Goal: Task Accomplishment & Management: Use online tool/utility

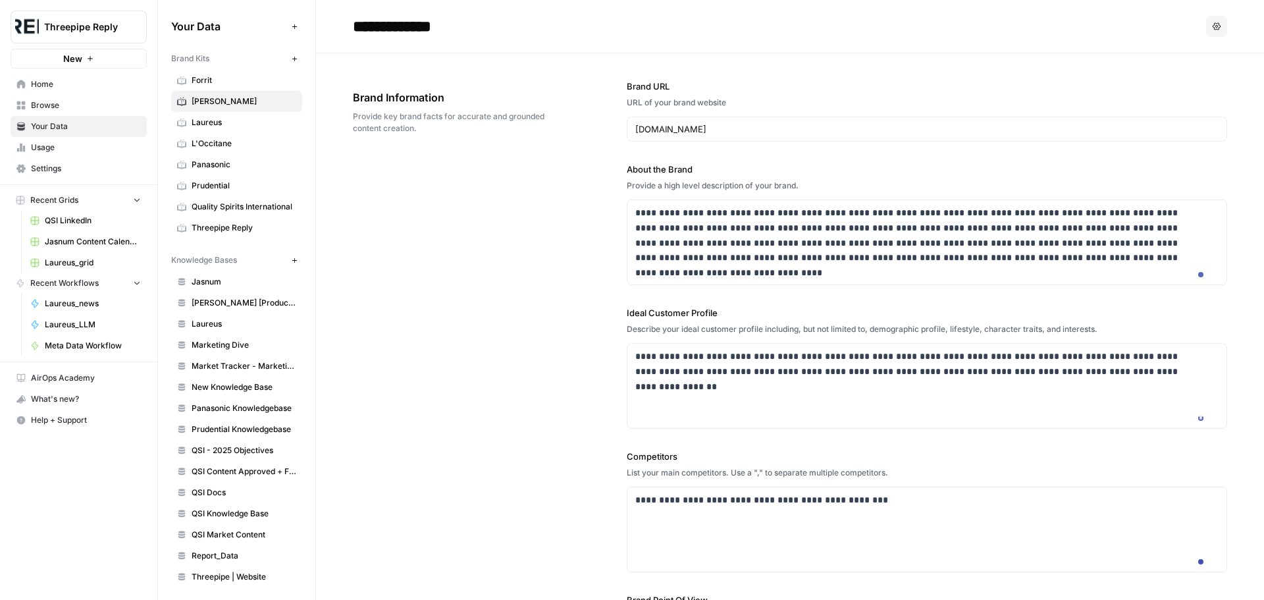
click at [65, 117] on link "Your Data" at bounding box center [79, 126] width 136 height 21
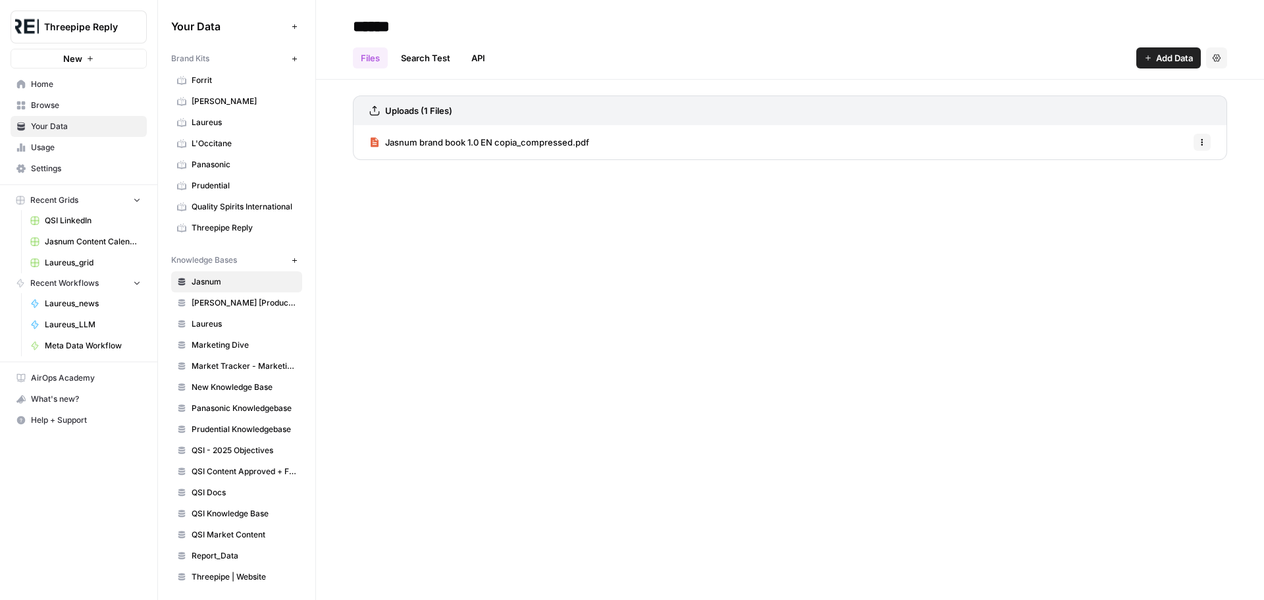
click at [68, 107] on span "Browse" at bounding box center [86, 105] width 110 height 12
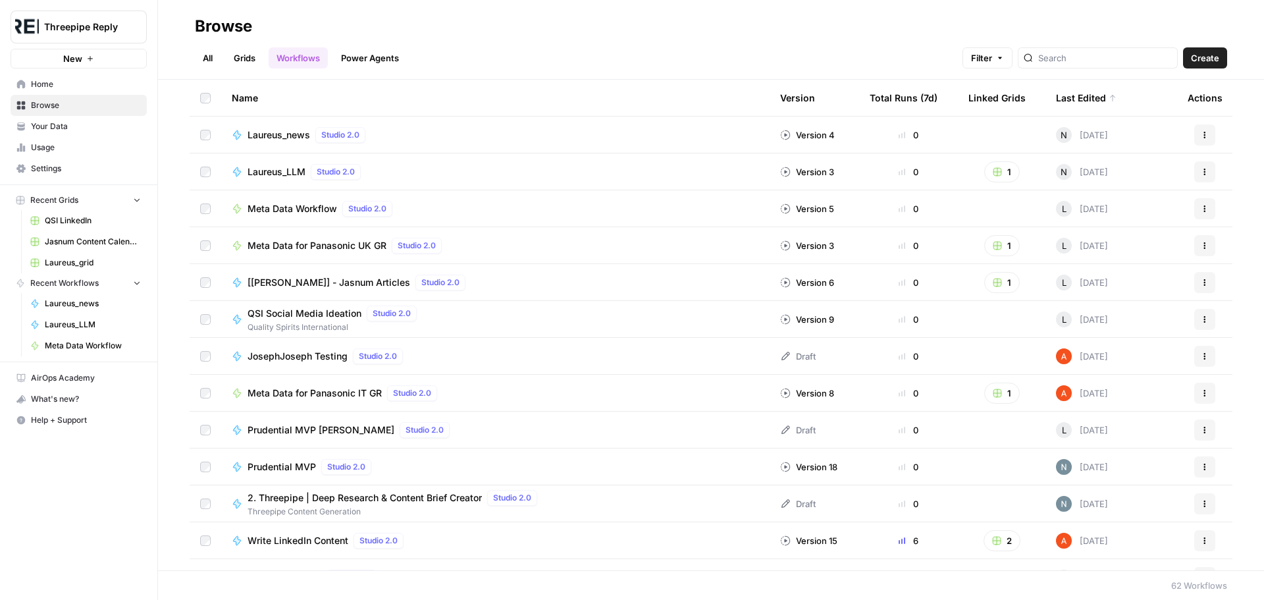
click at [1210, 57] on span "Create" at bounding box center [1205, 57] width 28 height 13
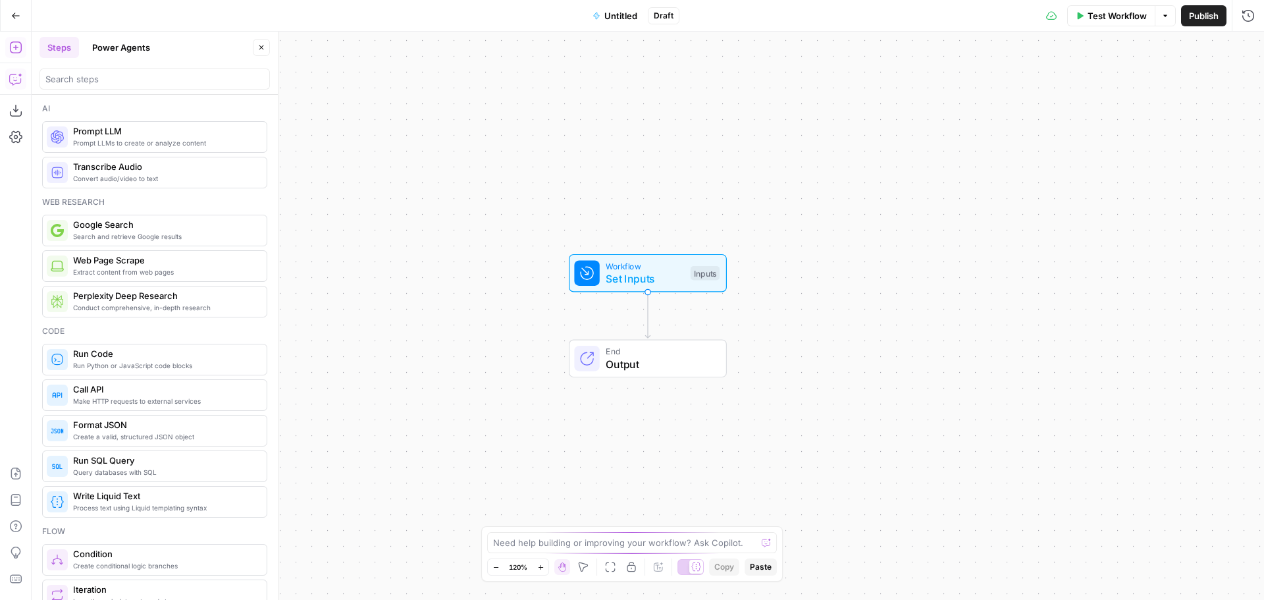
click at [14, 83] on icon "button" at bounding box center [15, 78] width 13 height 13
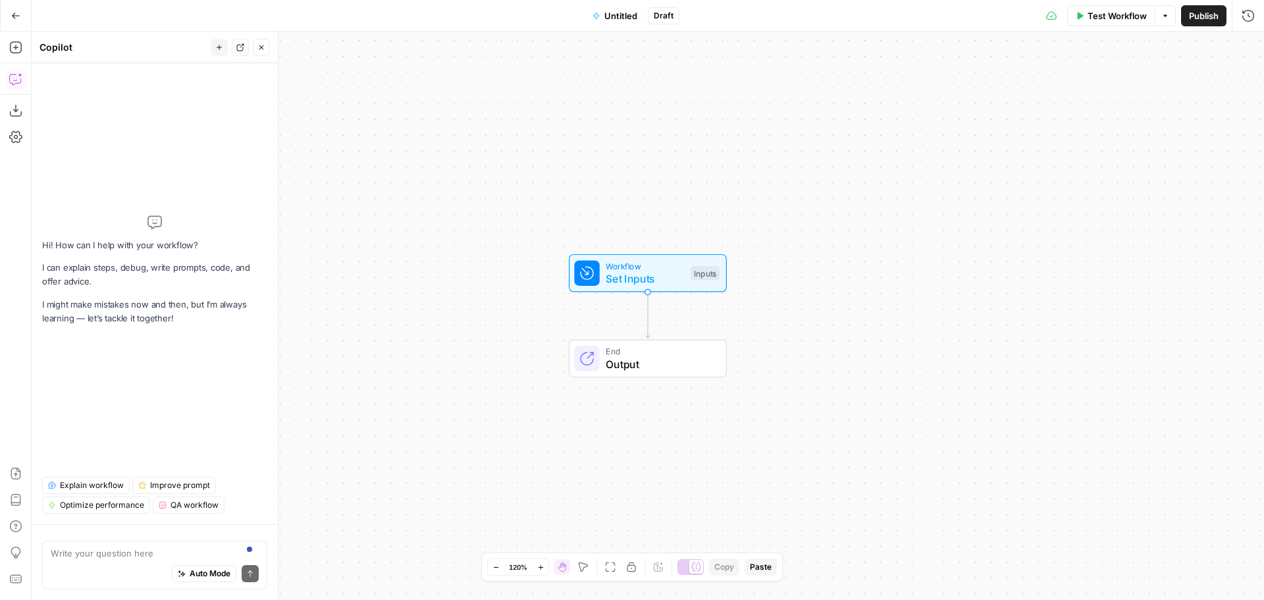
click at [134, 553] on textarea at bounding box center [155, 553] width 208 height 13
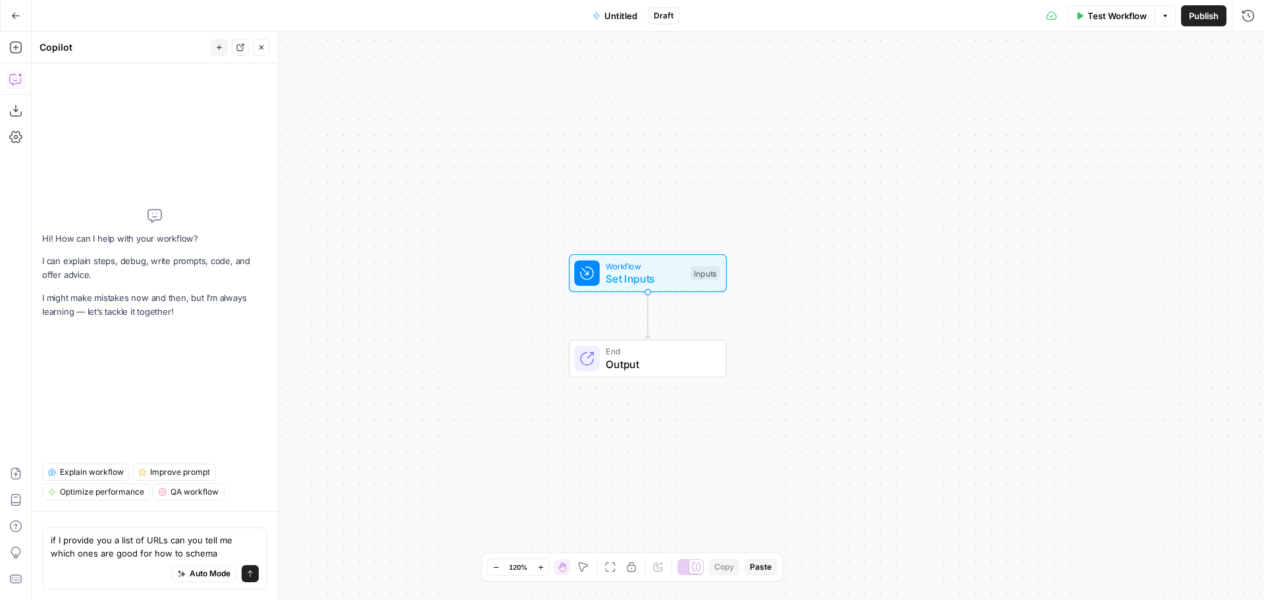
type textarea "if I provide you a list of URLs can you tell me which ones are good for how to …"
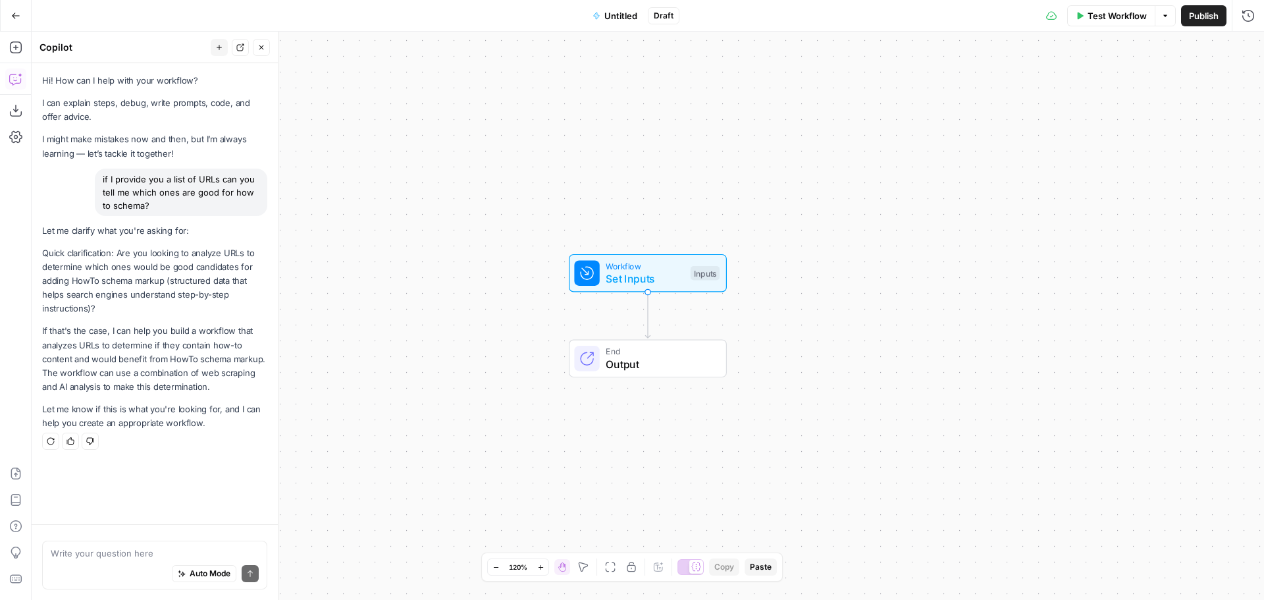
click at [123, 561] on div "Auto Mode Send" at bounding box center [155, 574] width 208 height 29
type textarea "yes please"
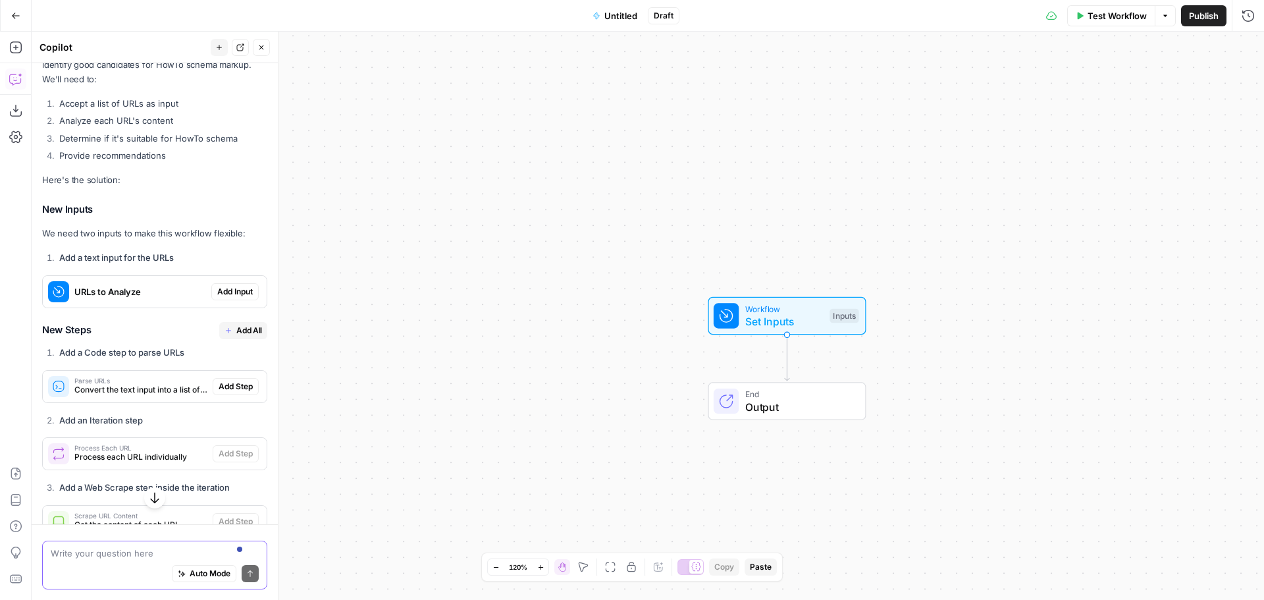
scroll to position [423, 0]
click at [226, 290] on span "Add Input" at bounding box center [235, 291] width 36 height 12
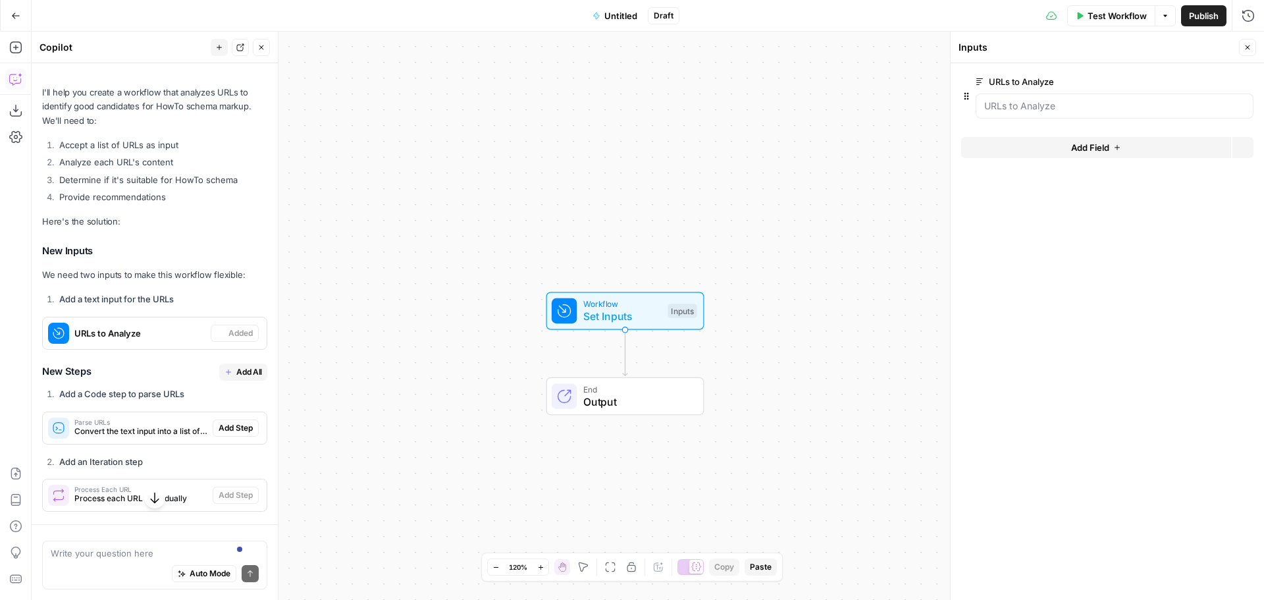
scroll to position [466, 0]
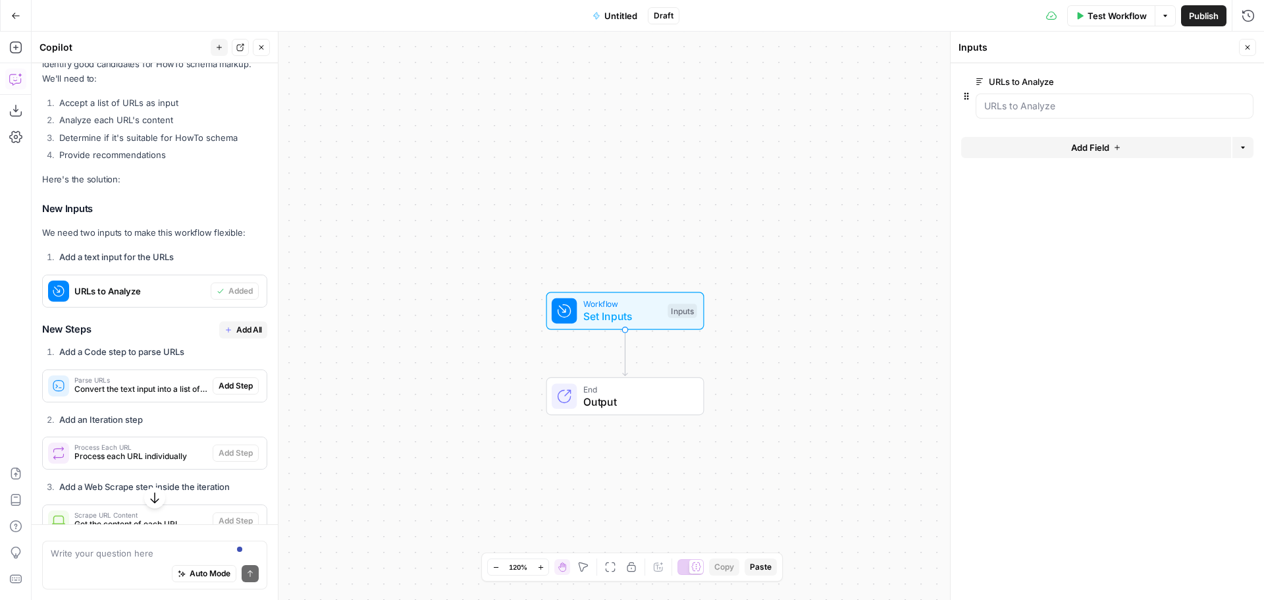
click at [236, 331] on span "Add All" at bounding box center [249, 330] width 26 height 12
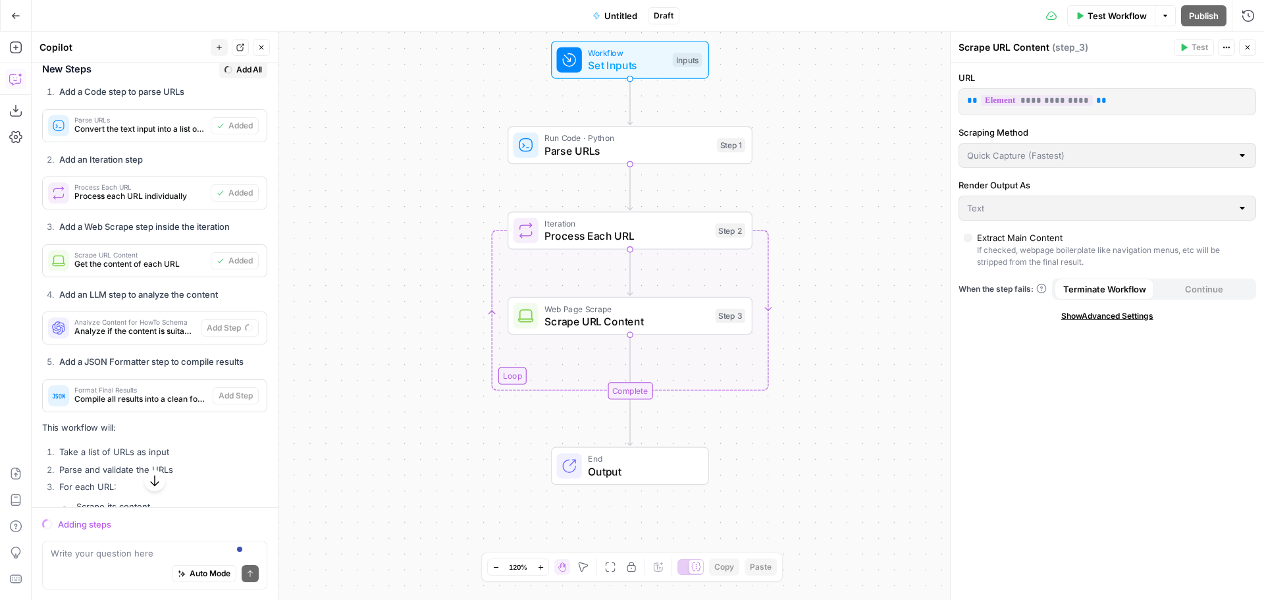
scroll to position [621, 0]
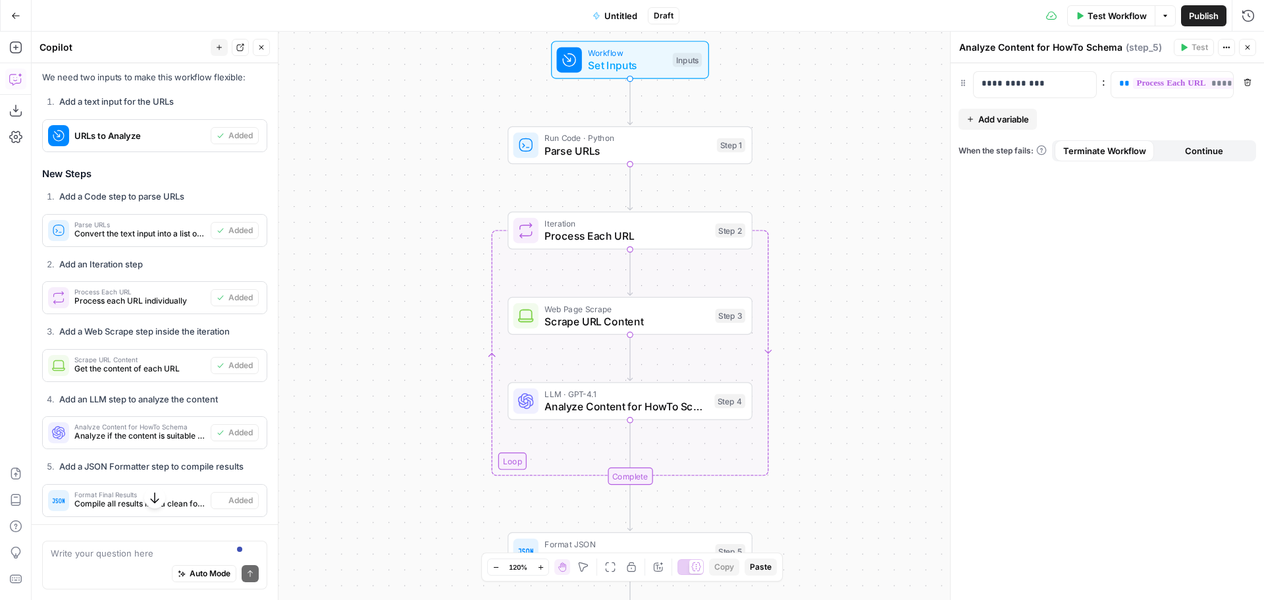
type textarea "Format Final Results"
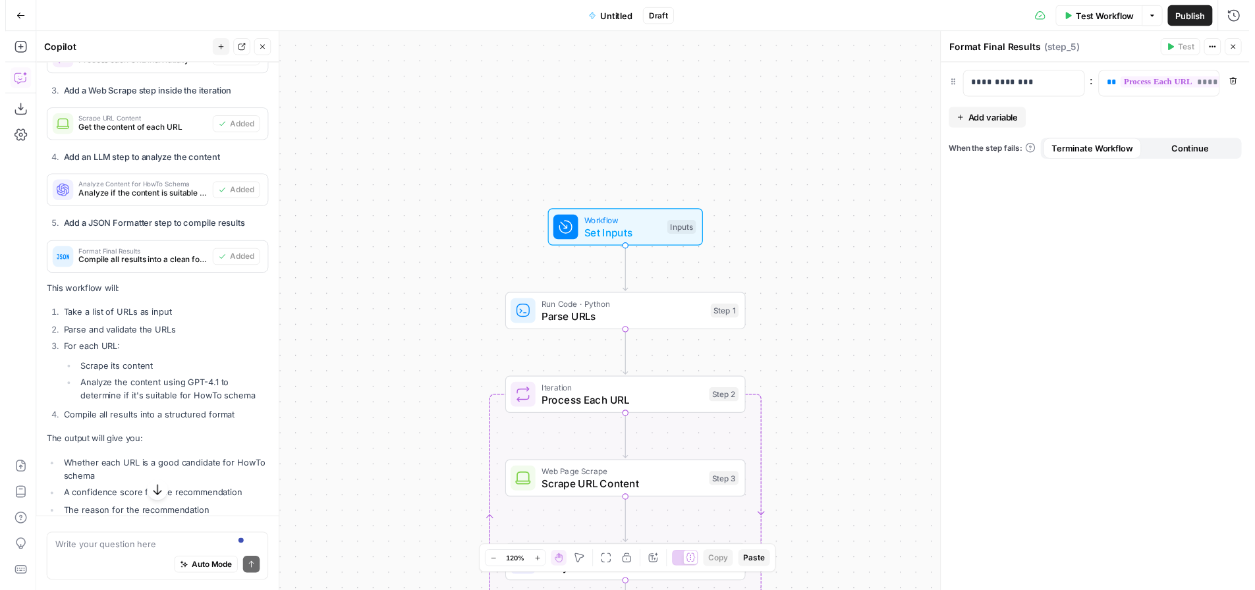
scroll to position [992, 0]
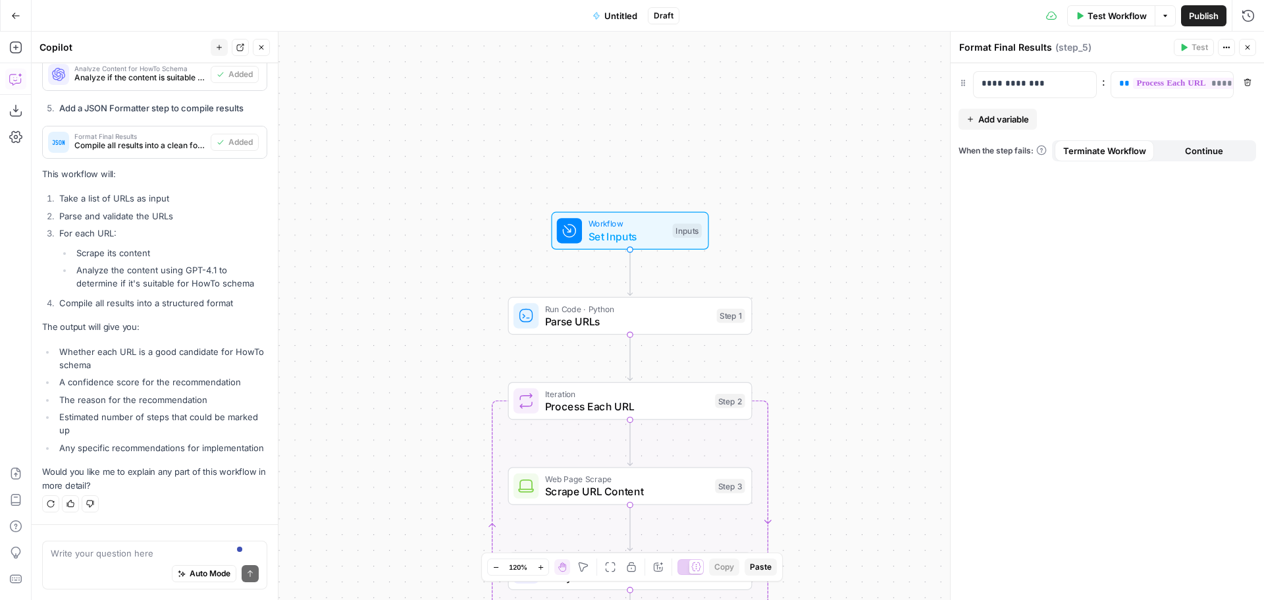
click at [634, 230] on span "Set Inputs" at bounding box center [628, 237] width 78 height 16
click at [1017, 106] on Analyze "URLs to Analyze" at bounding box center [1115, 105] width 261 height 13
click at [1230, 78] on icon "button" at bounding box center [1226, 81] width 7 height 7
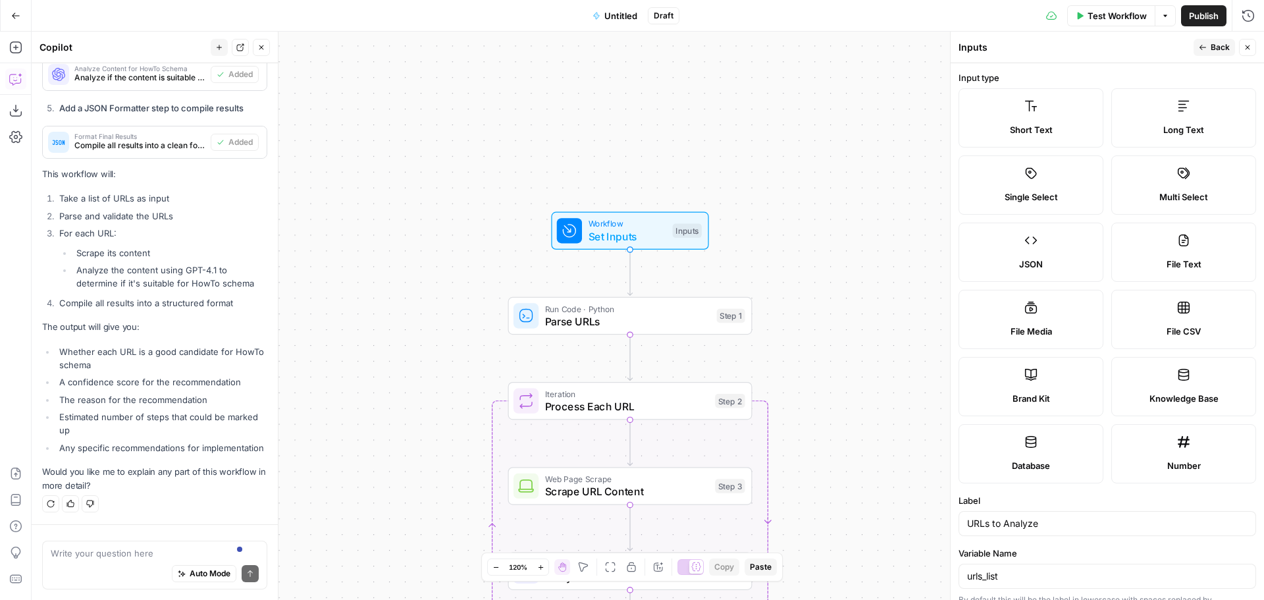
click at [1243, 45] on button "Close" at bounding box center [1247, 47] width 17 height 17
type input "https://example.com/how-to-1https://example.com/guide-2"
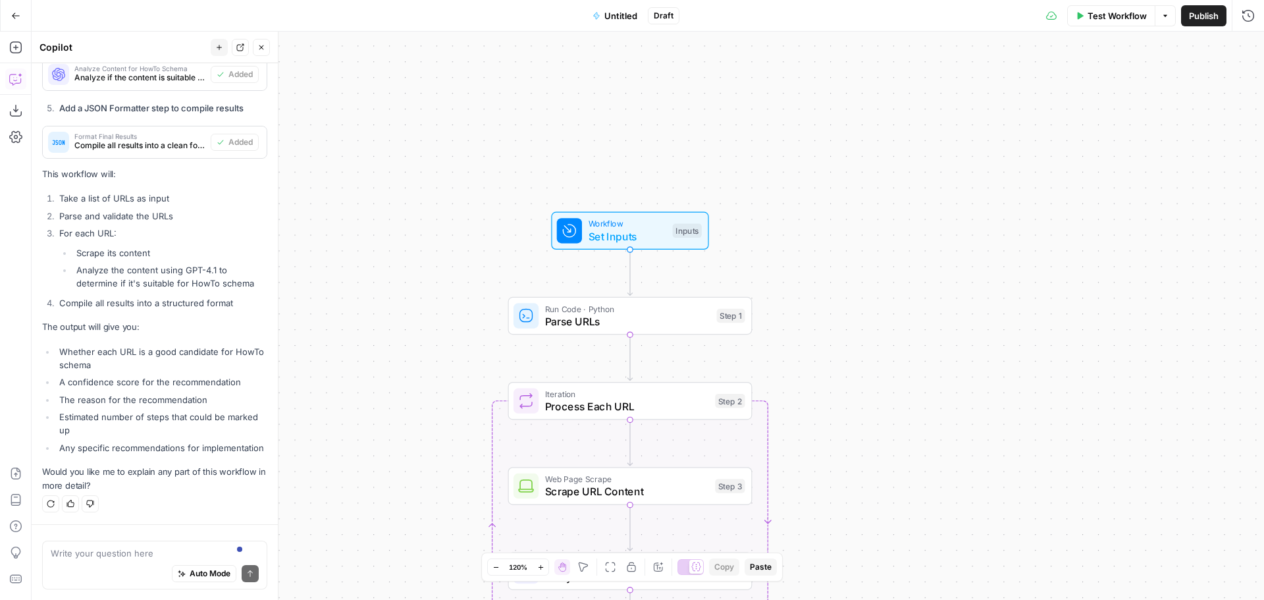
click at [1109, 7] on button "Test Workflow" at bounding box center [1112, 15] width 88 height 21
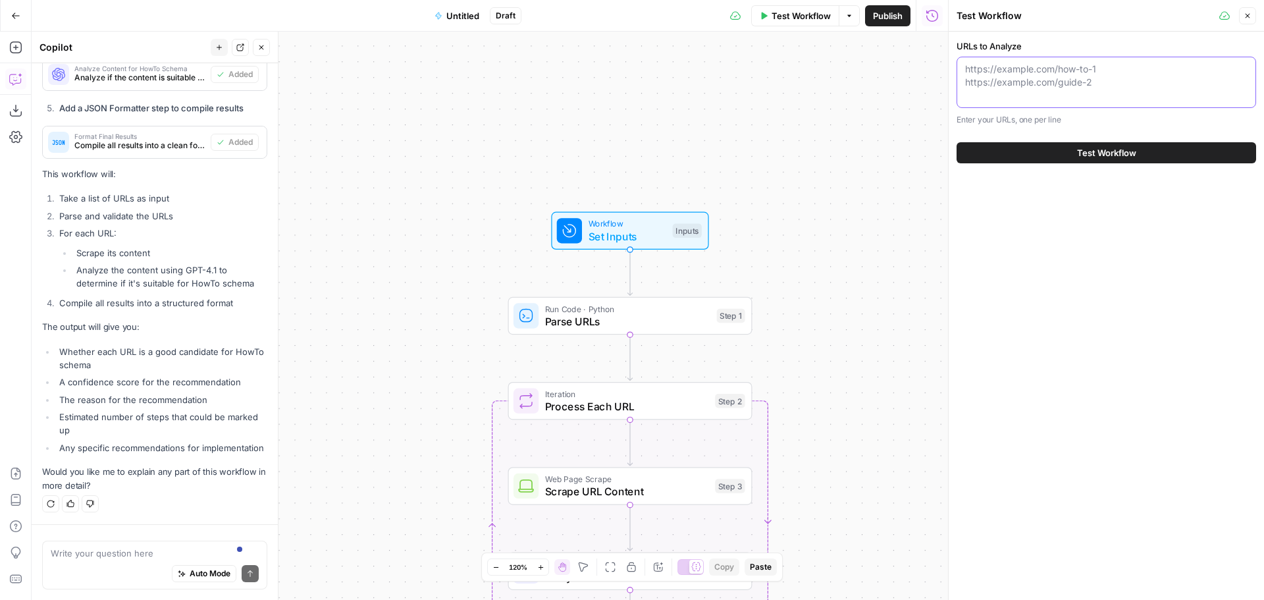
click at [1022, 70] on textarea "URLs to Analyze" at bounding box center [1106, 76] width 283 height 26
paste textarea "https://www.moneyhelper.org.uk/en/about-us/accessibility https://www.moneyhelpe…"
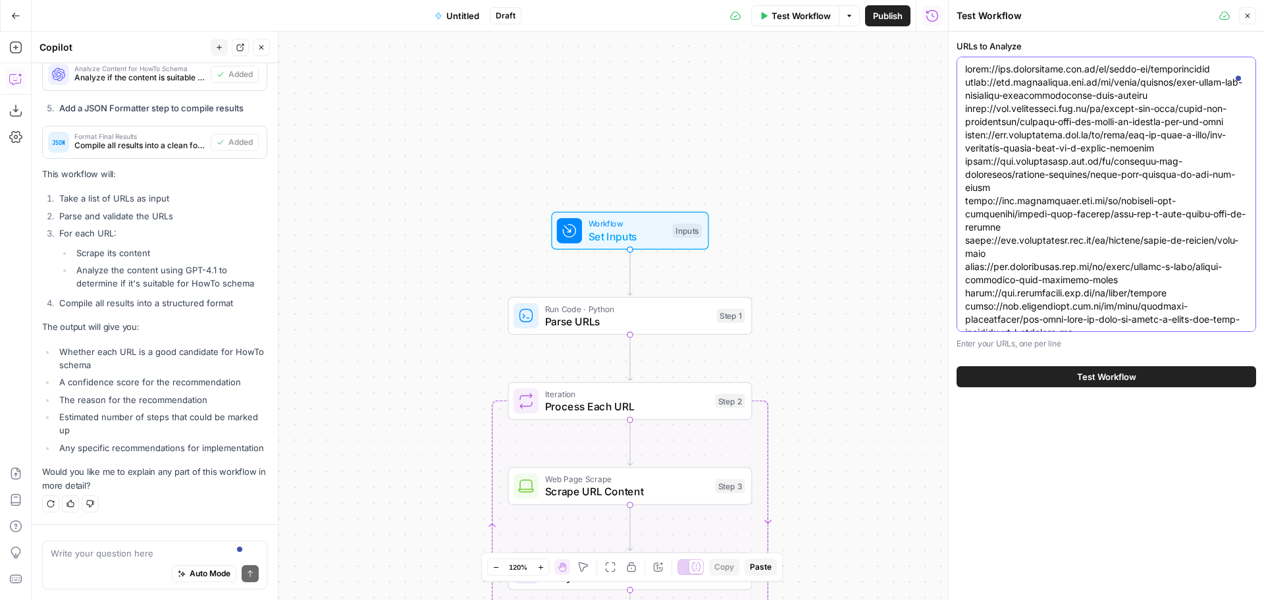
scroll to position [48574, 0]
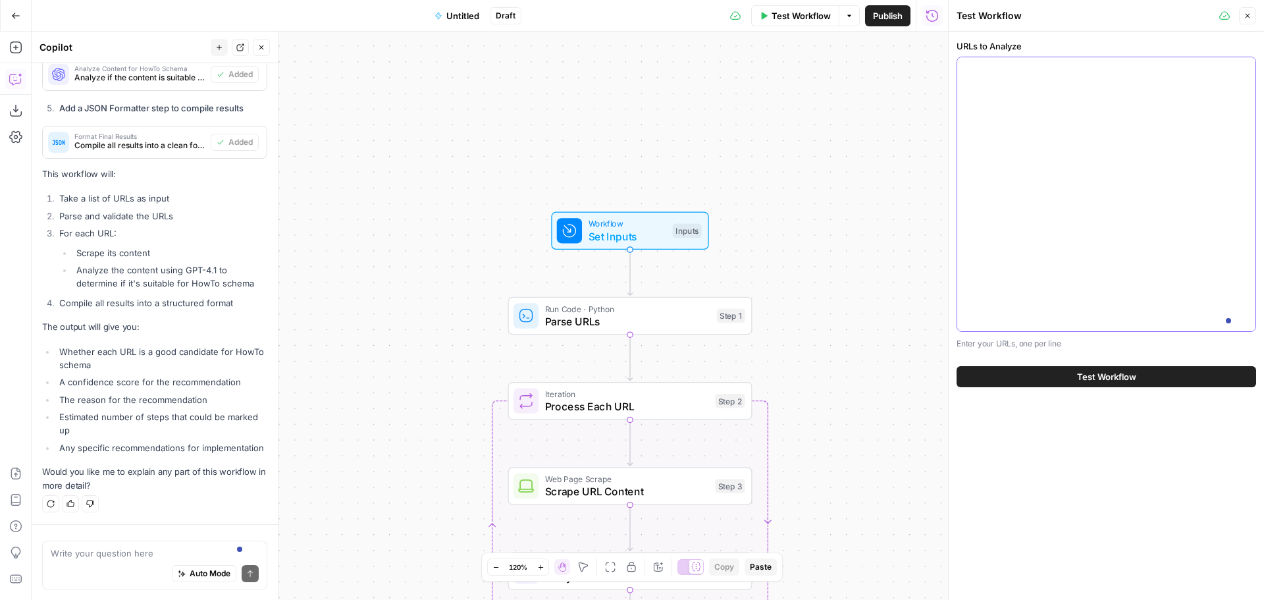
type textarea "https://www.moneyhelper.org.uk/en/about-us/accessibility https://www.moneyhelpe…"
click at [1108, 377] on span "Test Workflow" at bounding box center [1106, 376] width 59 height 13
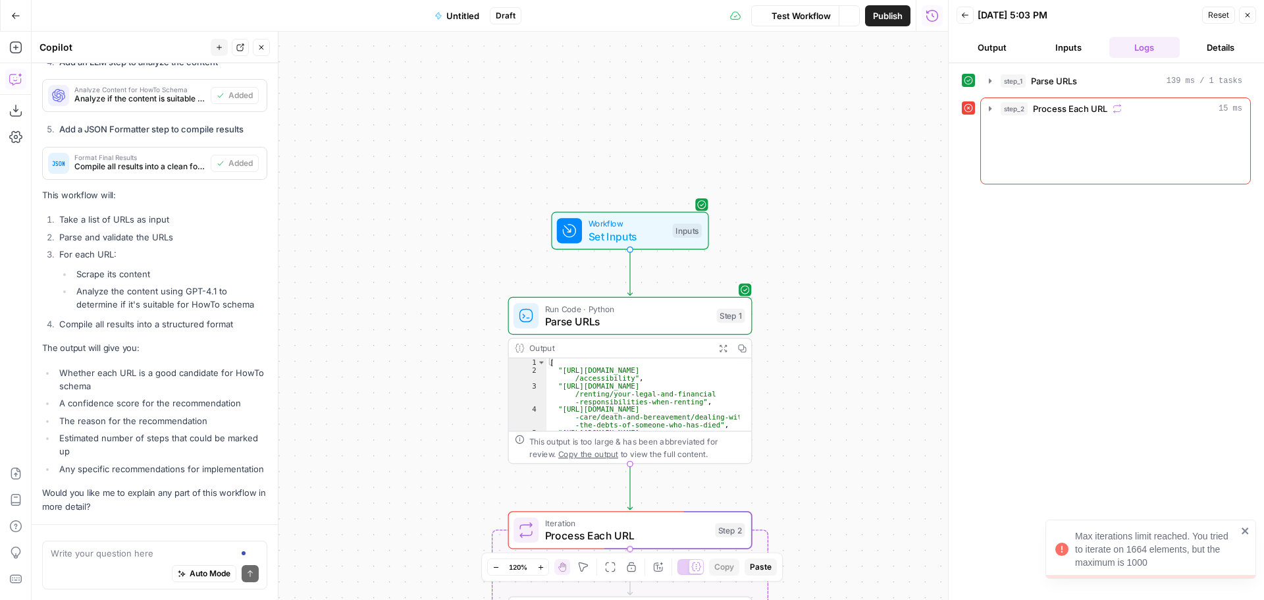
scroll to position [992, 0]
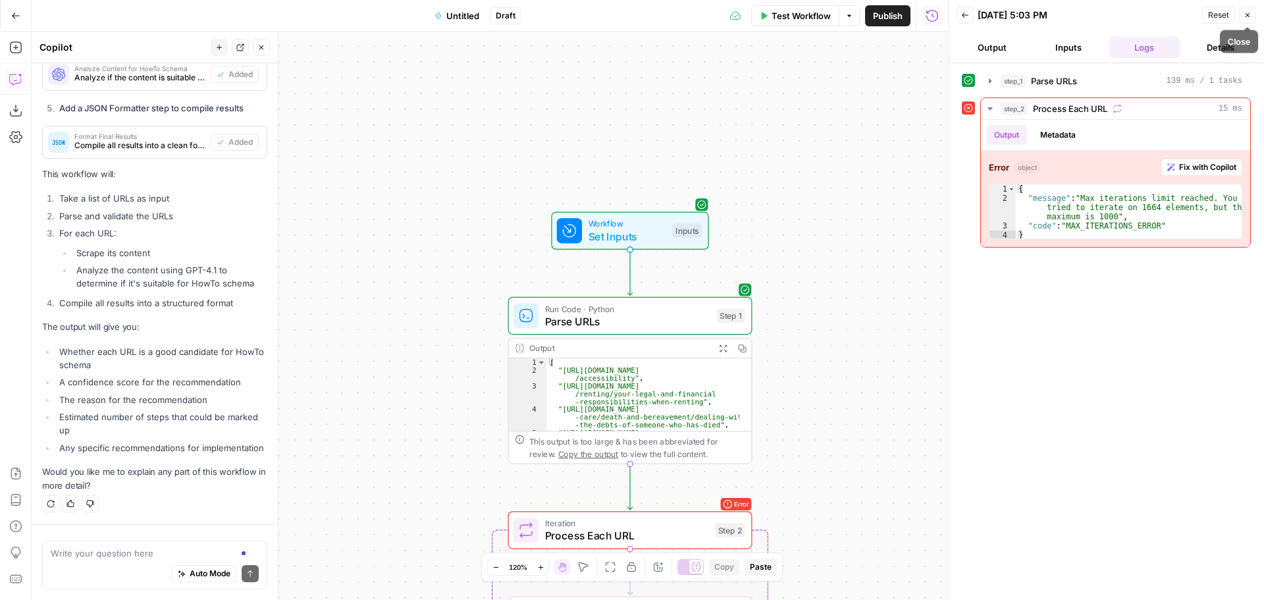
drag, startPoint x: 1248, startPoint y: 15, endPoint x: 1036, endPoint y: 66, distance: 218.0
click at [1248, 15] on icon "button" at bounding box center [1248, 15] width 5 height 5
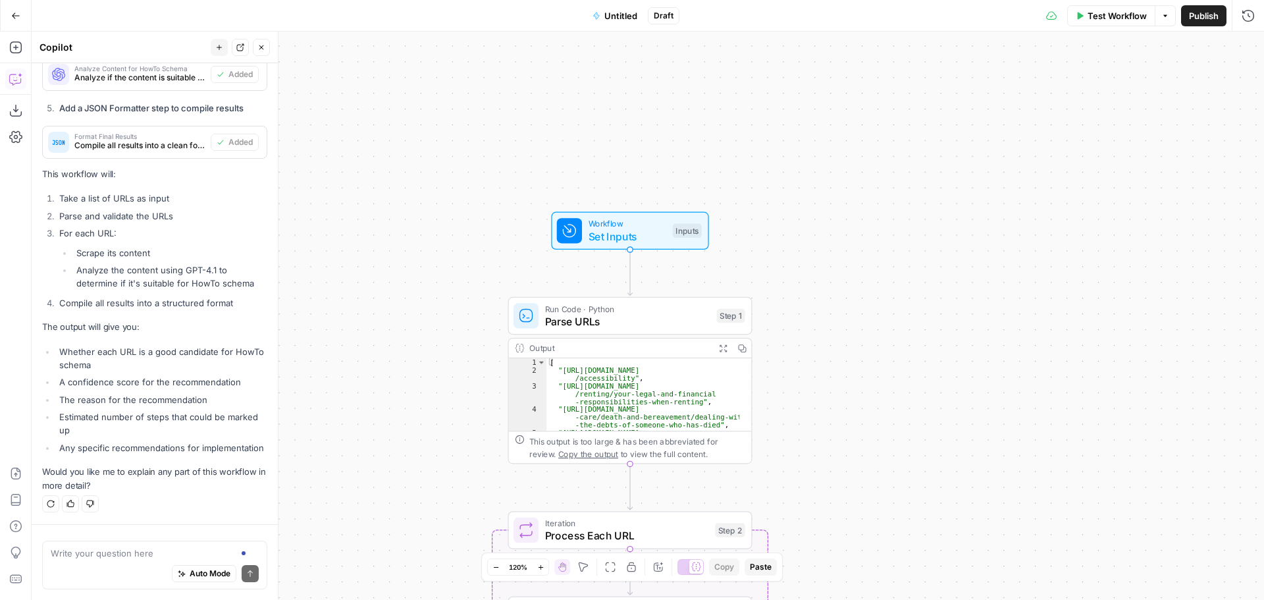
click at [1114, 24] on button "Test Workflow" at bounding box center [1112, 15] width 88 height 21
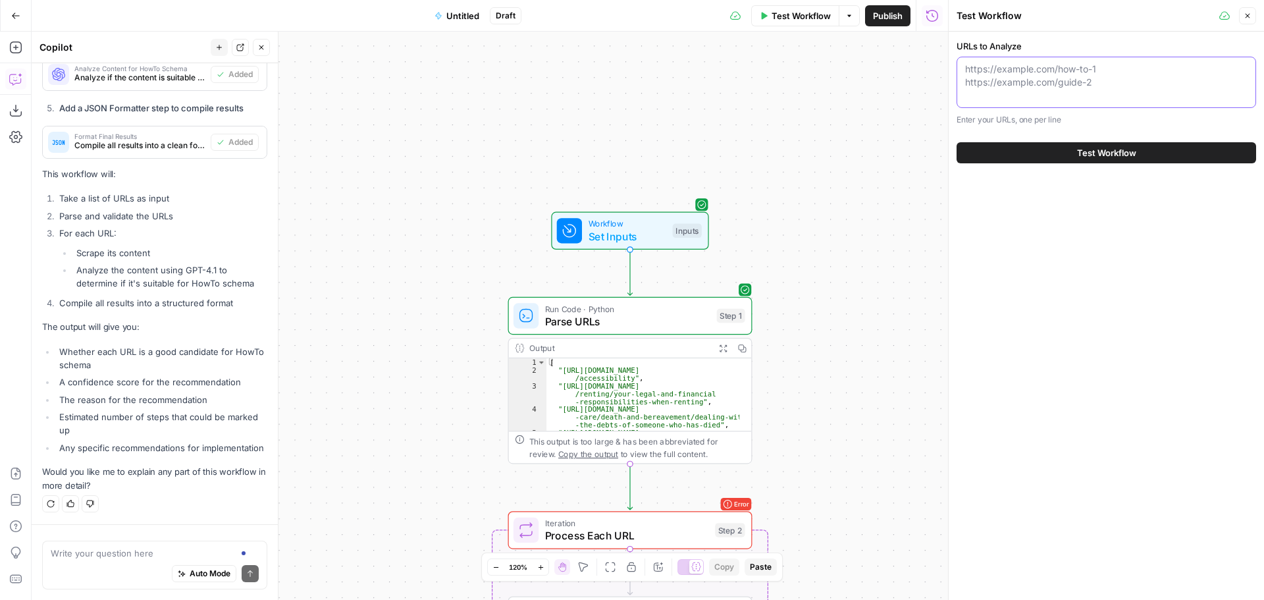
click at [1044, 77] on textarea "URLs to Analyze" at bounding box center [1106, 76] width 283 height 26
paste textarea "https://www.moneyhelper.org.uk/en/about-us/accessibility https://www.moneyhelpe…"
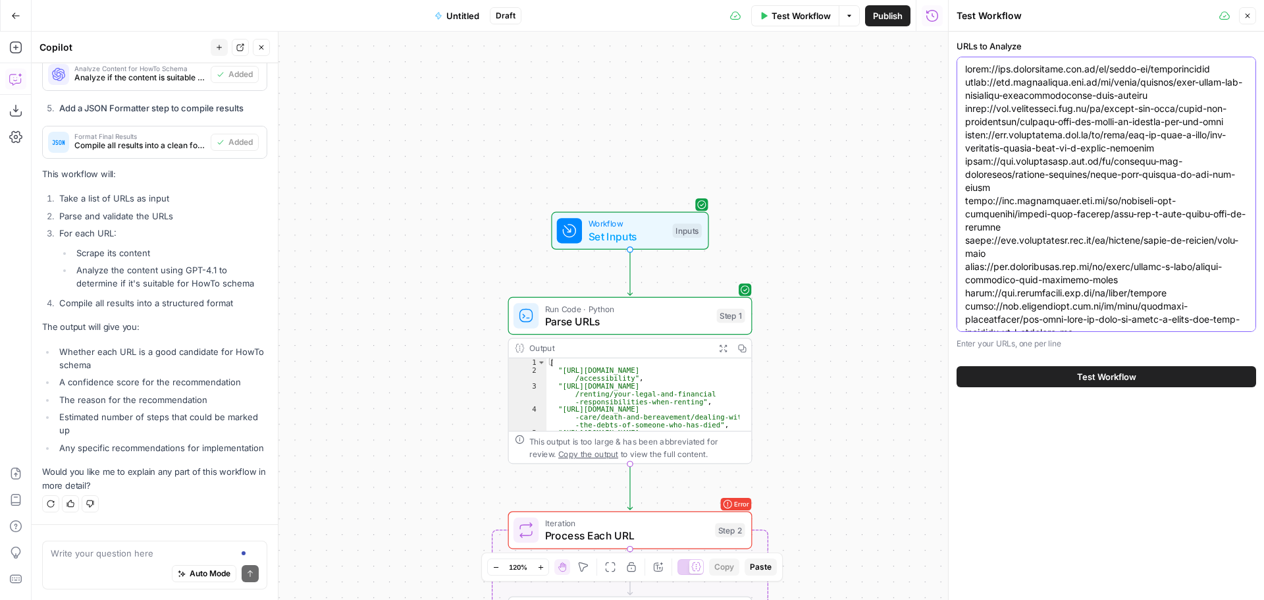
scroll to position [29068, 0]
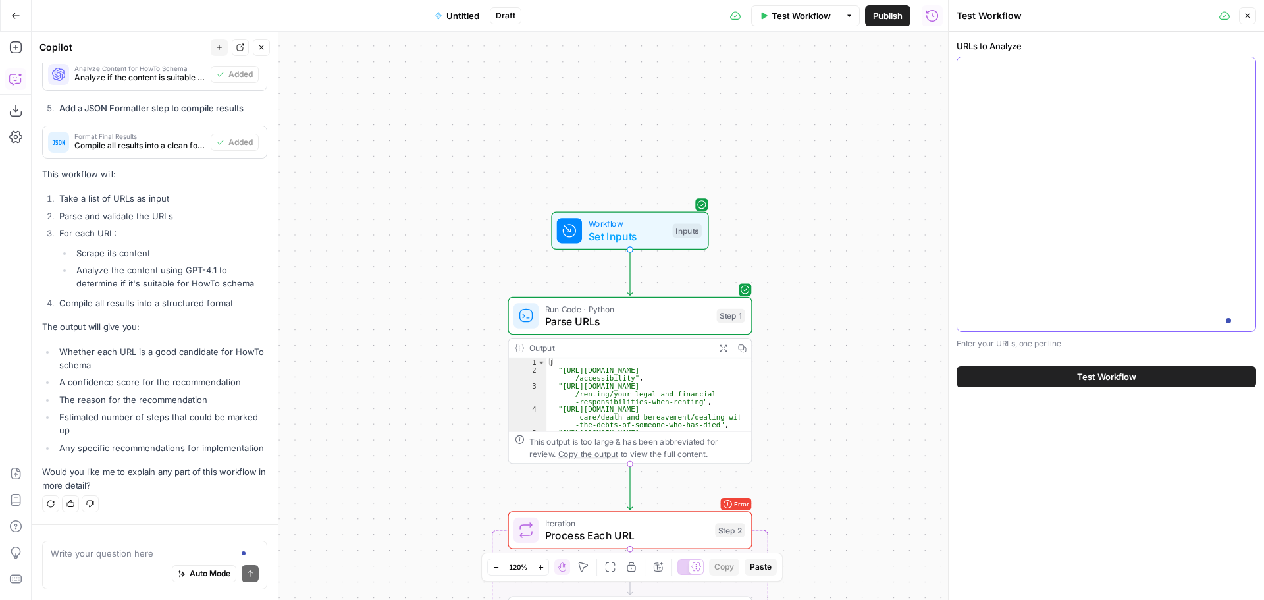
type textarea "https://www.moneyhelper.org.uk/en/about-us/accessibility https://www.moneyhelpe…"
click at [1083, 377] on span "Test Workflow" at bounding box center [1106, 376] width 59 height 13
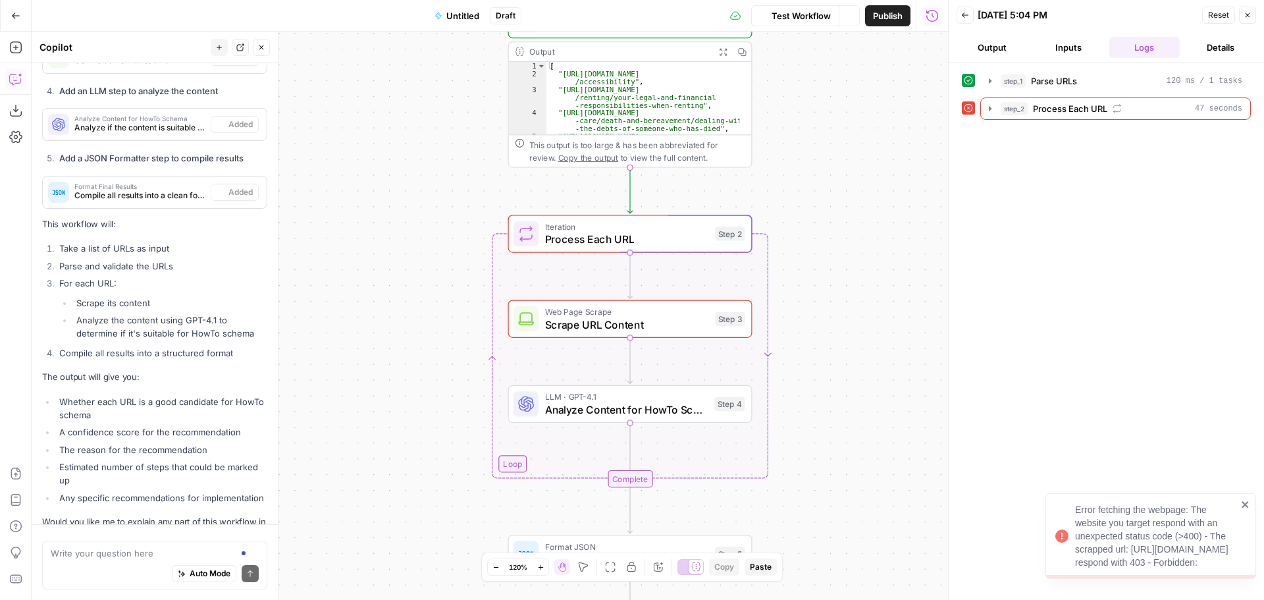
scroll to position [992, 0]
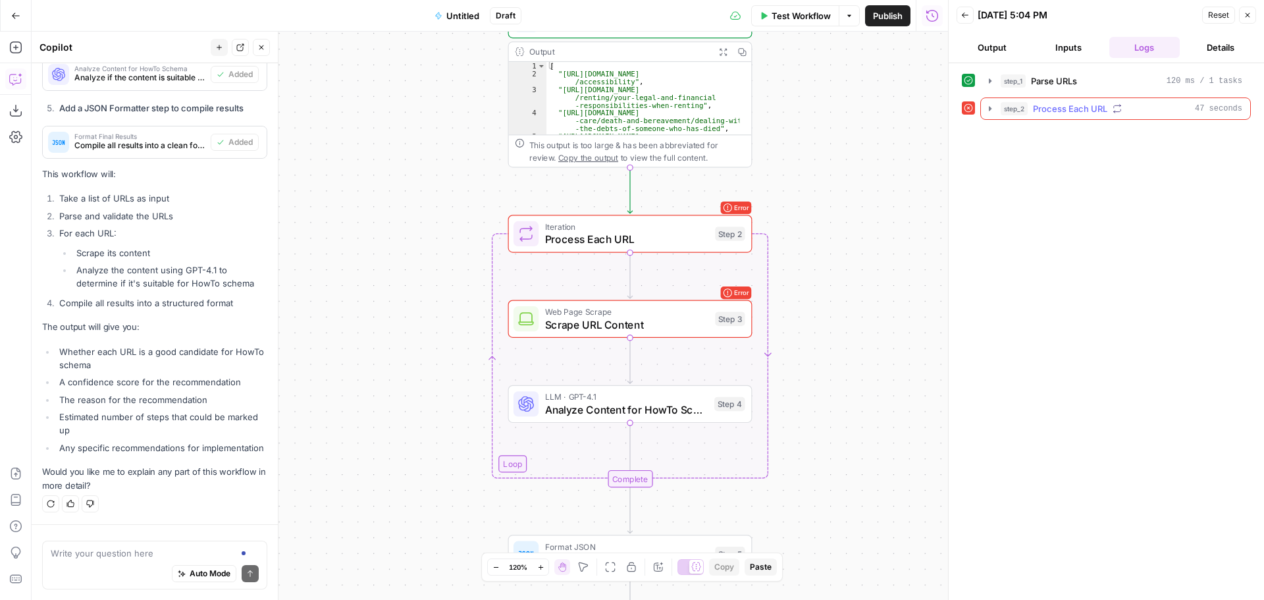
click at [987, 103] on icon "button" at bounding box center [990, 108] width 11 height 11
click at [1019, 136] on icon "button" at bounding box center [1020, 136] width 3 height 5
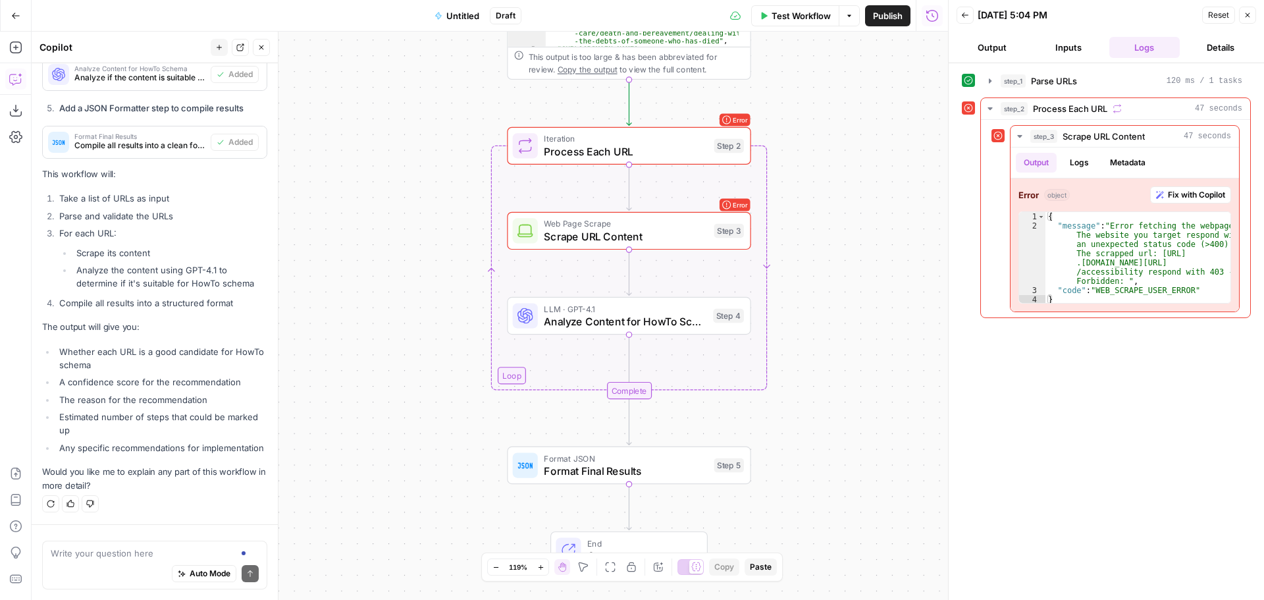
click at [1243, 11] on button "Close" at bounding box center [1247, 15] width 17 height 17
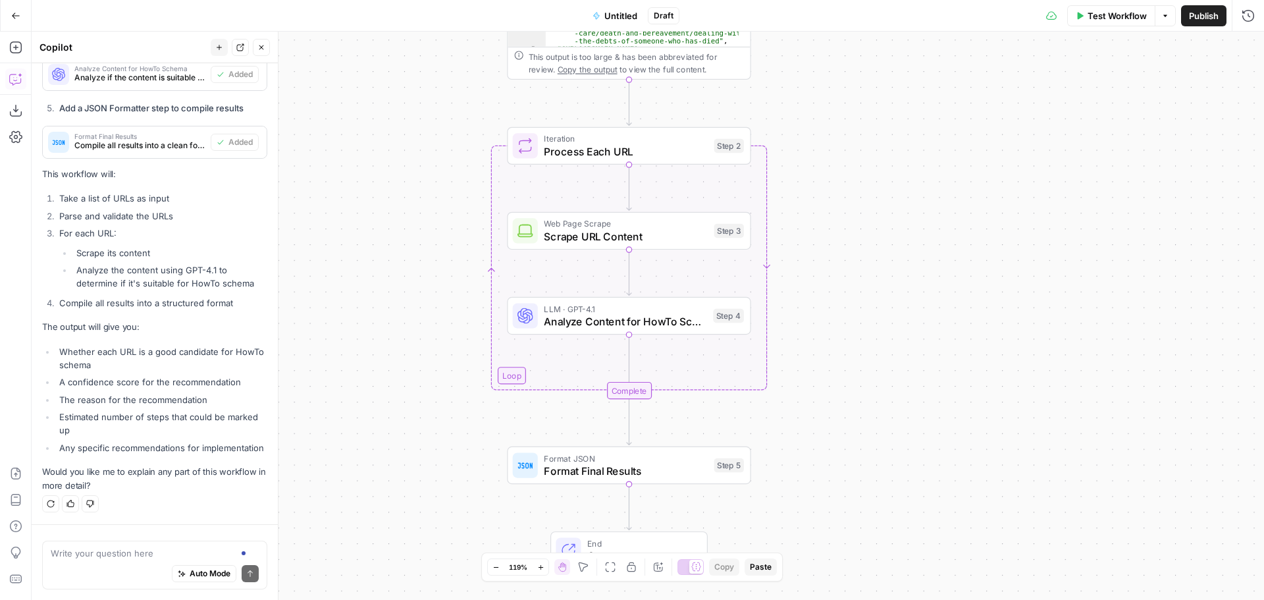
click at [64, 562] on div "Auto Mode Send" at bounding box center [155, 574] width 208 height 29
type textarea "can you scrape from a UK ip?"
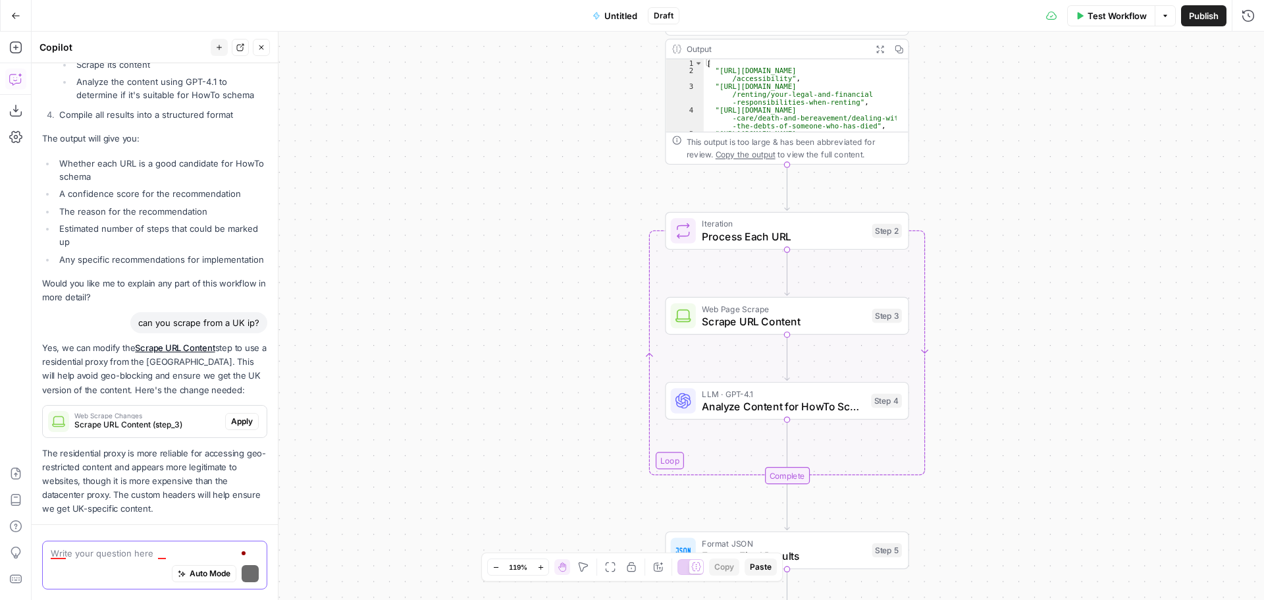
scroll to position [1241, 0]
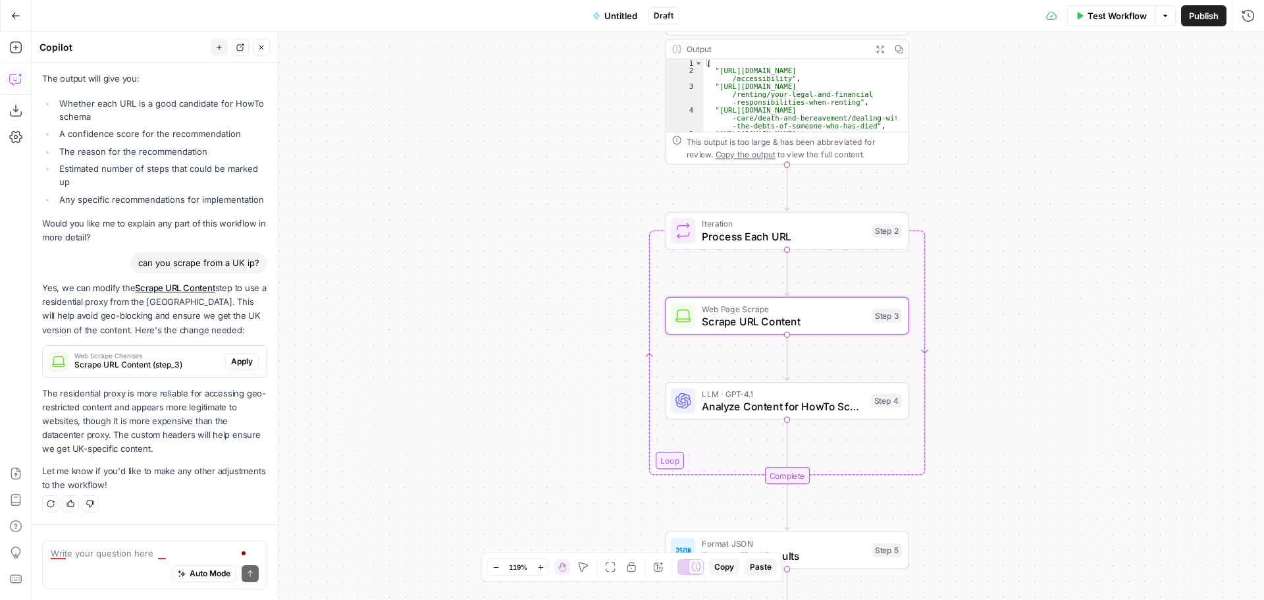
click at [231, 360] on span "Apply" at bounding box center [242, 362] width 22 height 12
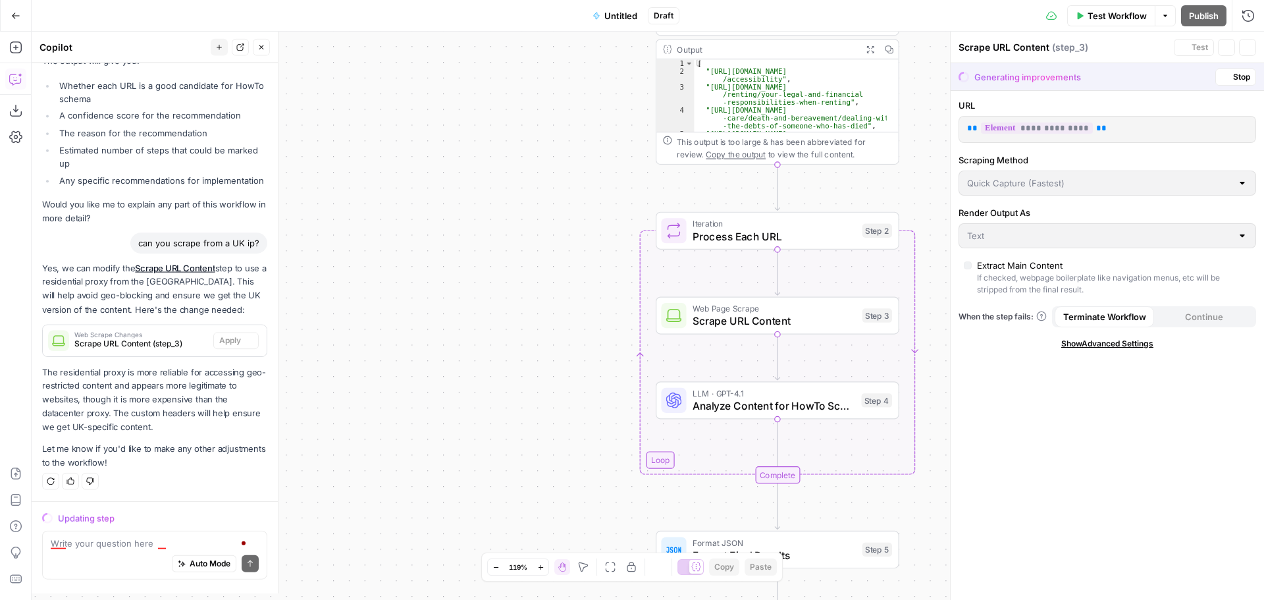
scroll to position [1216, 0]
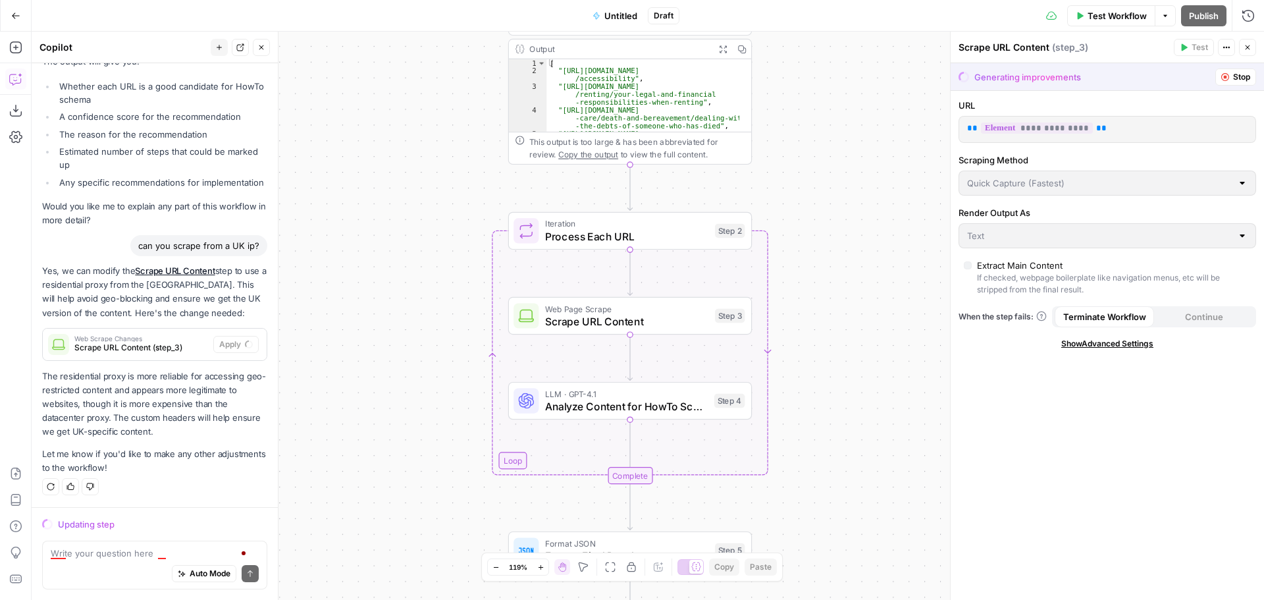
click at [1135, 346] on span "Show Advanced Settings" at bounding box center [1108, 344] width 92 height 12
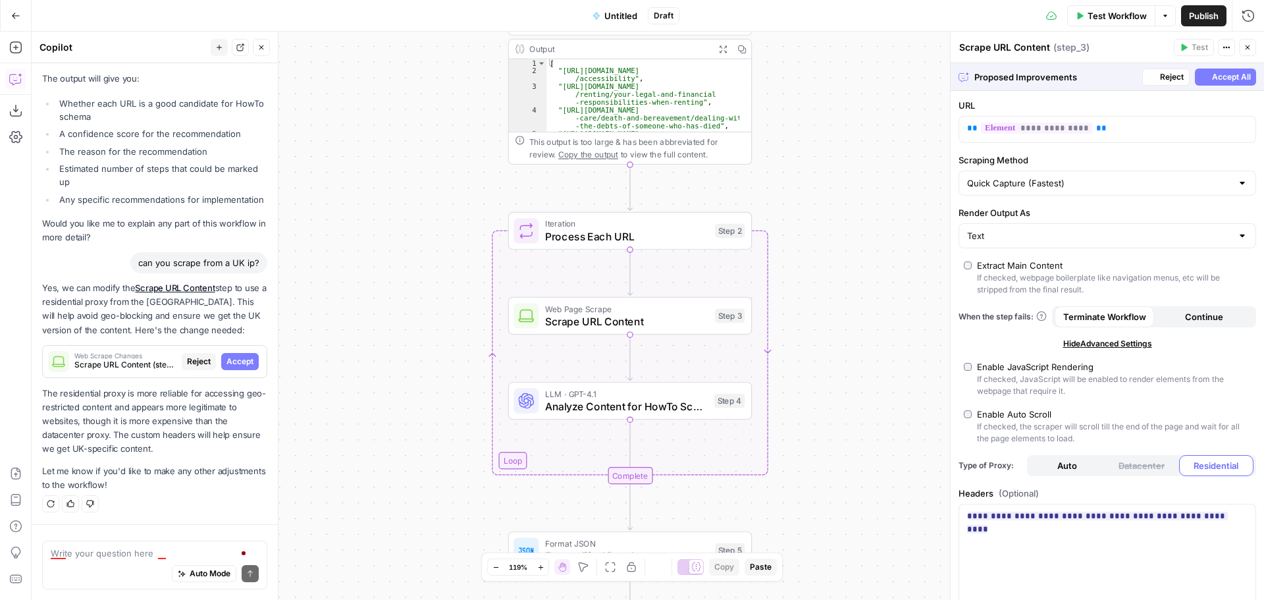
scroll to position [1199, 0]
click at [1212, 74] on span "Accept All" at bounding box center [1231, 77] width 39 height 12
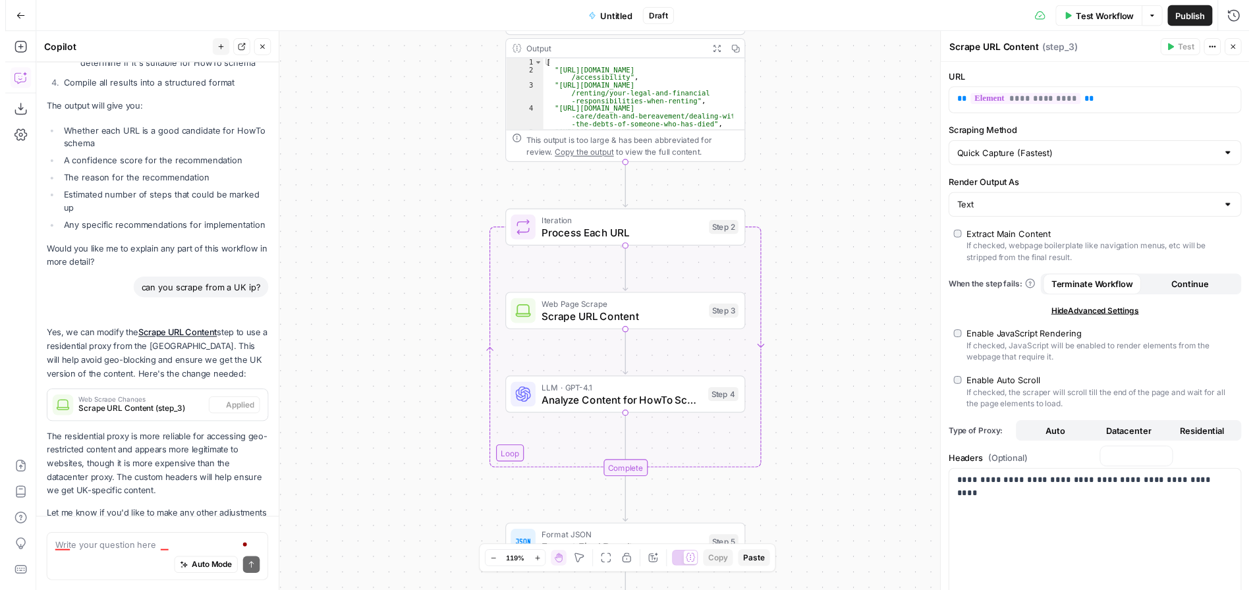
scroll to position [1262, 0]
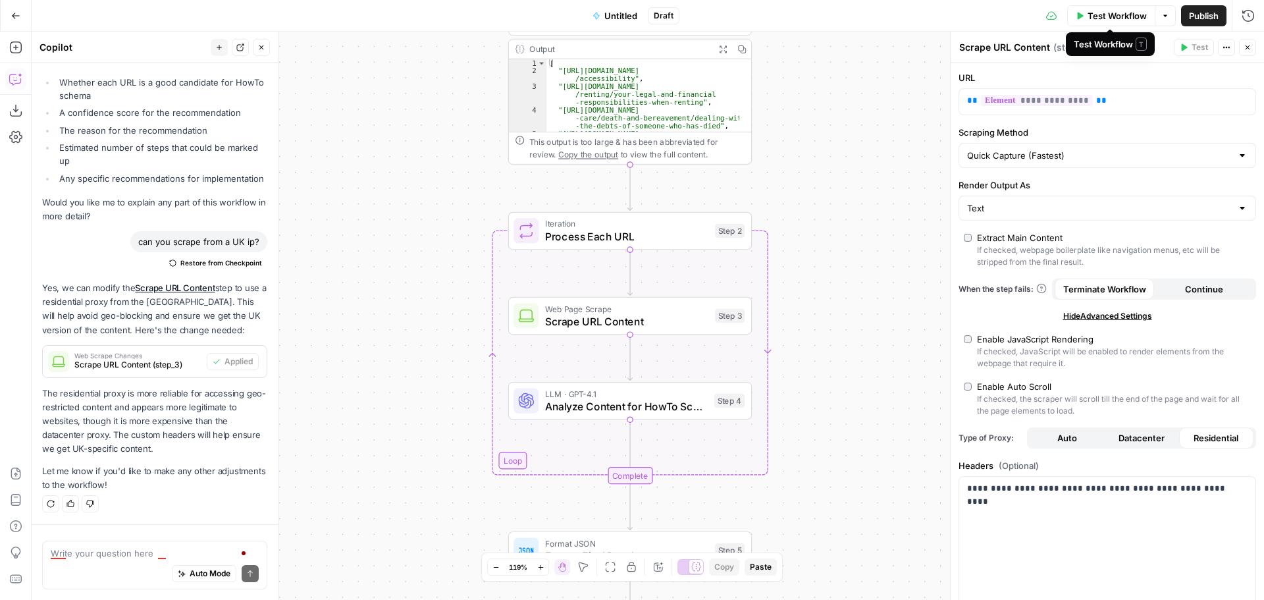
click at [1109, 14] on span "Test Workflow" at bounding box center [1117, 15] width 59 height 13
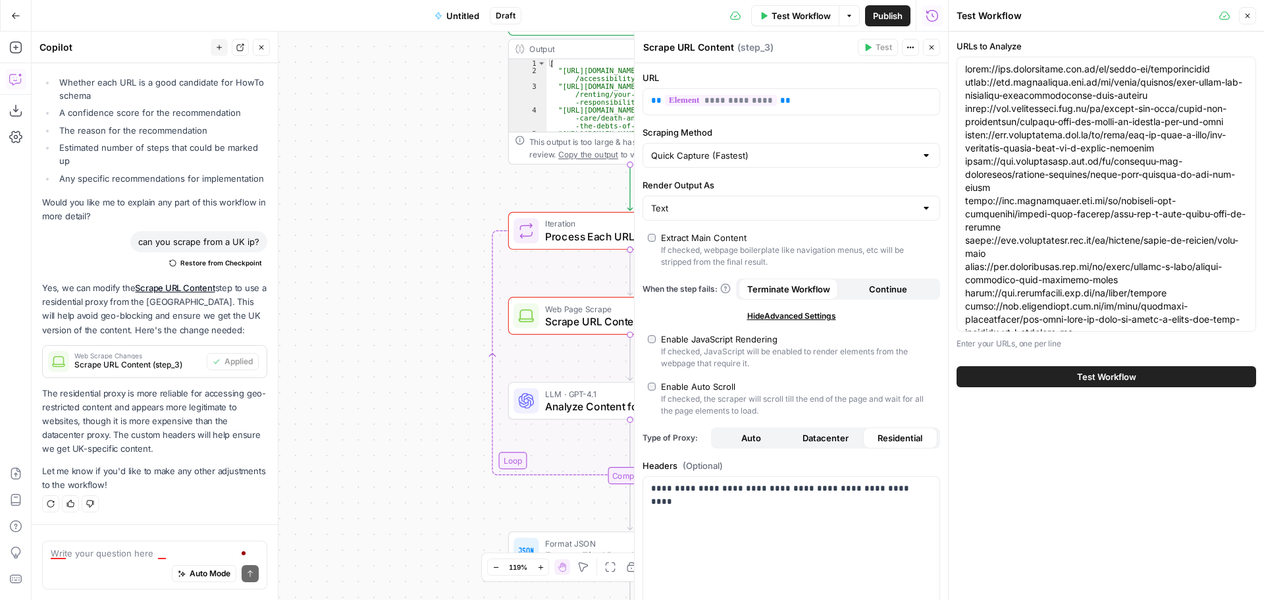
click at [1105, 376] on span "Test Workflow" at bounding box center [1106, 376] width 59 height 13
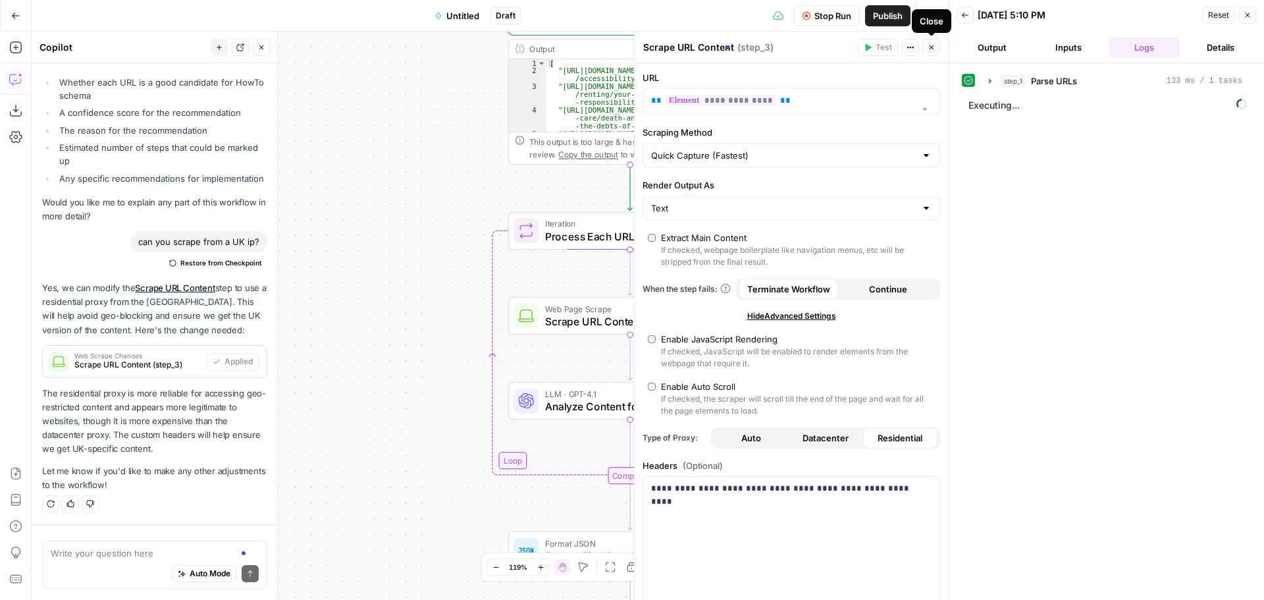
click at [929, 51] on button "Close" at bounding box center [931, 47] width 17 height 17
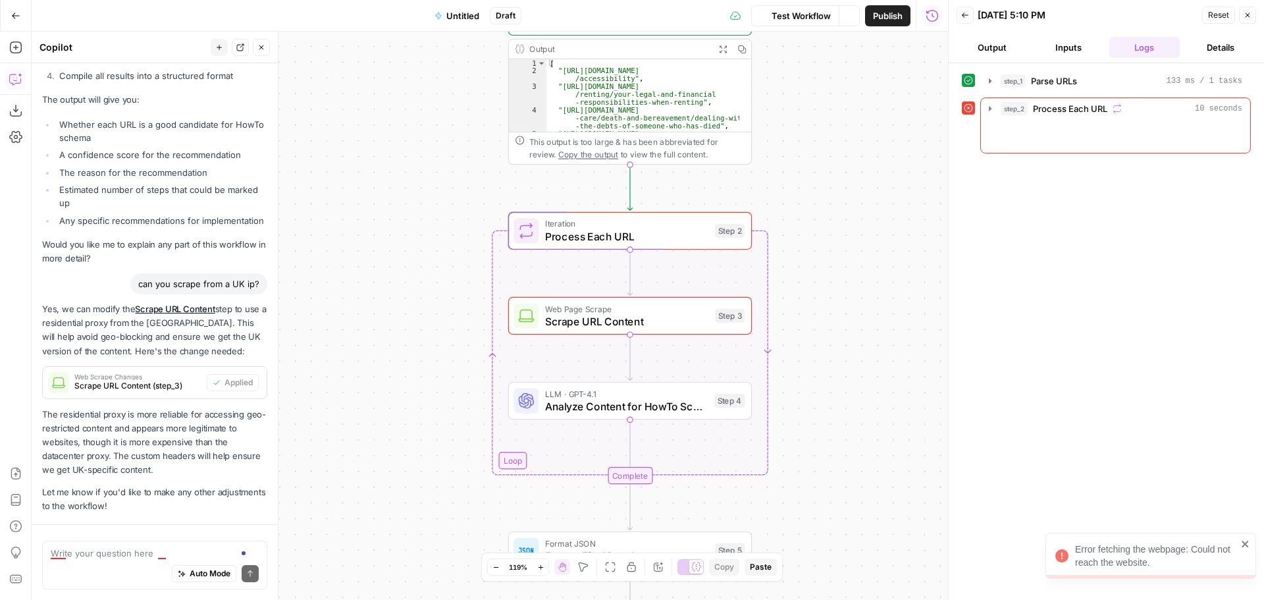
scroll to position [1262, 0]
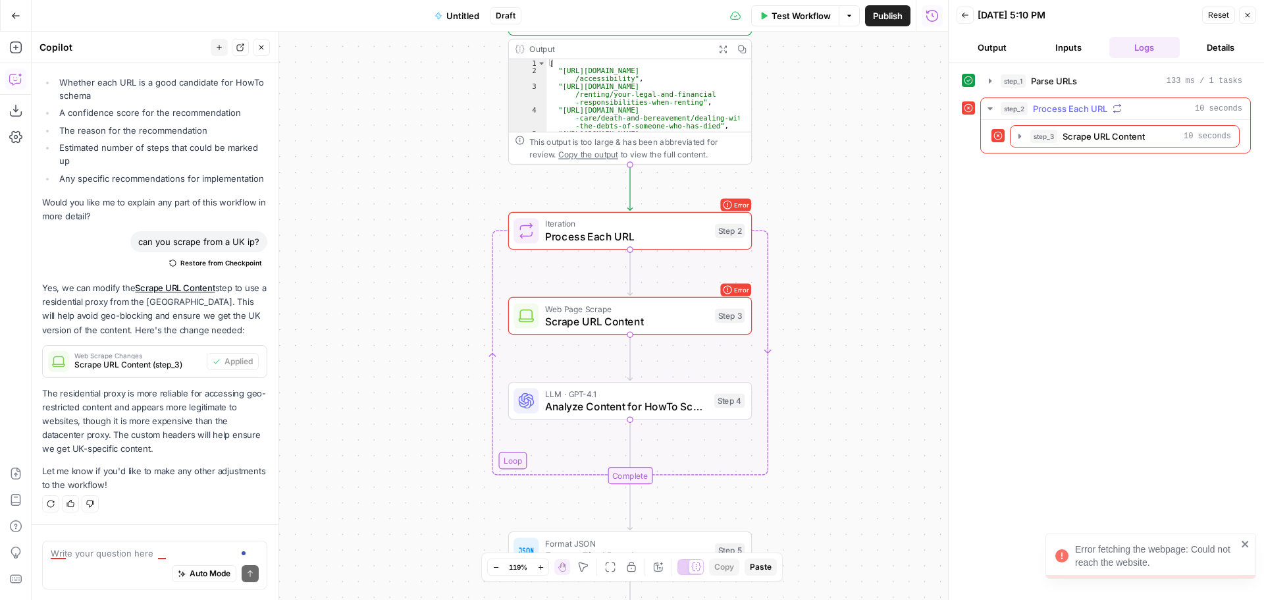
click at [992, 105] on icon "button" at bounding box center [990, 108] width 11 height 11
click at [991, 111] on icon "button" at bounding box center [990, 108] width 11 height 11
click at [1021, 137] on icon "button" at bounding box center [1020, 136] width 3 height 5
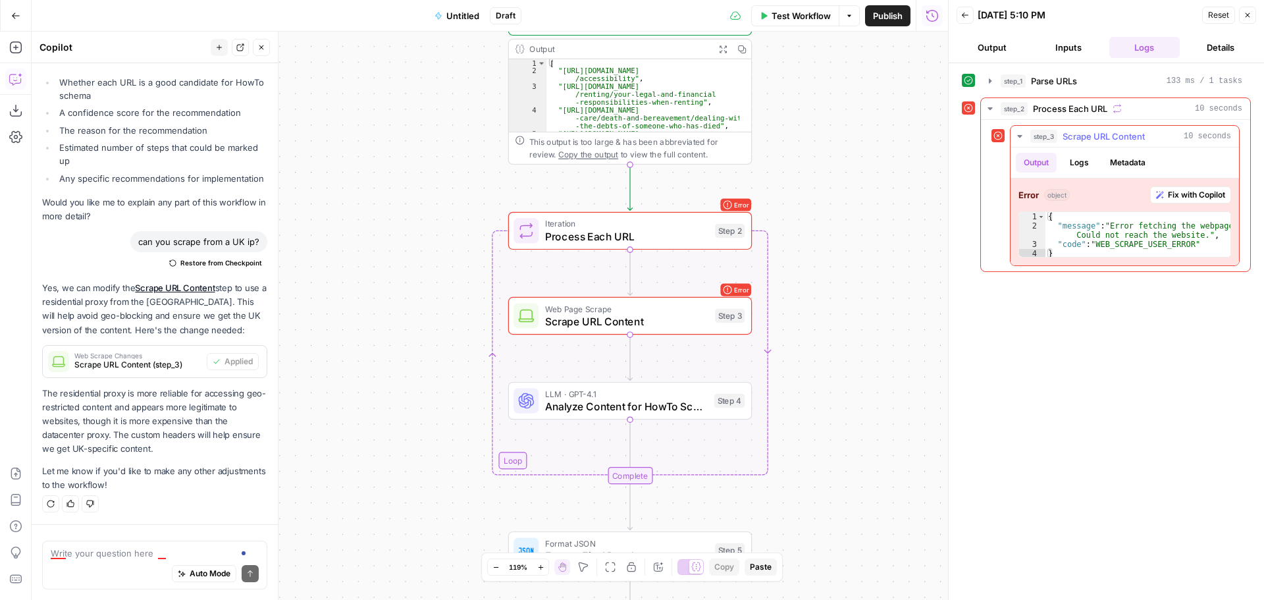
click at [1187, 197] on span "Fix with Copilot" at bounding box center [1196, 195] width 57 height 12
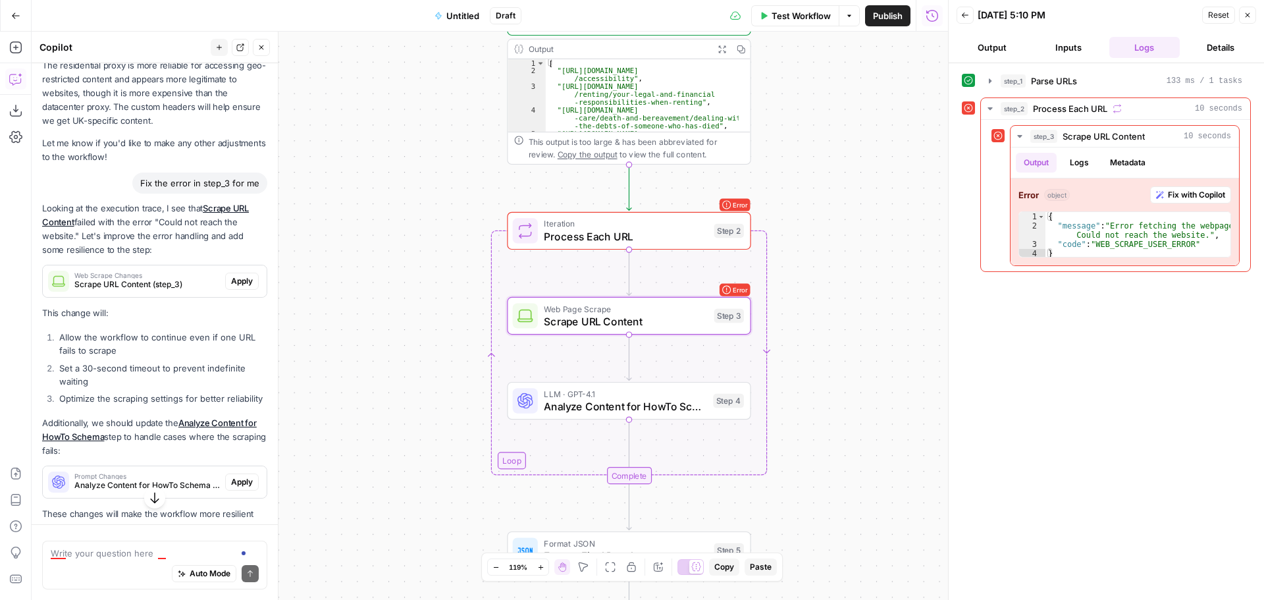
scroll to position [1596, 0]
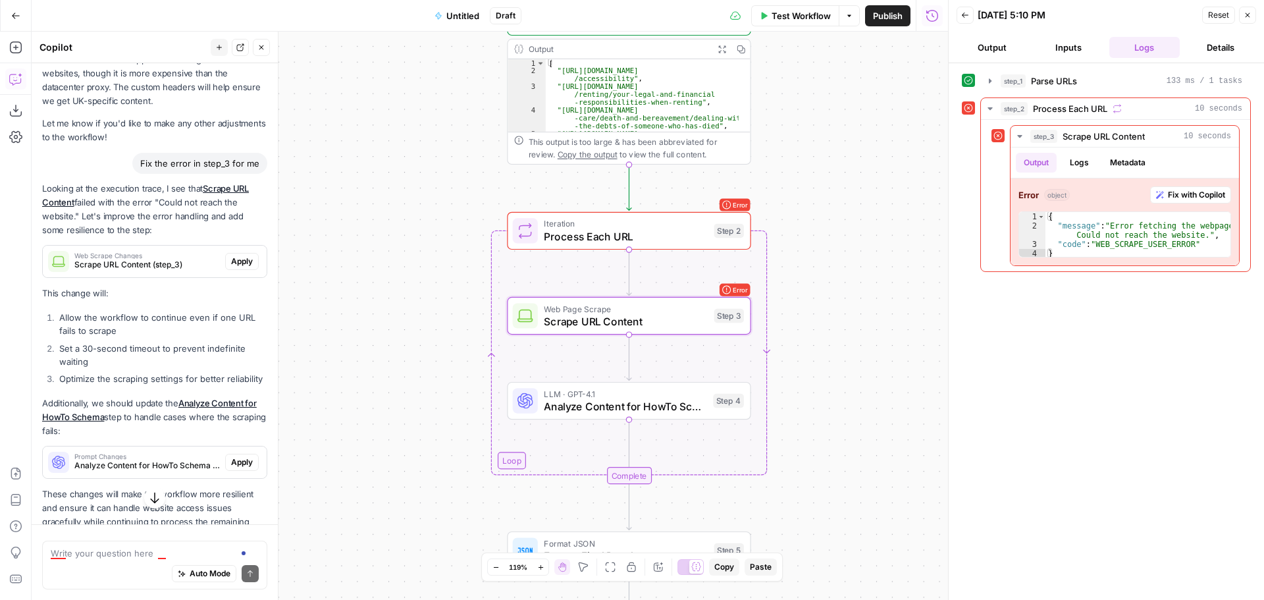
click at [231, 267] on span "Apply" at bounding box center [242, 262] width 22 height 12
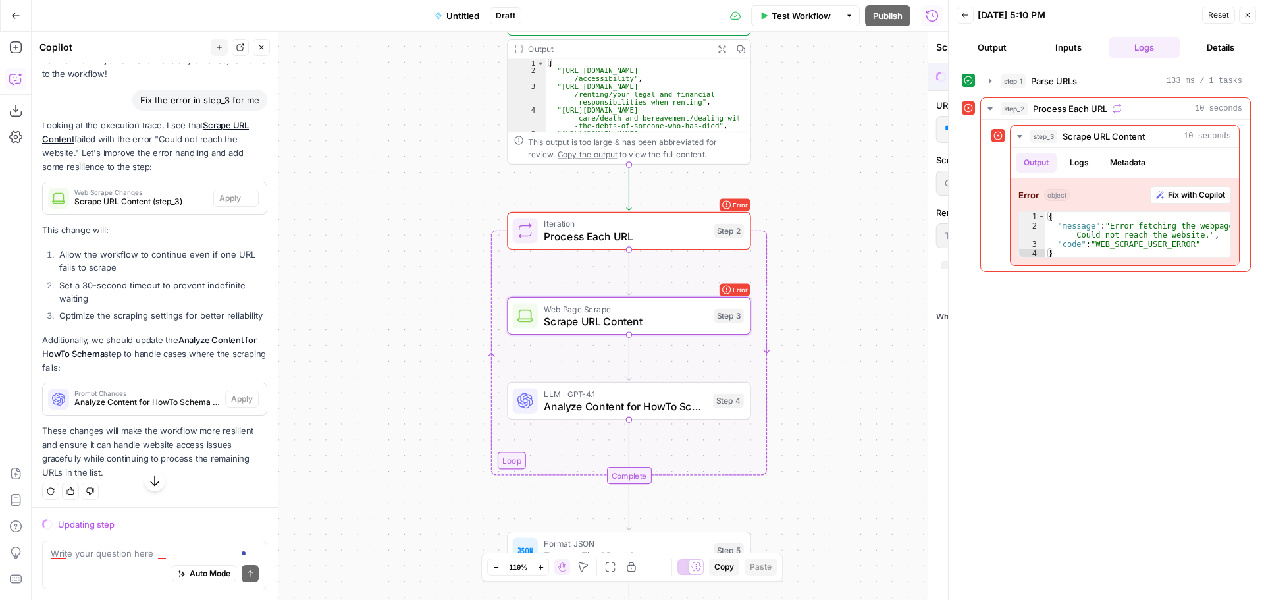
scroll to position [1533, 0]
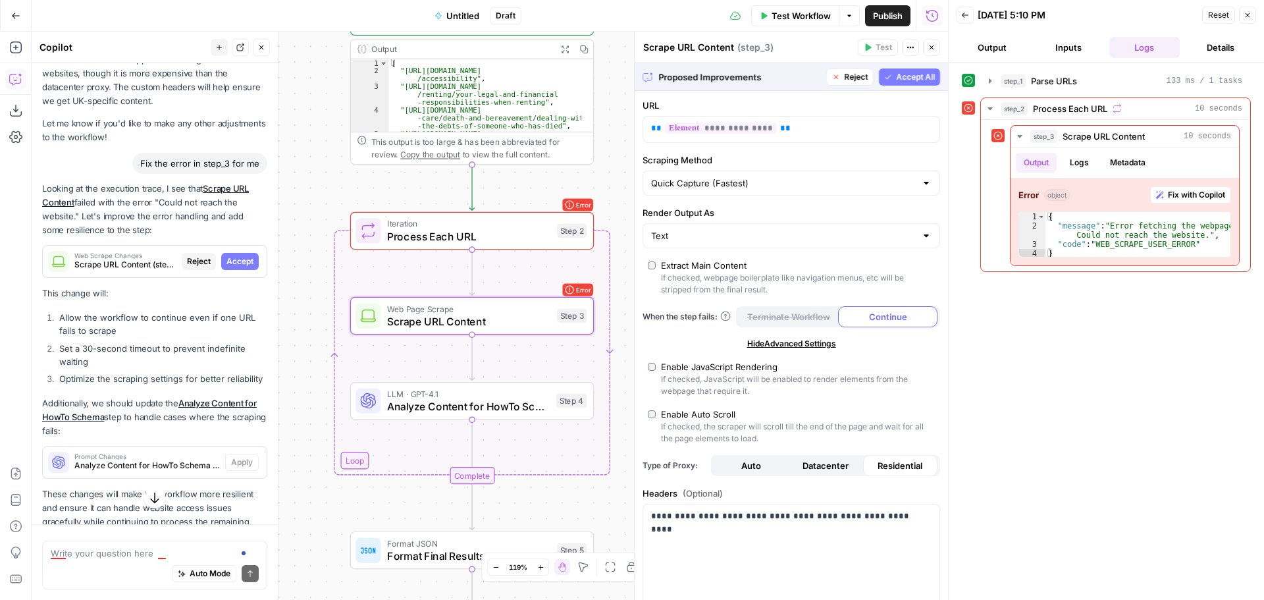
click at [229, 267] on span "Accept" at bounding box center [240, 262] width 27 height 12
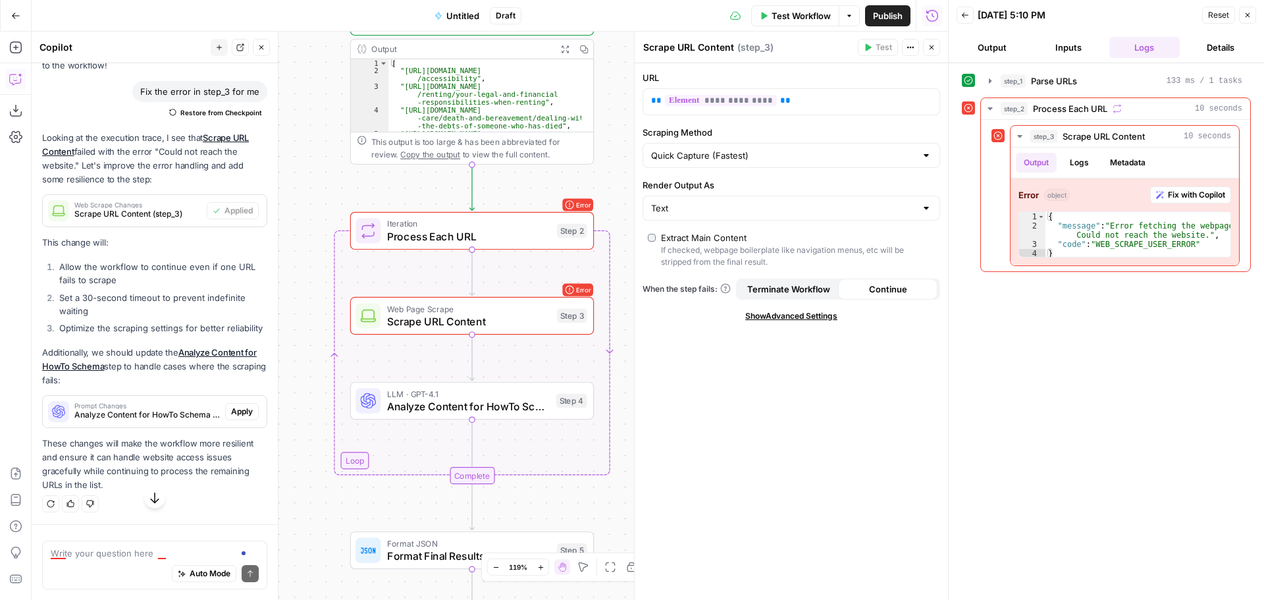
scroll to position [1694, 0]
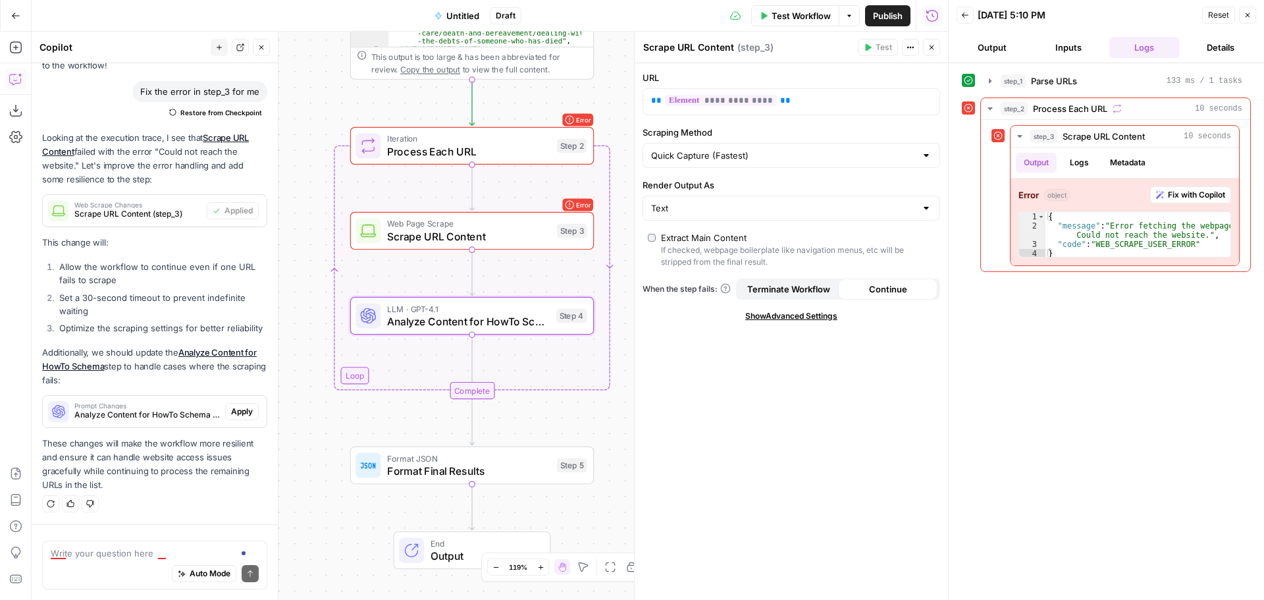
click at [231, 409] on span "Apply" at bounding box center [242, 412] width 22 height 12
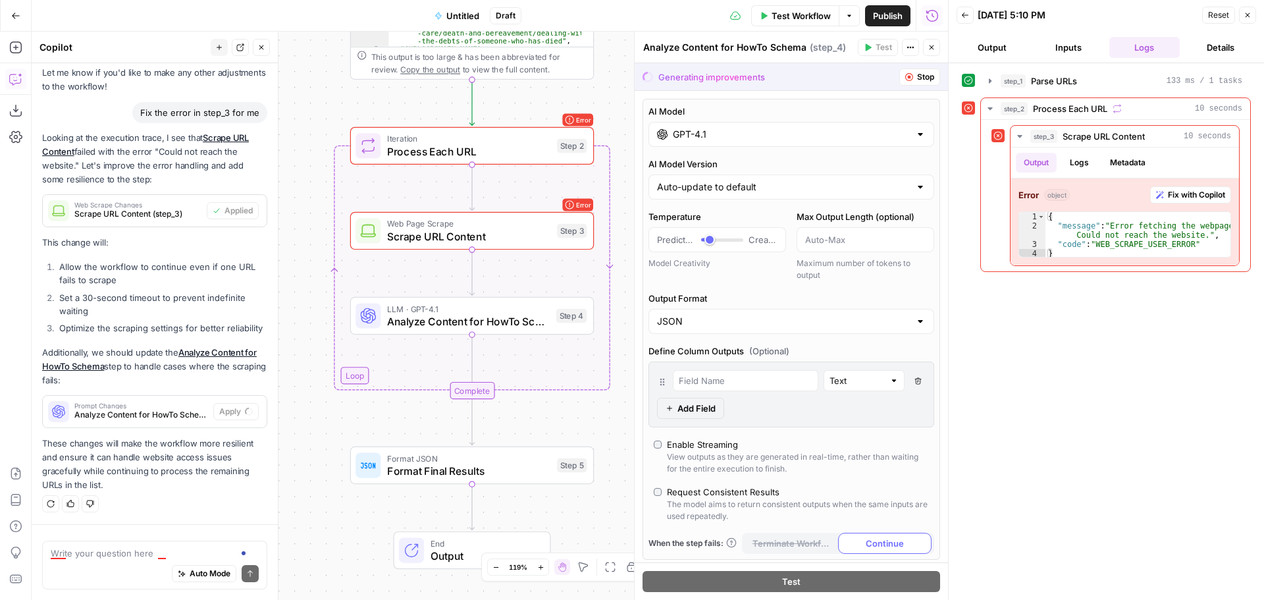
scroll to position [1610, 0]
click at [511, 321] on span "Analyze Content for HowTo Schema" at bounding box center [468, 321] width 163 height 16
click at [227, 406] on span "Accept" at bounding box center [240, 412] width 27 height 12
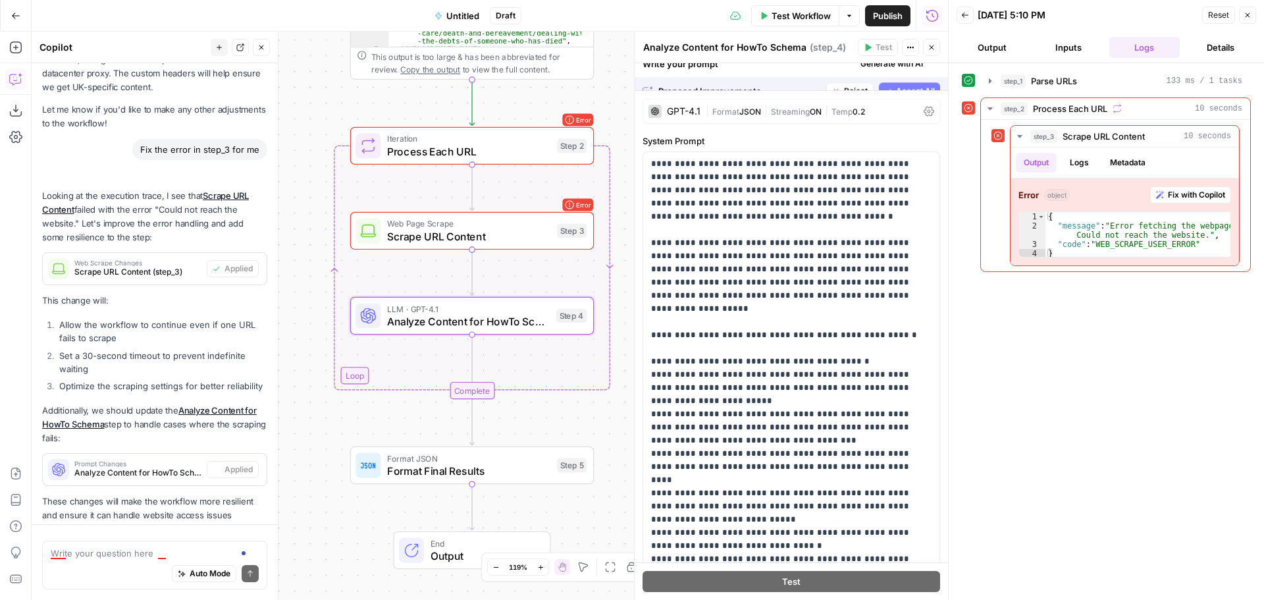
scroll to position [1694, 0]
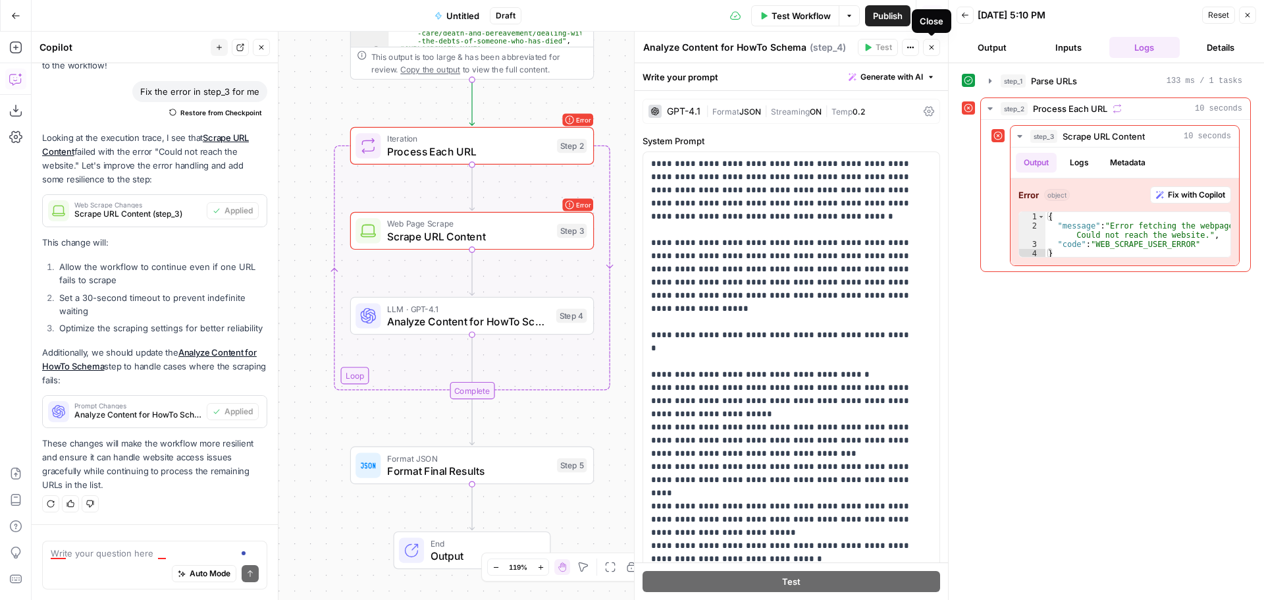
click at [932, 52] on button "Close" at bounding box center [931, 47] width 17 height 17
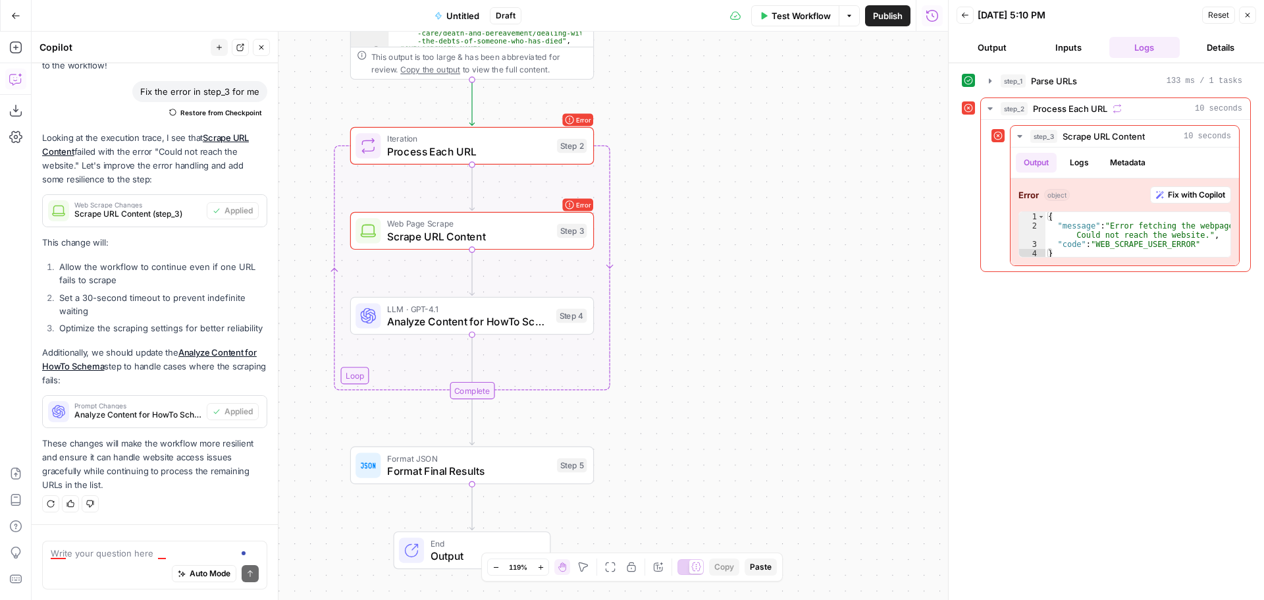
click at [1251, 16] on icon "button" at bounding box center [1248, 15] width 8 height 8
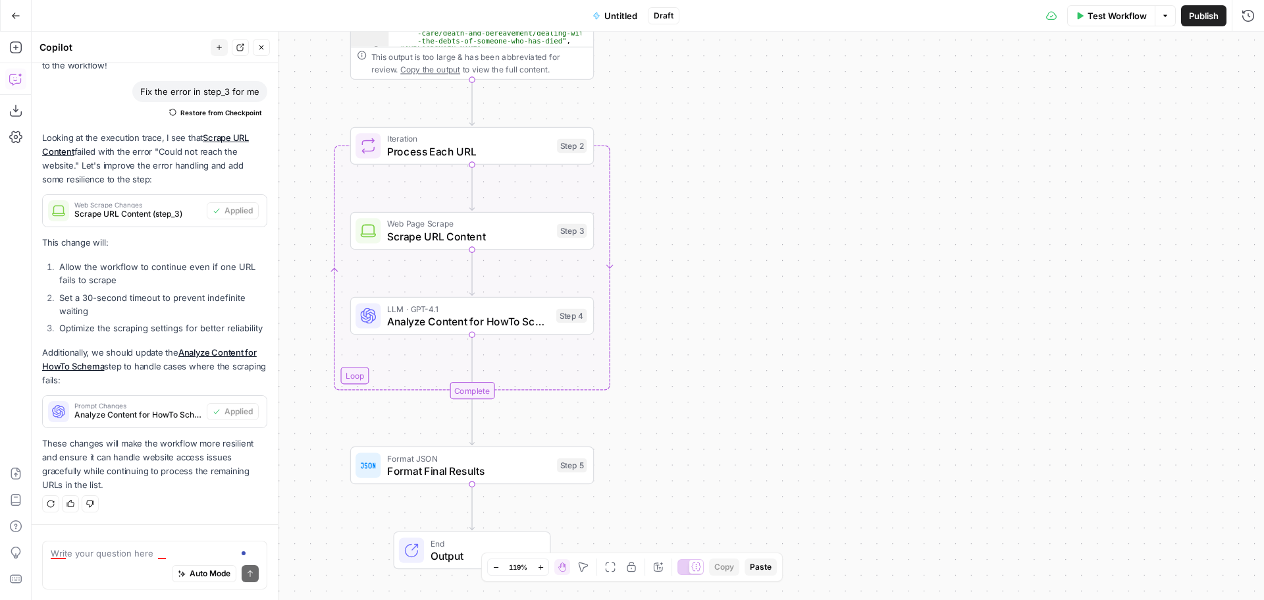
click at [1093, 24] on button "Test Workflow" at bounding box center [1112, 15] width 88 height 21
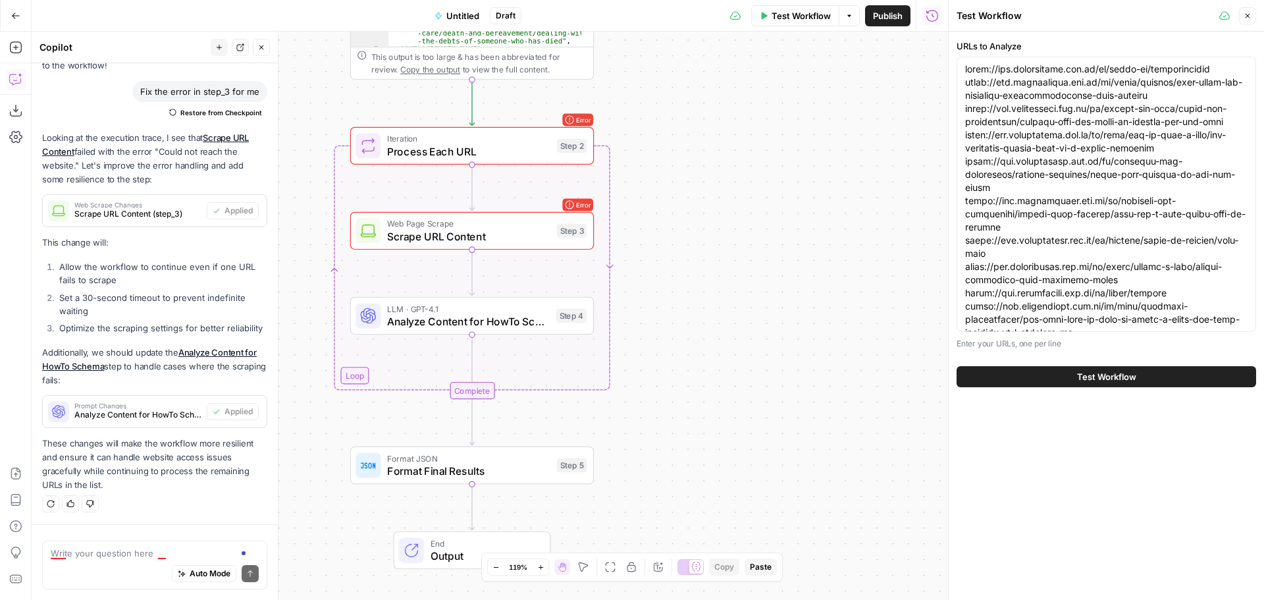
click at [1081, 379] on span "Test Workflow" at bounding box center [1106, 376] width 59 height 13
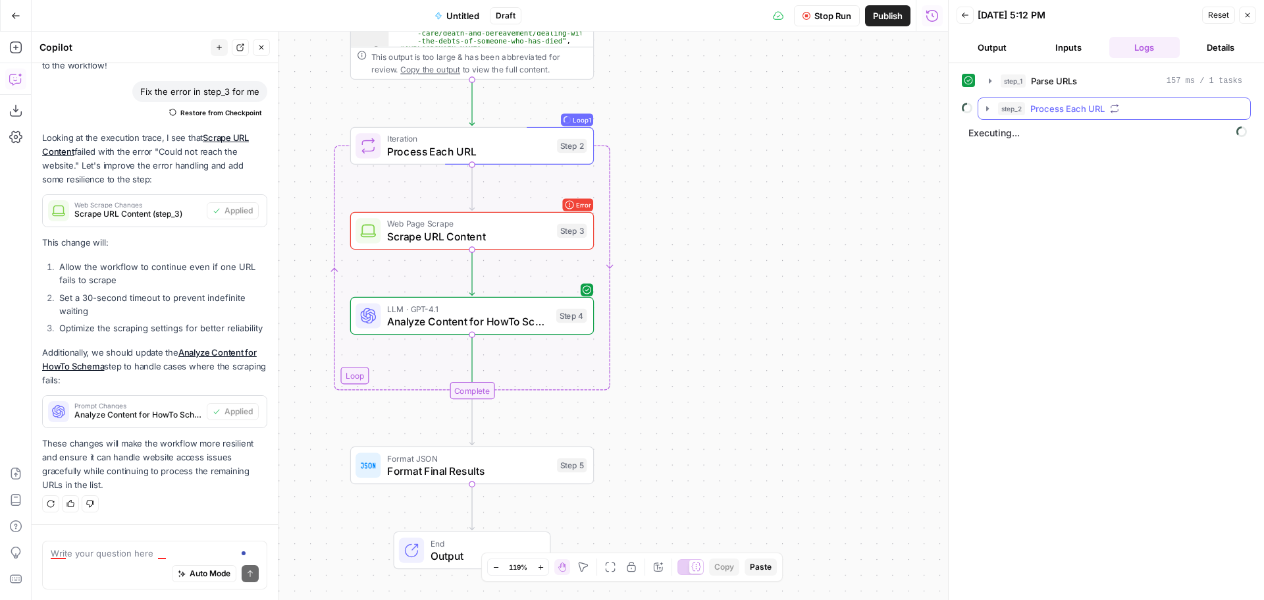
click at [985, 105] on icon "button" at bounding box center [988, 108] width 11 height 11
click at [1017, 132] on icon "button" at bounding box center [1017, 136] width 11 height 11
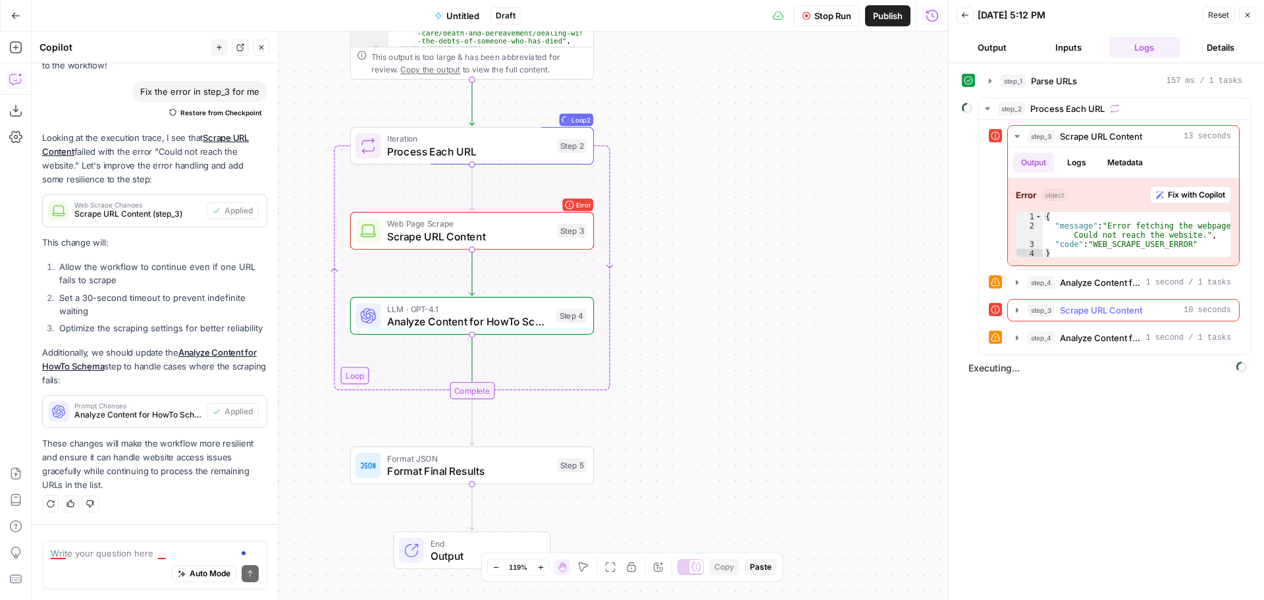
click at [1017, 309] on icon "button" at bounding box center [1017, 310] width 3 height 5
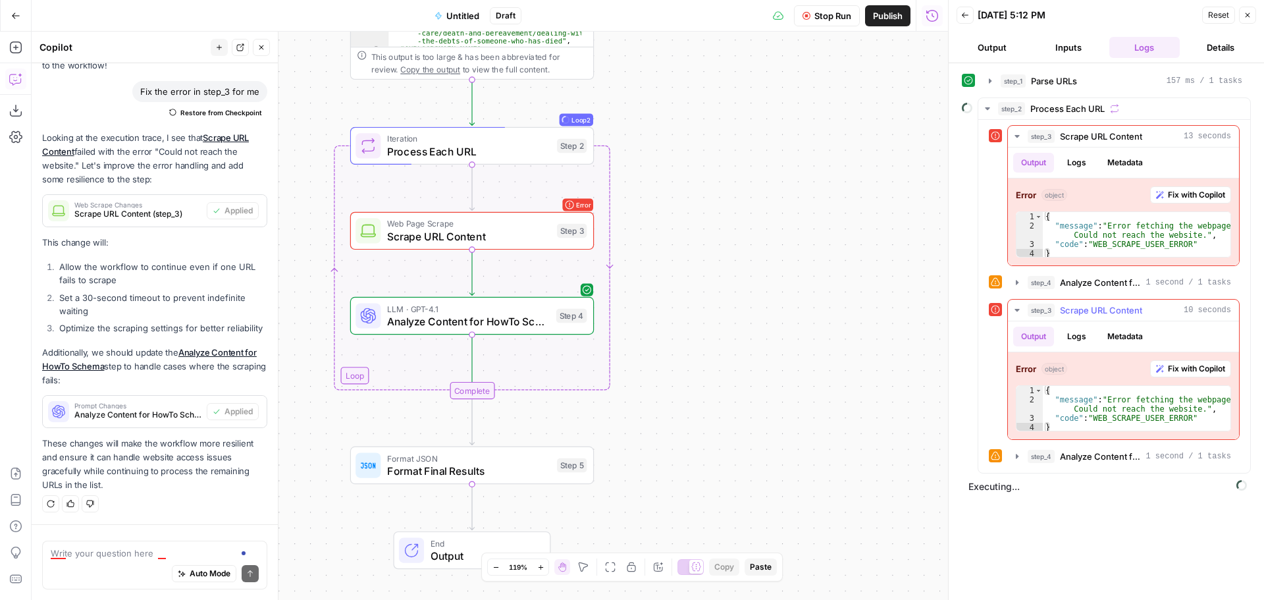
click at [1017, 309] on icon "button" at bounding box center [1017, 310] width 5 height 3
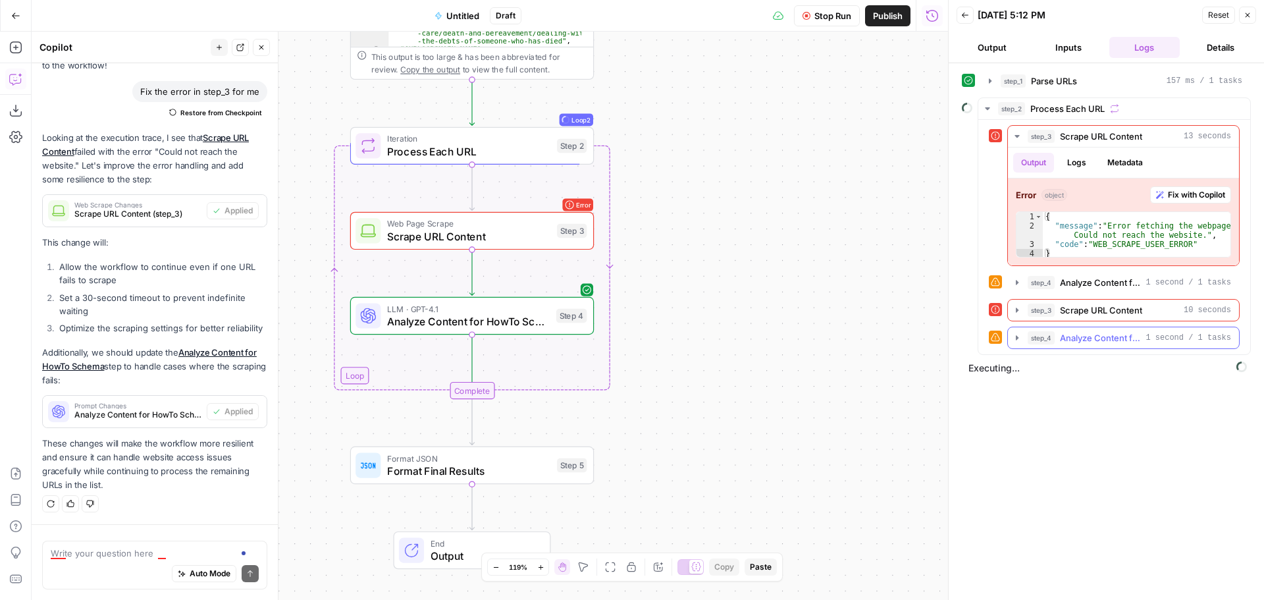
click at [1019, 335] on icon "button" at bounding box center [1017, 338] width 11 height 11
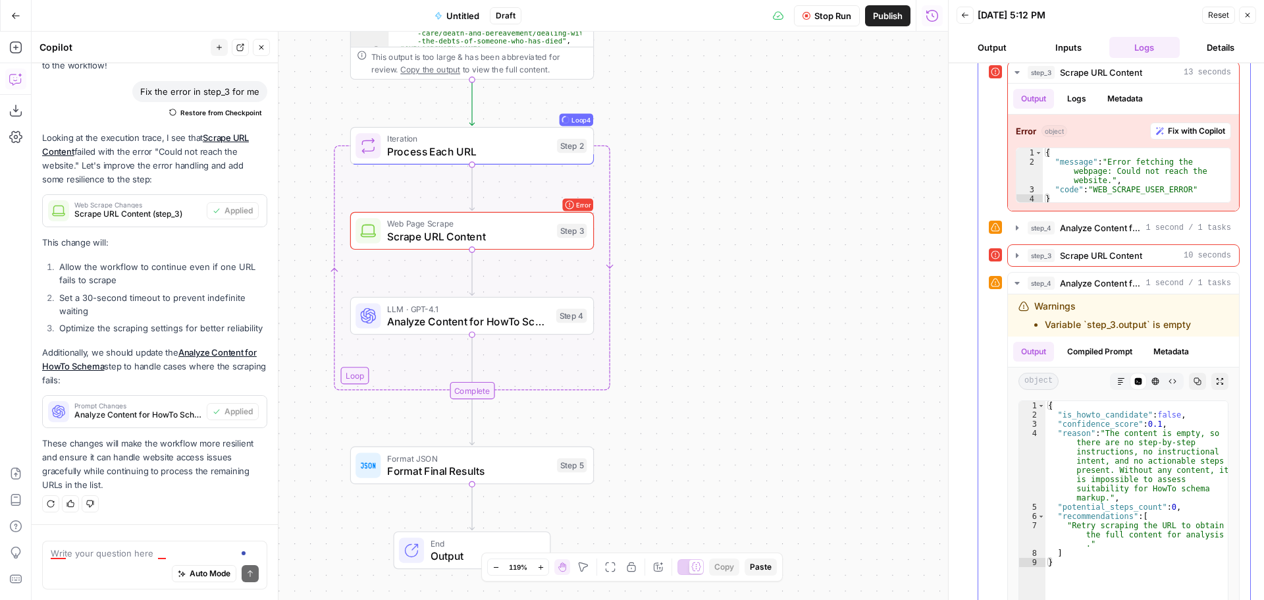
scroll to position [63, 0]
click at [1181, 134] on span "Fix with Copilot" at bounding box center [1196, 132] width 57 height 12
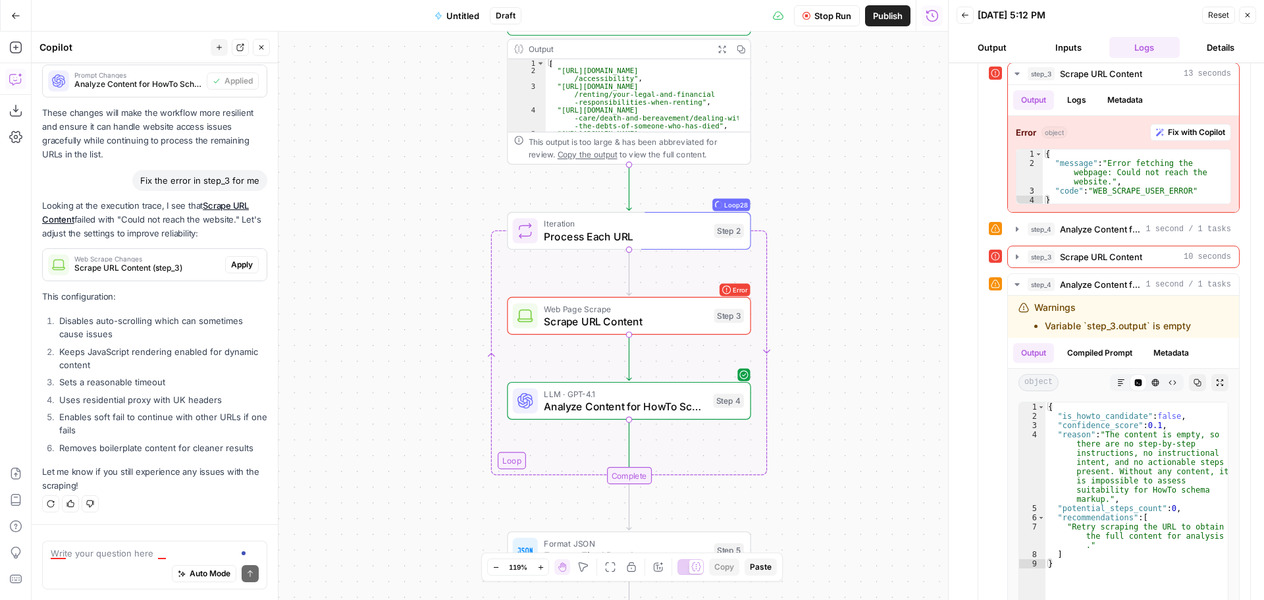
scroll to position [1959, 0]
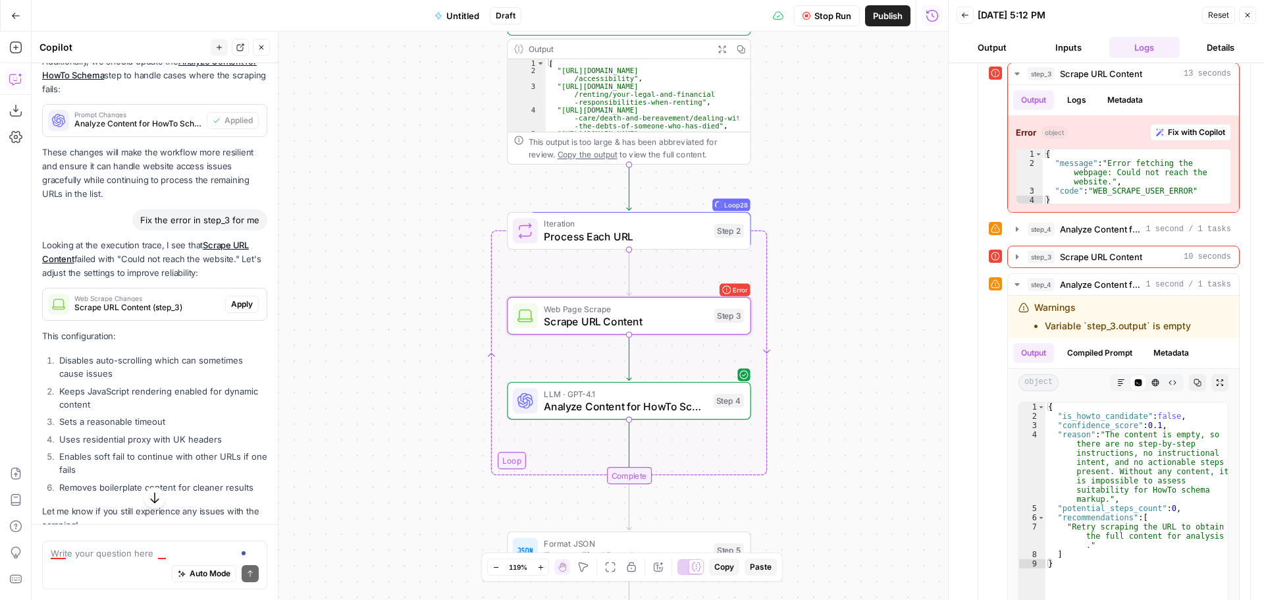
click at [231, 310] on span "Apply" at bounding box center [242, 304] width 22 height 12
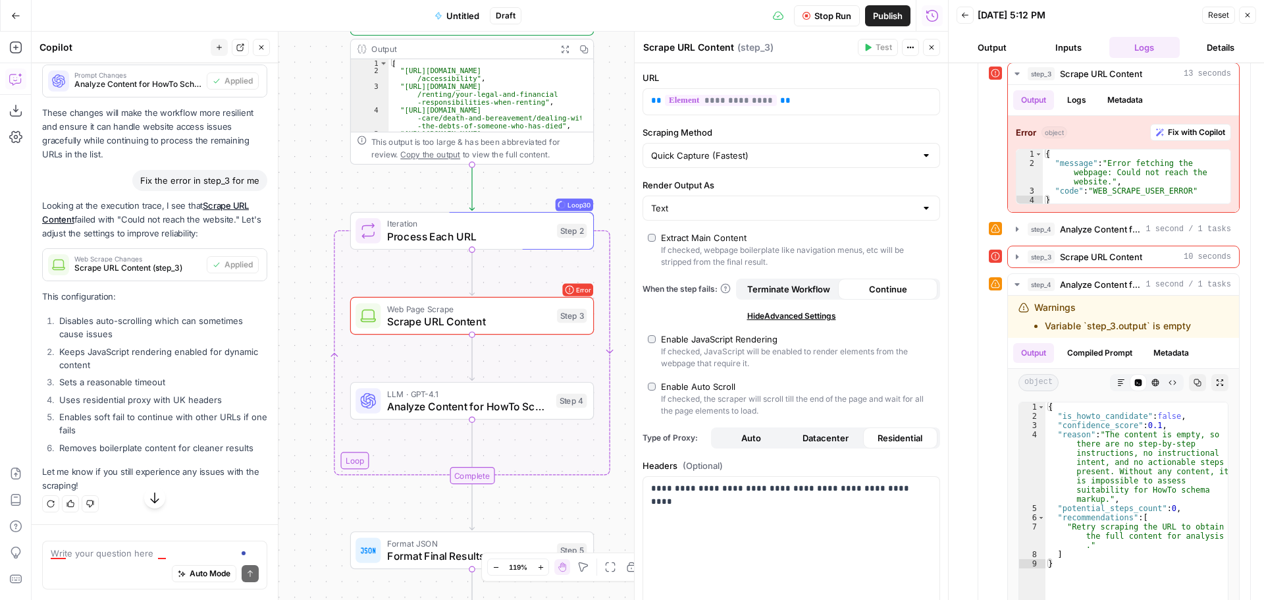
scroll to position [2025, 0]
click at [1245, 16] on icon "button" at bounding box center [1248, 15] width 8 height 8
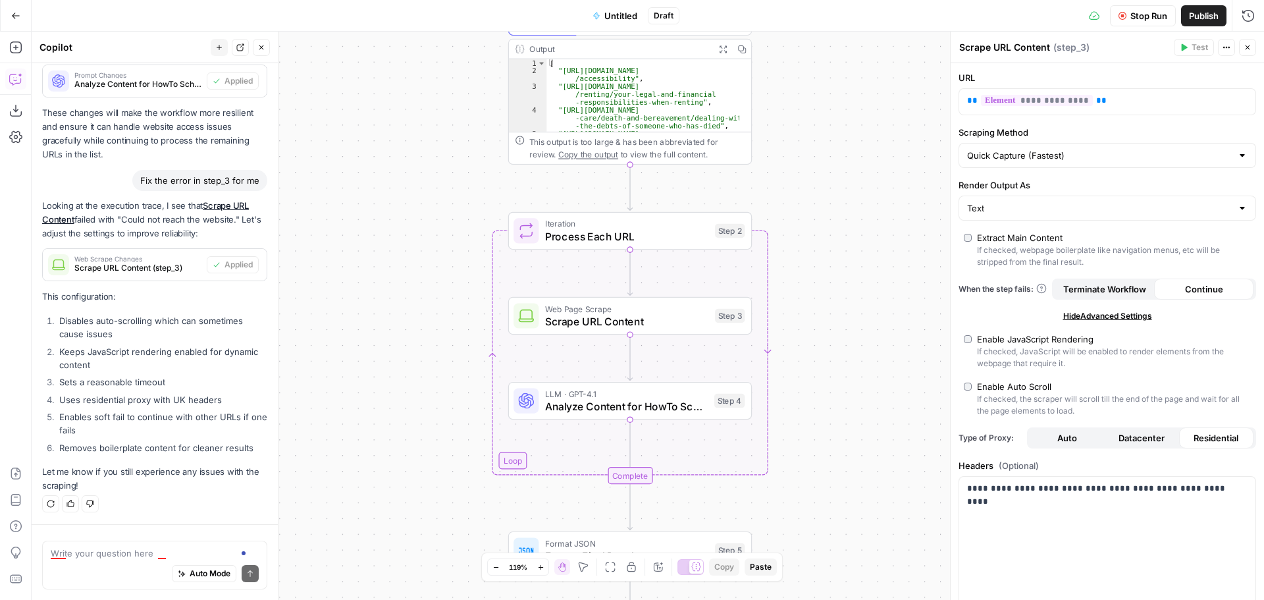
click at [1247, 47] on icon "button" at bounding box center [1248, 47] width 8 height 8
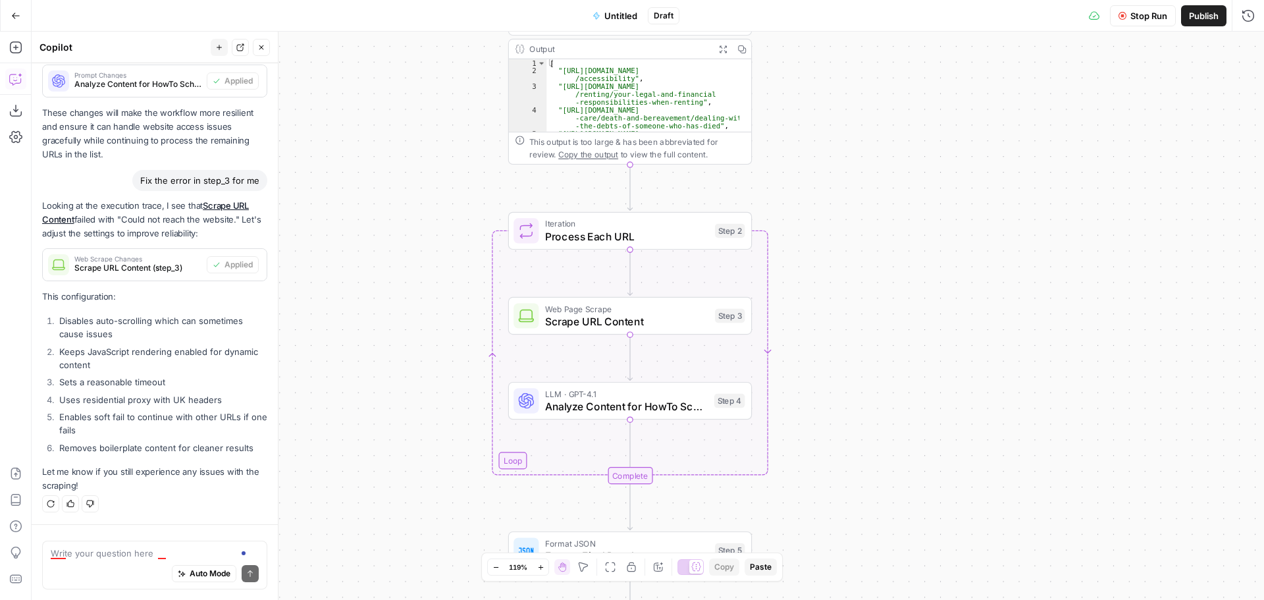
click at [1154, 16] on span "Stop Run" at bounding box center [1149, 15] width 37 height 13
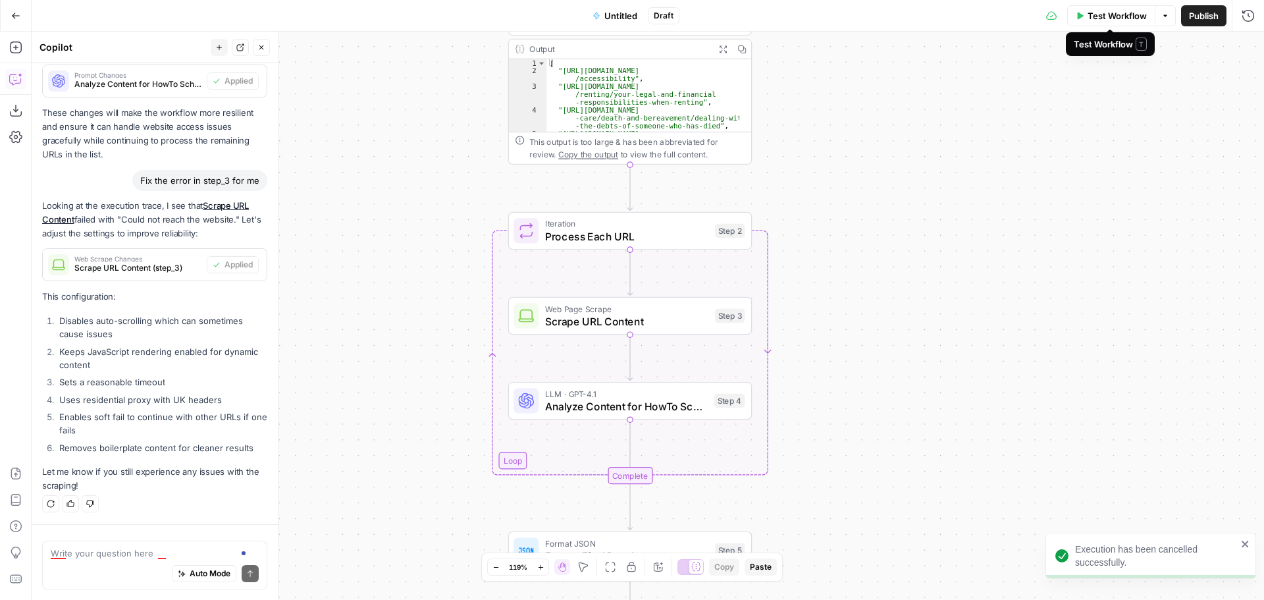
click at [1113, 12] on span "Test Workflow" at bounding box center [1117, 15] width 59 height 13
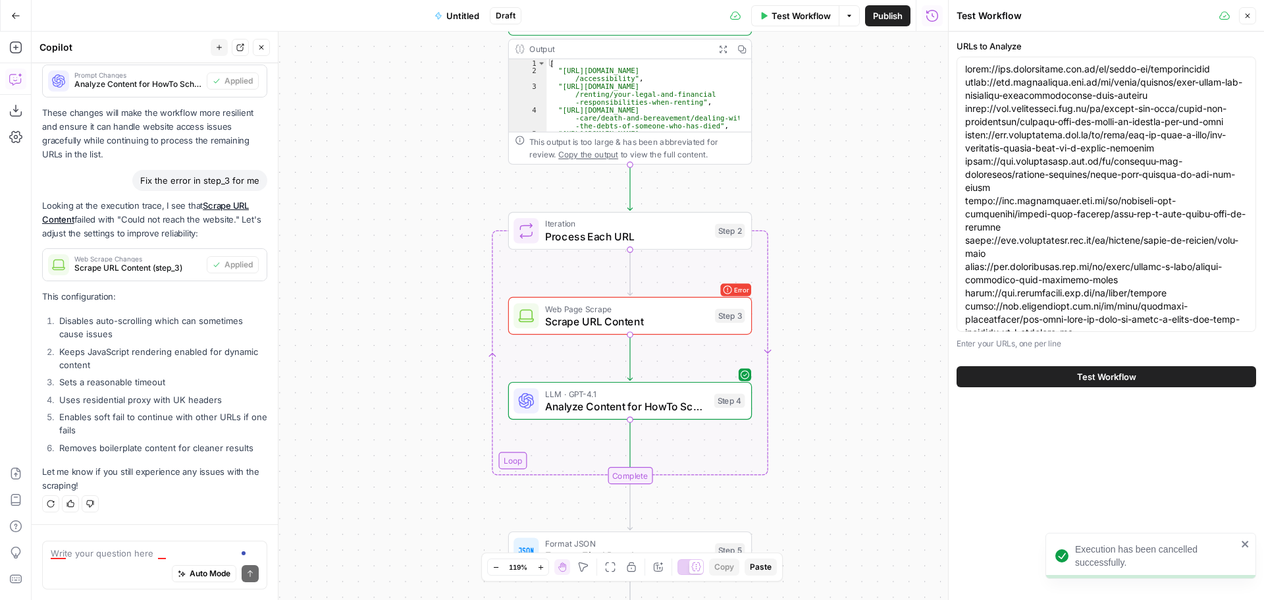
click at [1089, 373] on span "Test Workflow" at bounding box center [1106, 376] width 59 height 13
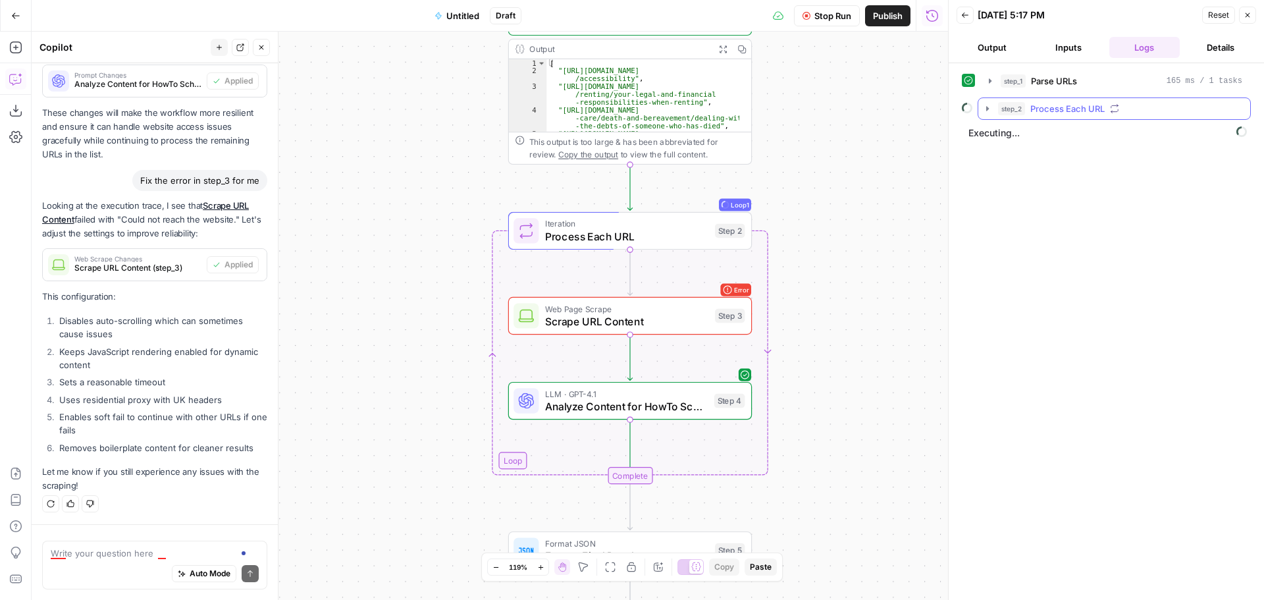
click at [986, 110] on icon "button" at bounding box center [988, 108] width 11 height 11
click at [1017, 138] on icon "button" at bounding box center [1017, 136] width 11 height 11
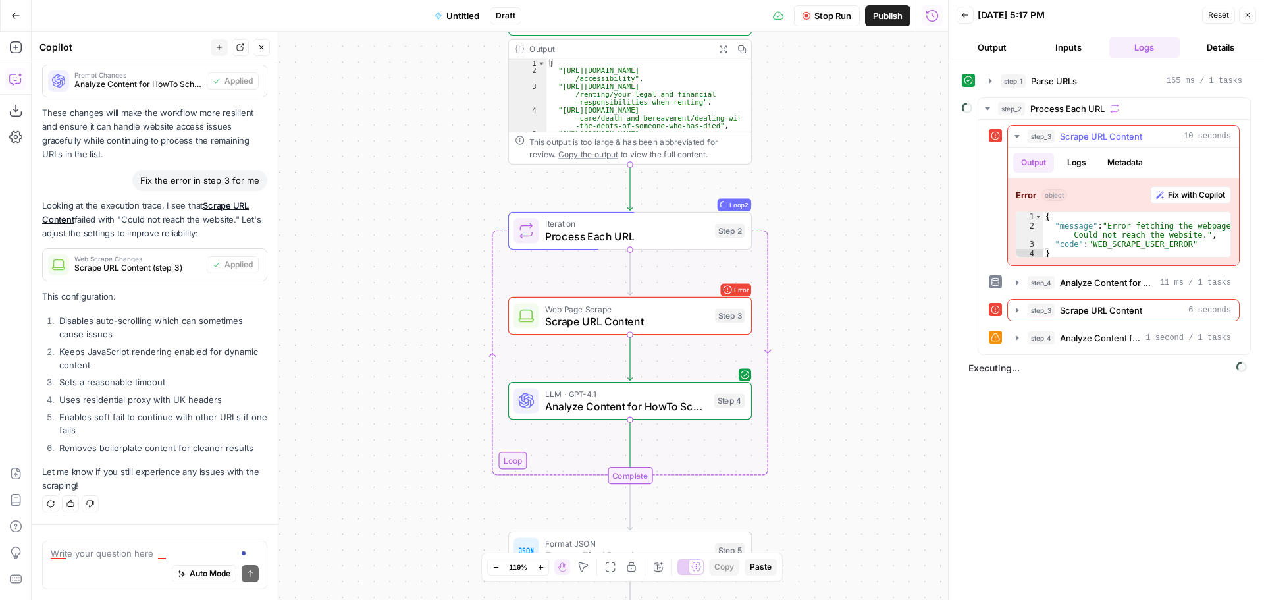
click at [1181, 194] on span "Fix with Copilot" at bounding box center [1196, 195] width 57 height 12
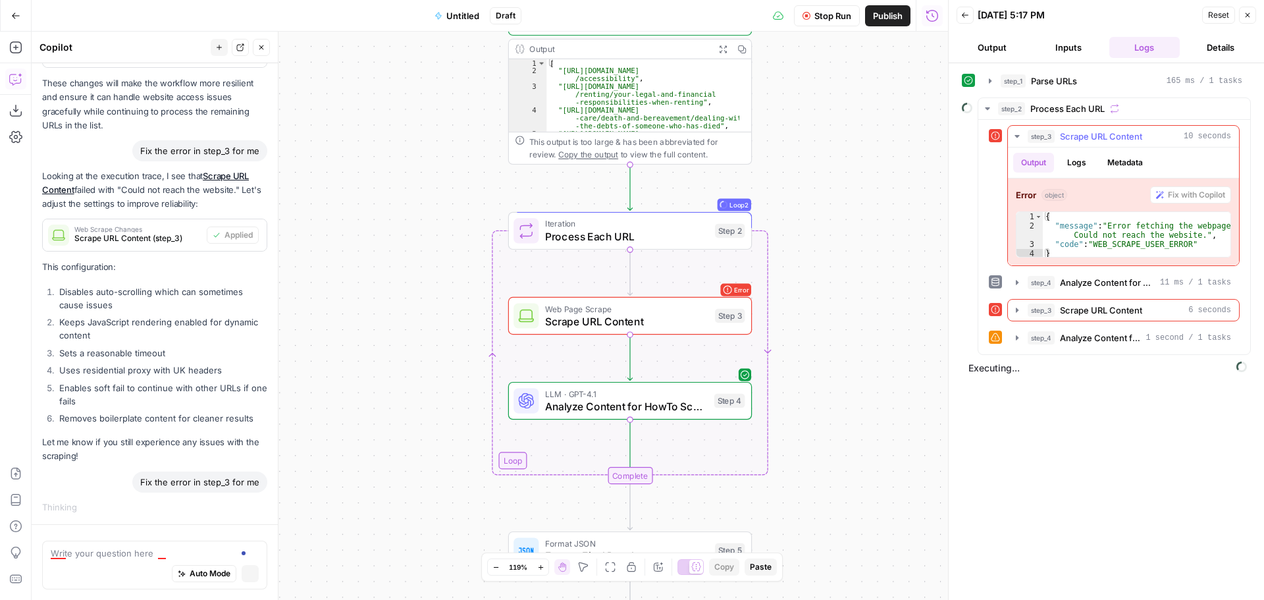
scroll to position [1960, 0]
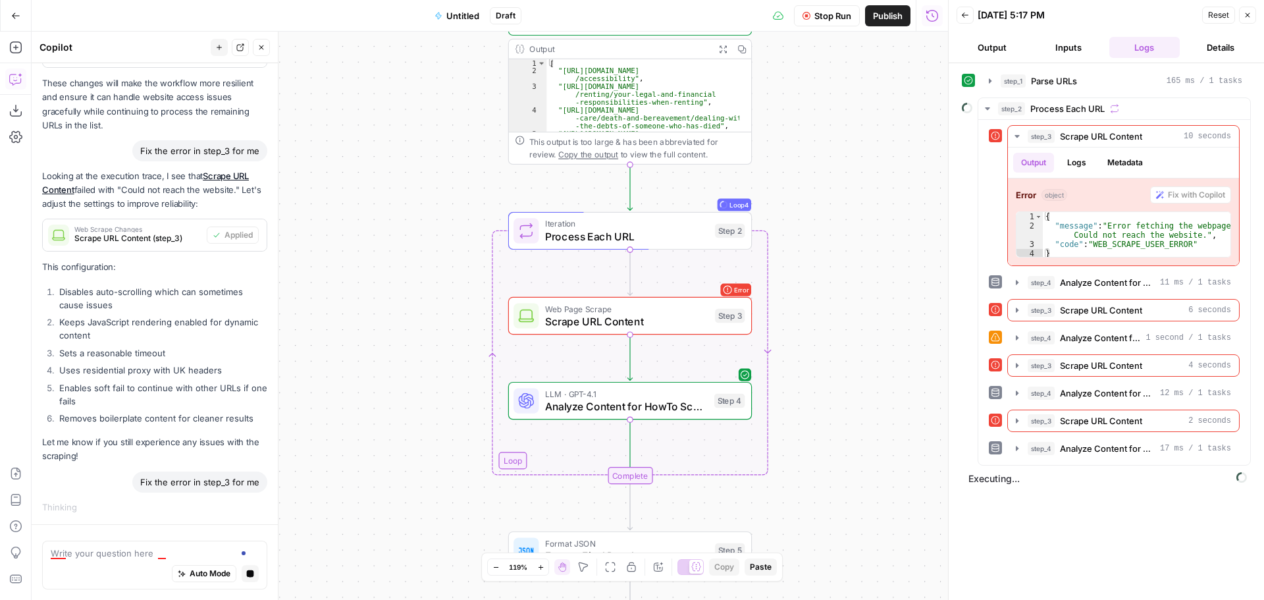
click at [821, 14] on span "Stop Run" at bounding box center [833, 15] width 37 height 13
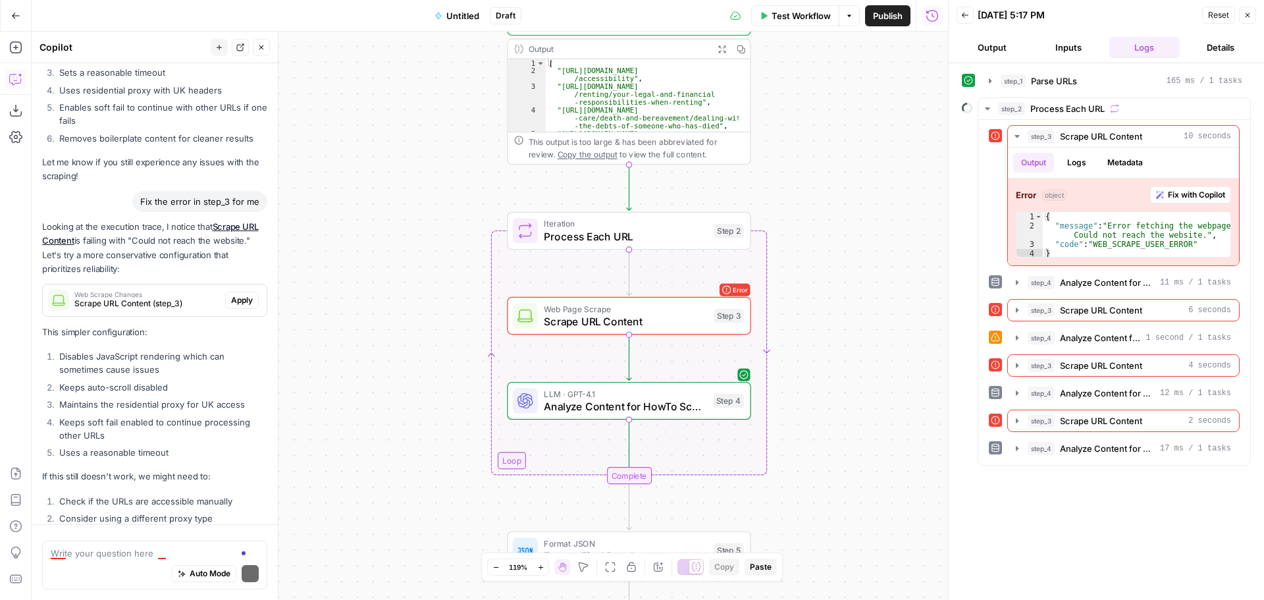
scroll to position [2423, 0]
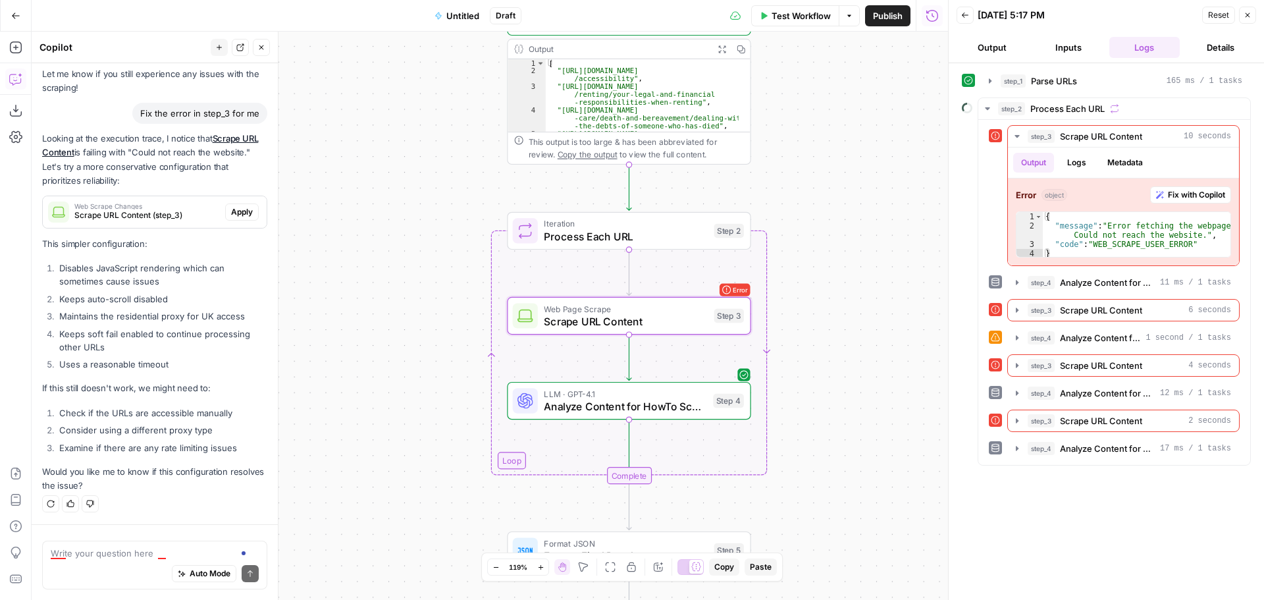
click at [234, 207] on span "Apply" at bounding box center [242, 212] width 22 height 12
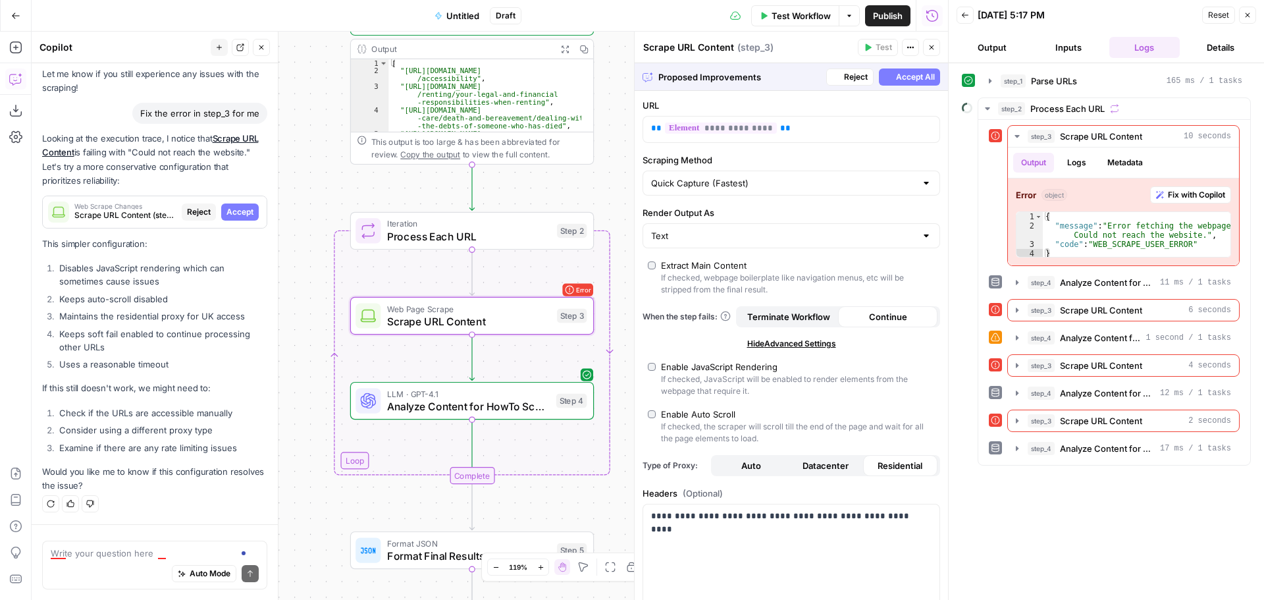
scroll to position [2338, 0]
click at [934, 50] on icon "button" at bounding box center [932, 47] width 8 height 8
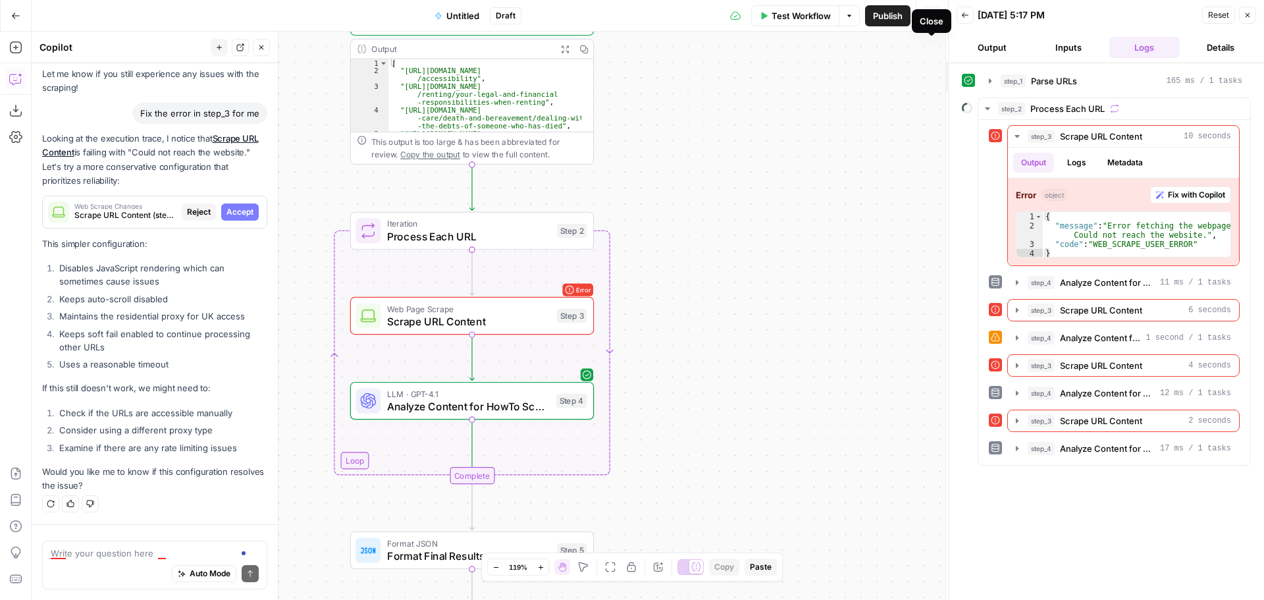
scroll to position [2423, 0]
click at [1249, 18] on icon "button" at bounding box center [1248, 15] width 8 height 8
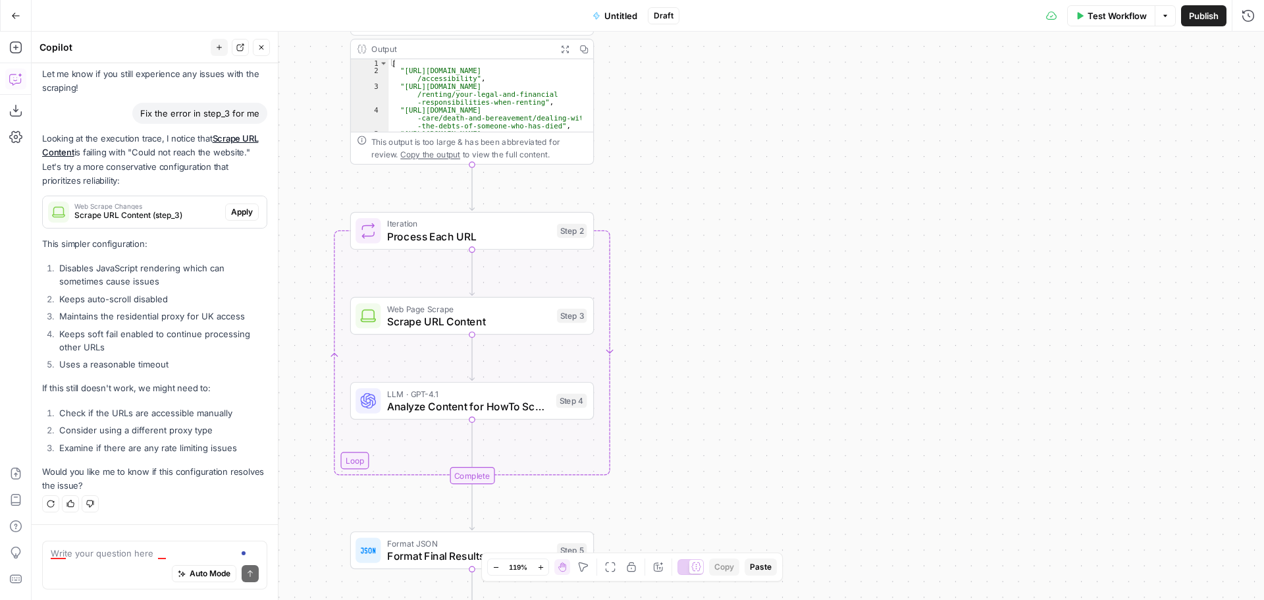
click at [1083, 19] on button "Test Workflow" at bounding box center [1112, 15] width 88 height 21
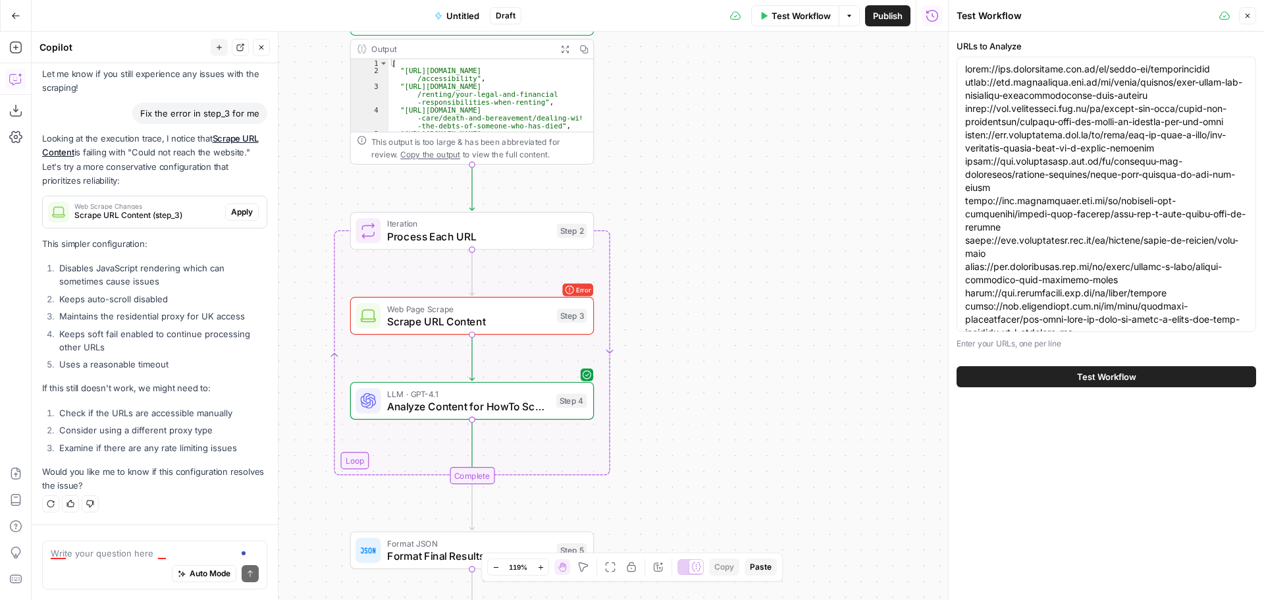
click at [1102, 375] on span "Test Workflow" at bounding box center [1106, 376] width 59 height 13
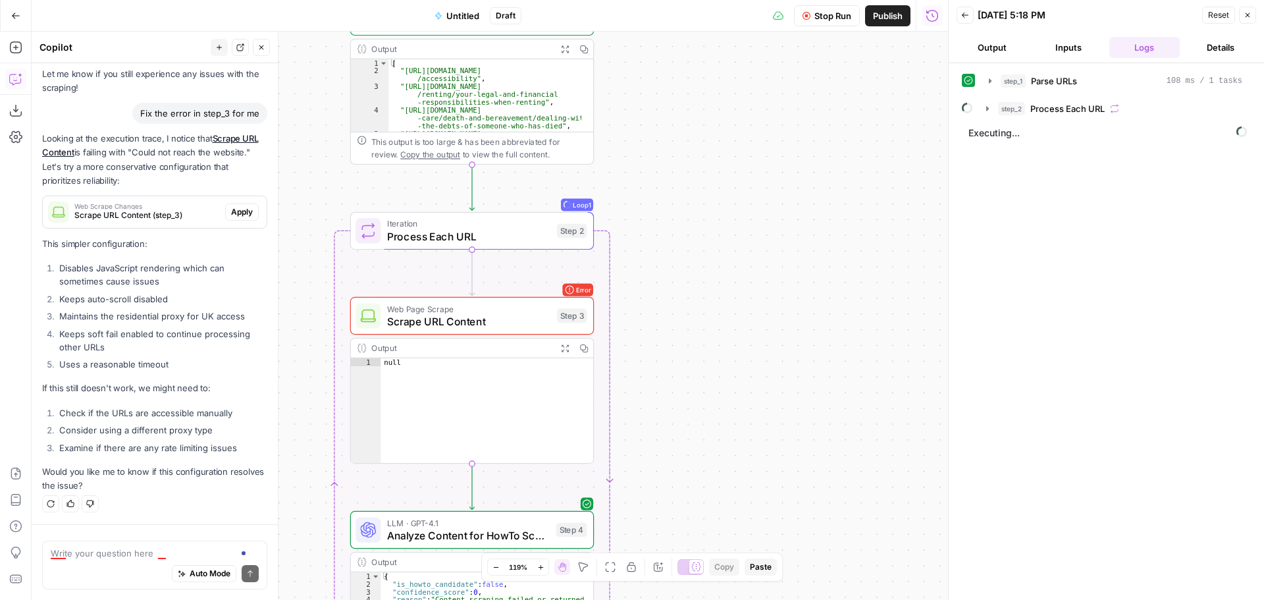
click at [824, 13] on span "Stop Run" at bounding box center [833, 15] width 37 height 13
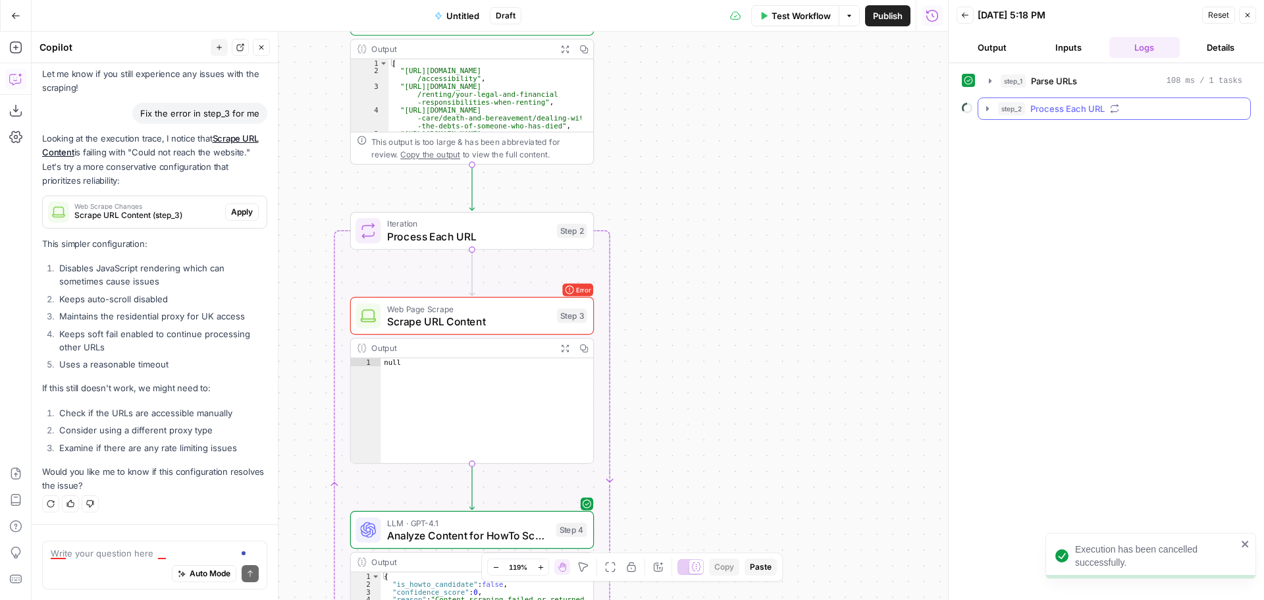
click at [985, 107] on icon "button" at bounding box center [988, 108] width 11 height 11
click at [1016, 135] on icon "button" at bounding box center [1017, 136] width 11 height 11
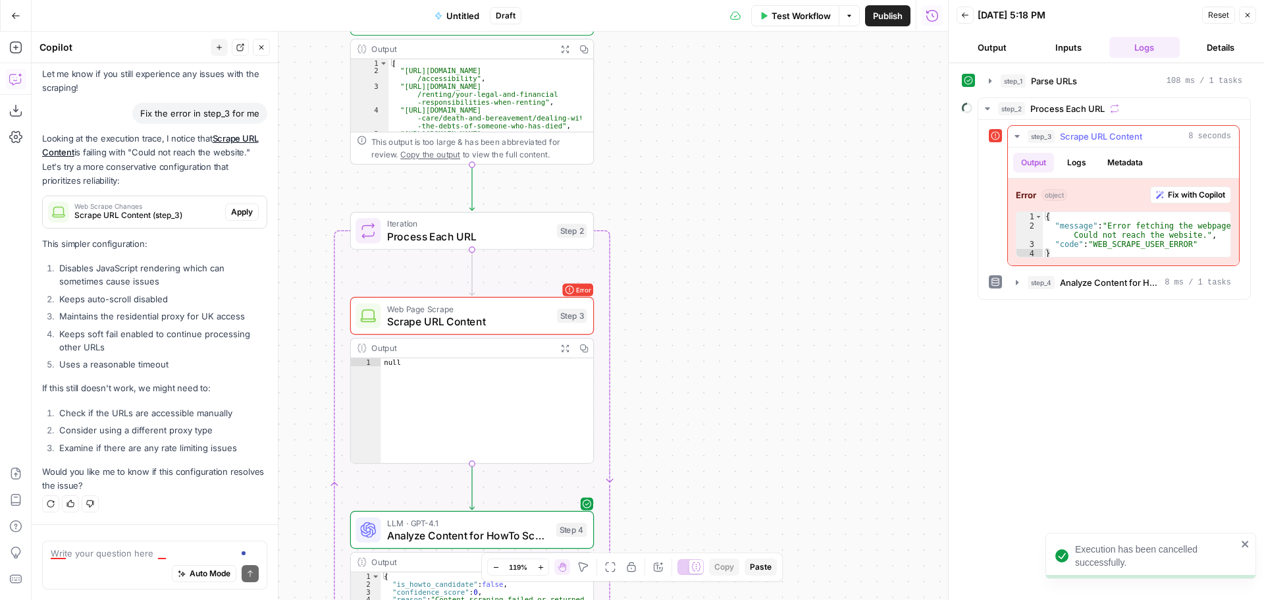
click at [1192, 204] on div "Error object Fix with Copilot 1 2 3 4 { "message" : "Error fetching the webpage…" at bounding box center [1123, 221] width 231 height 87
click at [1189, 190] on span "Fix with Copilot" at bounding box center [1196, 195] width 57 height 12
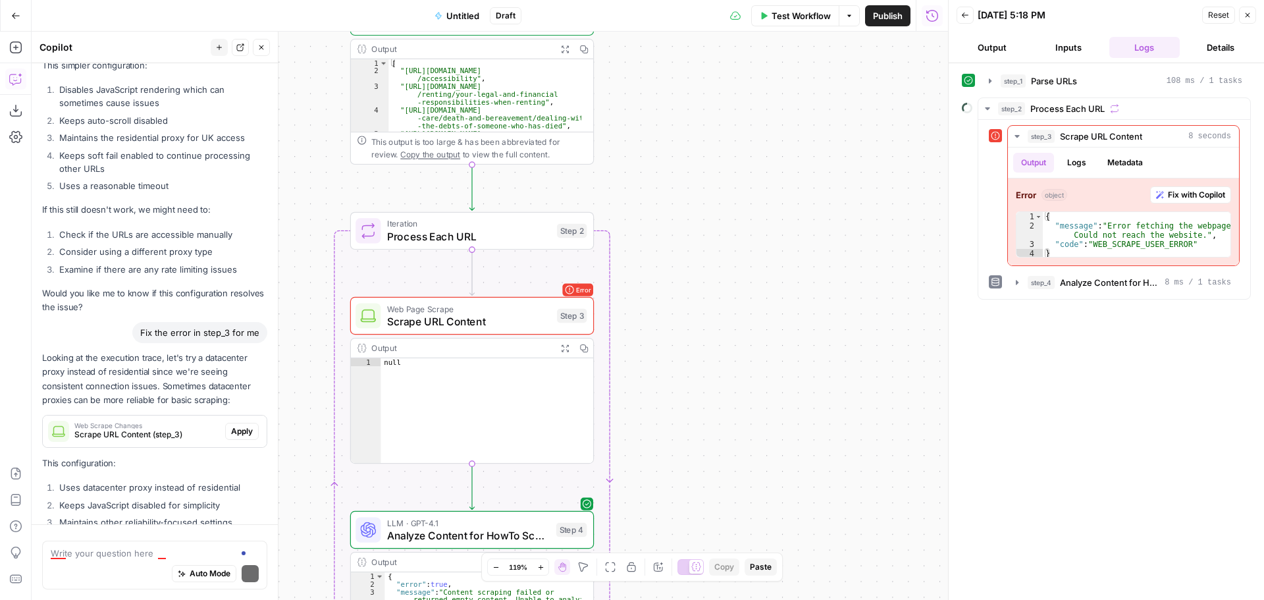
scroll to position [2690, 0]
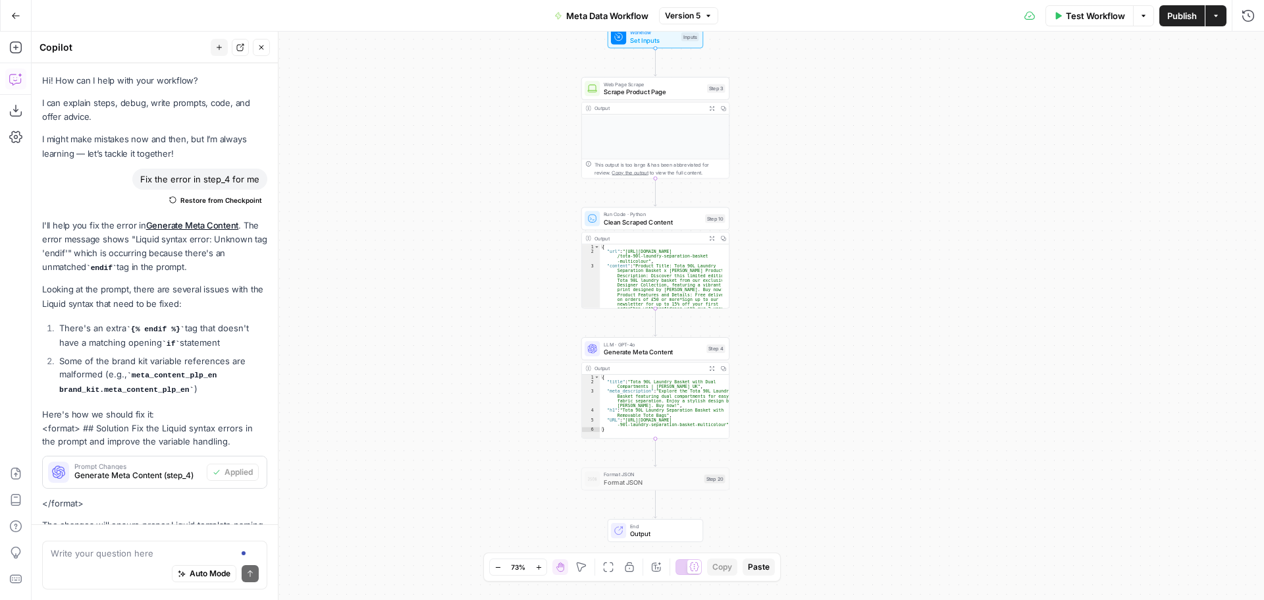
scroll to position [365, 0]
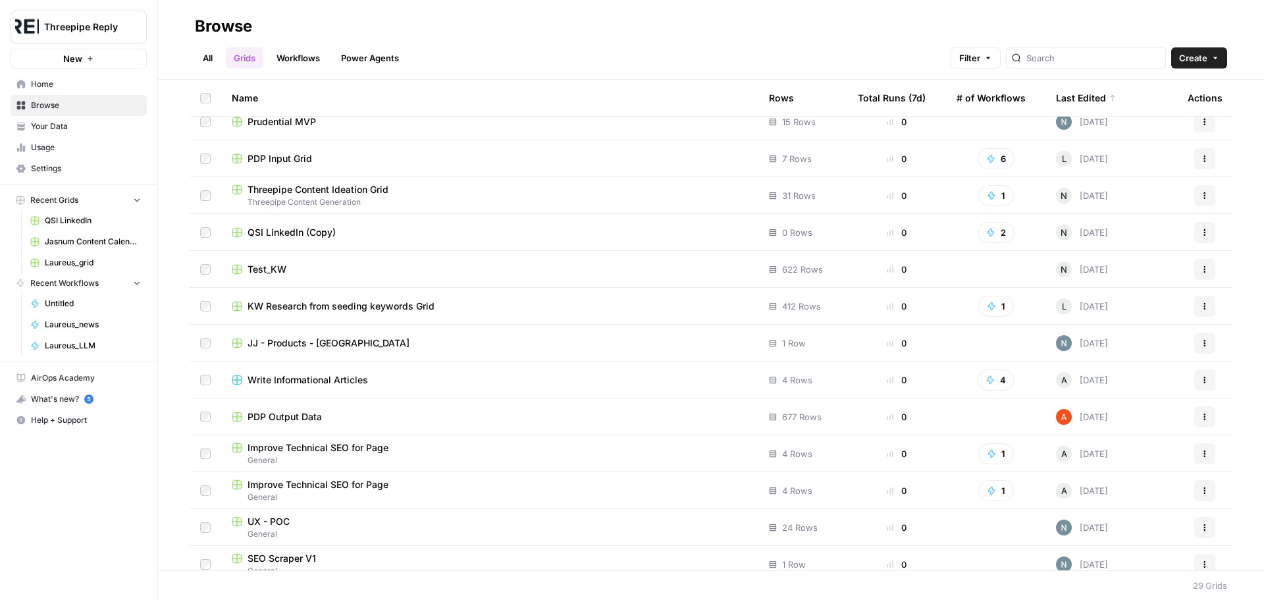
scroll to position [263, 0]
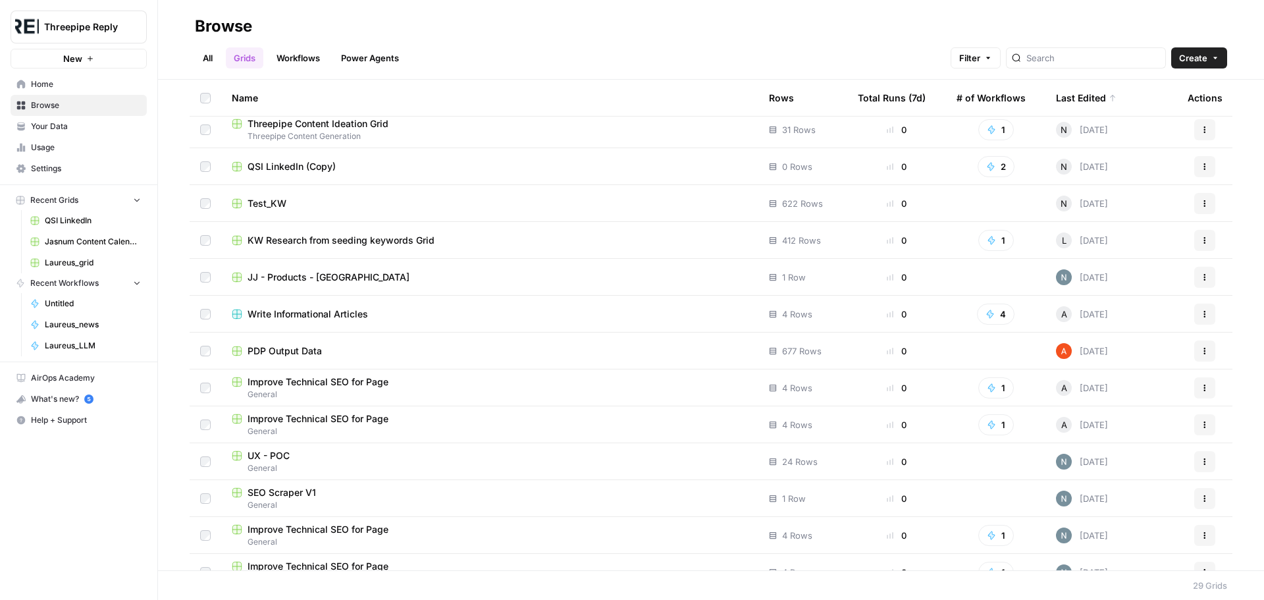
click at [294, 352] on span "PDP Output Data" at bounding box center [285, 350] width 74 height 13
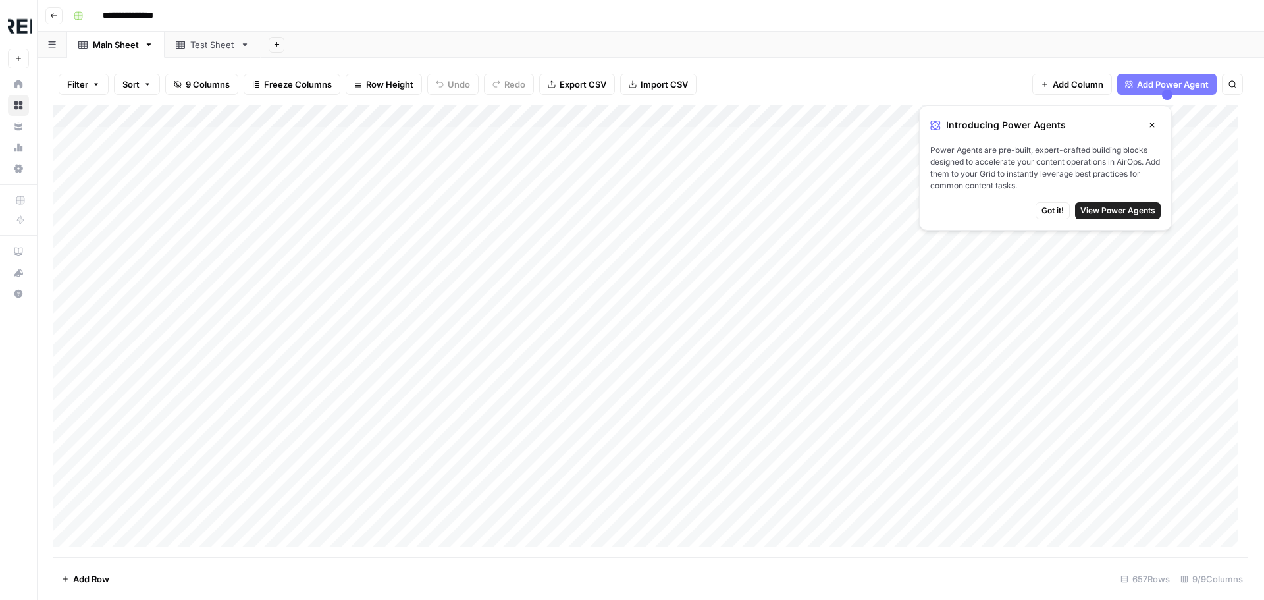
click at [1056, 211] on span "Got it!" at bounding box center [1053, 211] width 22 height 12
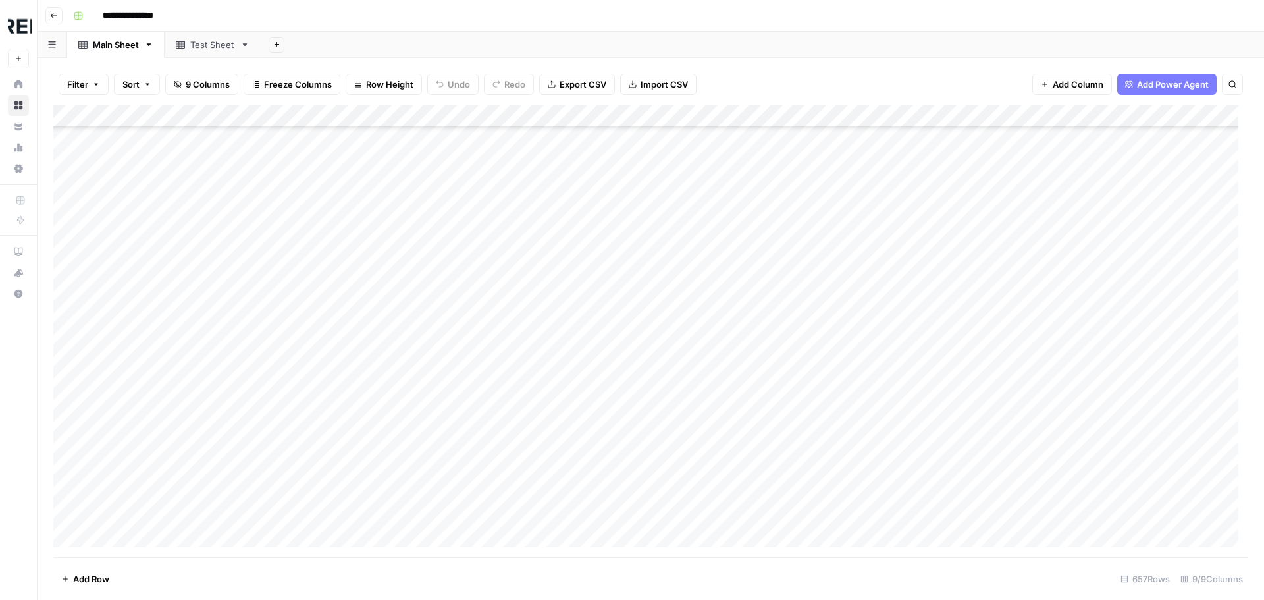
scroll to position [3688, 0]
click at [215, 47] on div "Test Sheet" at bounding box center [212, 44] width 45 height 13
click at [134, 50] on div "Main Sheet" at bounding box center [116, 44] width 46 height 13
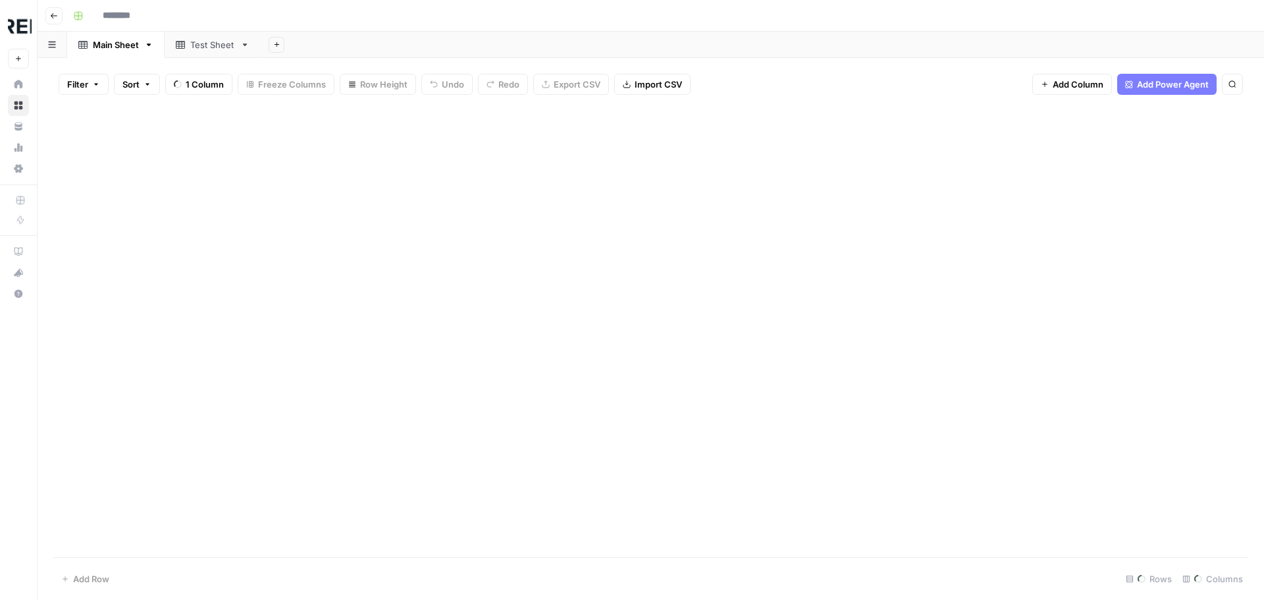
type input "**********"
click at [56, 20] on button "Go back" at bounding box center [53, 15] width 17 height 17
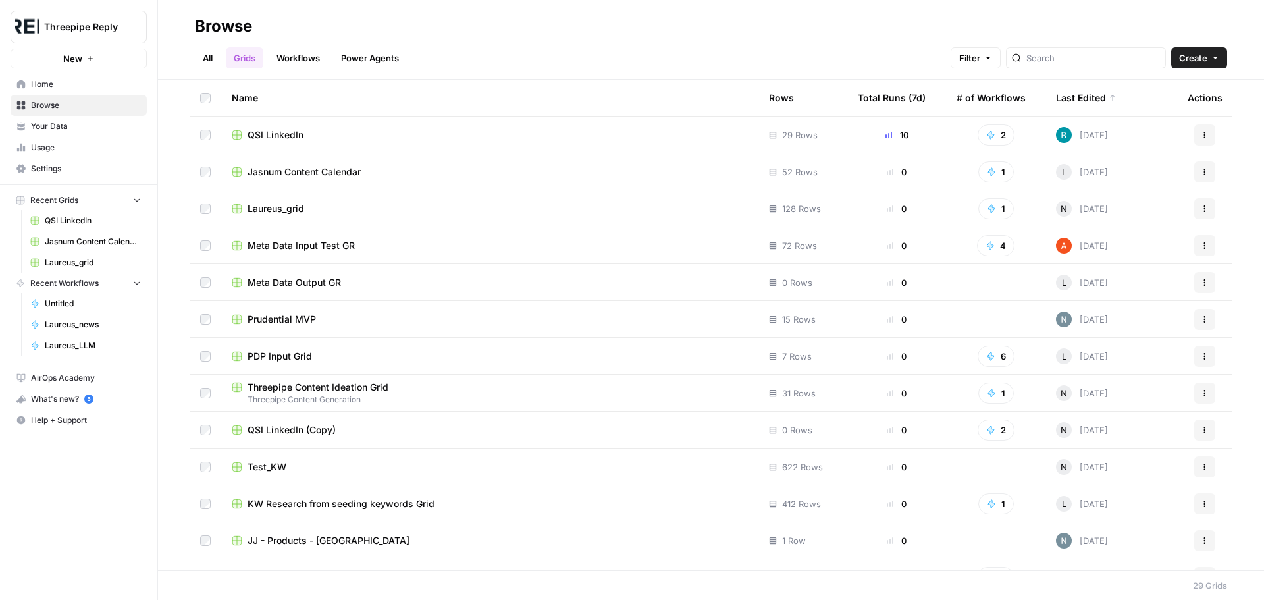
click at [286, 354] on span "PDP Input Grid" at bounding box center [280, 356] width 65 height 13
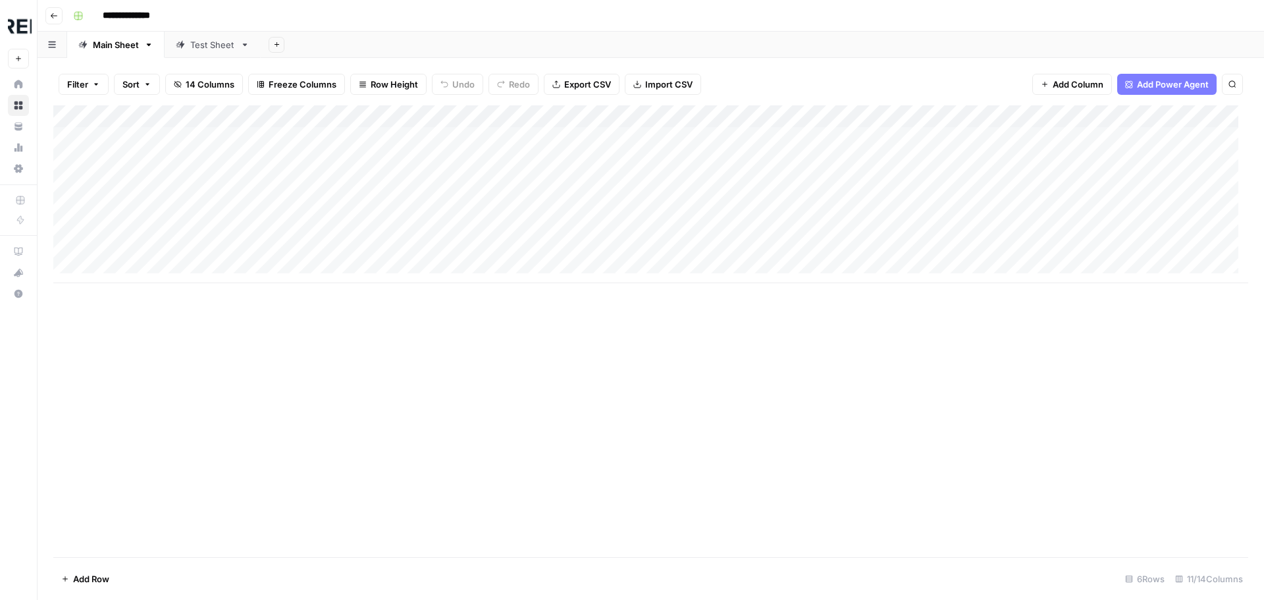
click at [1089, 119] on div "Add Column" at bounding box center [650, 194] width 1195 height 178
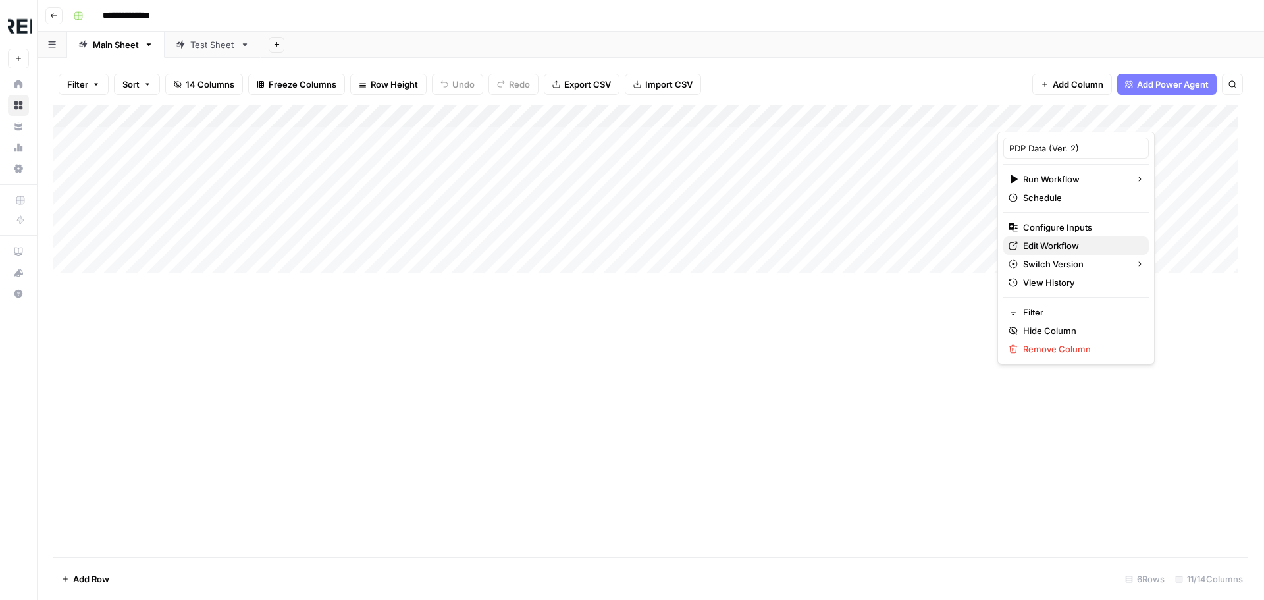
click at [1085, 246] on span "Edit Workflow" at bounding box center [1080, 245] width 115 height 13
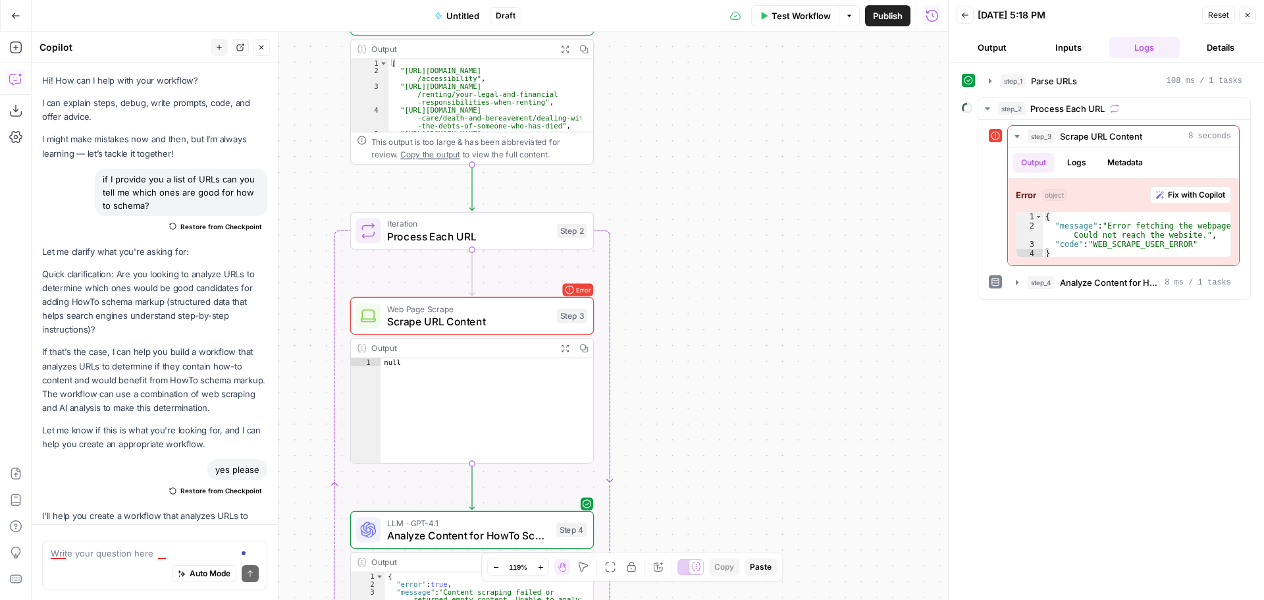
scroll to position [2690, 0]
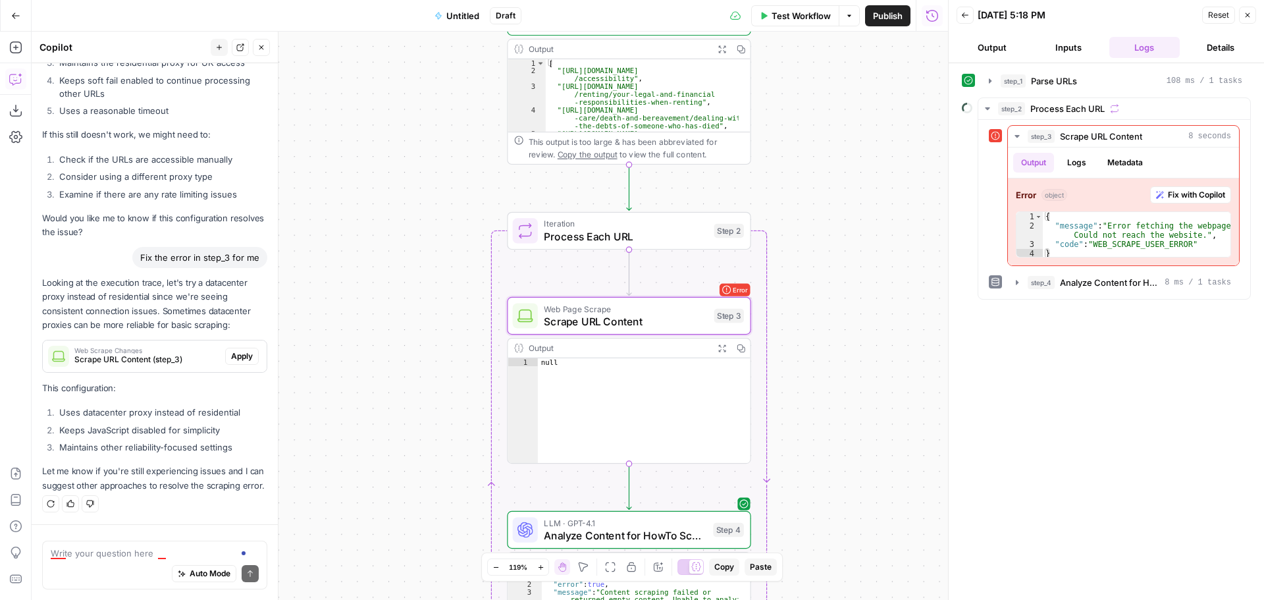
click at [235, 350] on span "Apply" at bounding box center [242, 356] width 22 height 12
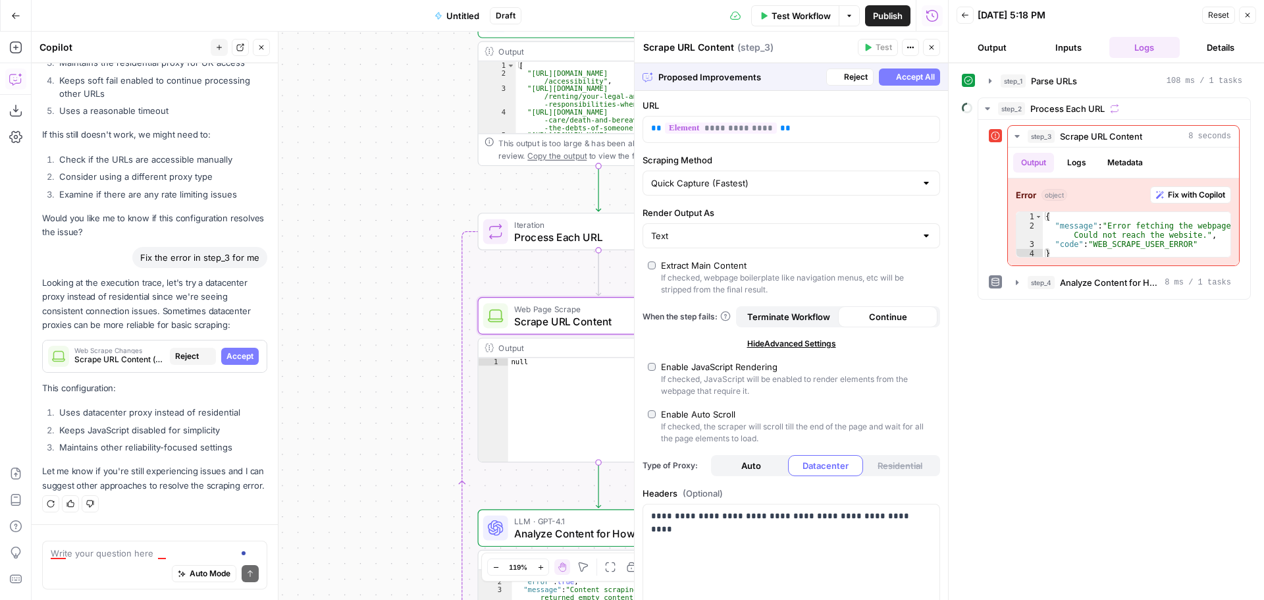
scroll to position [2606, 0]
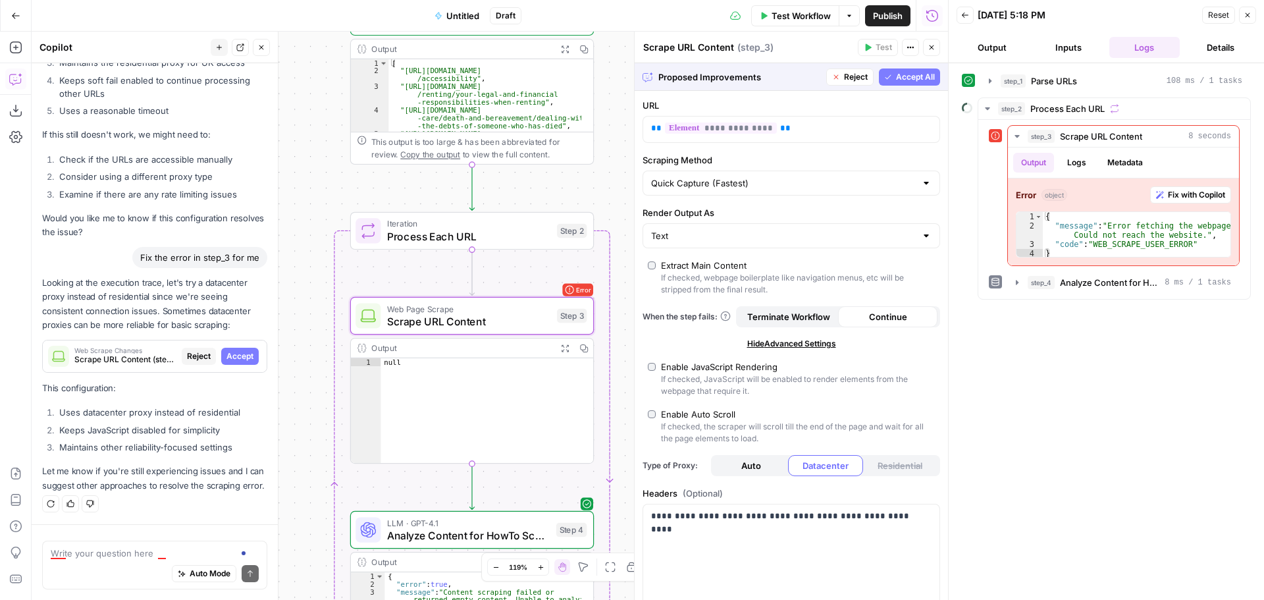
click at [237, 350] on span "Accept" at bounding box center [240, 356] width 27 height 12
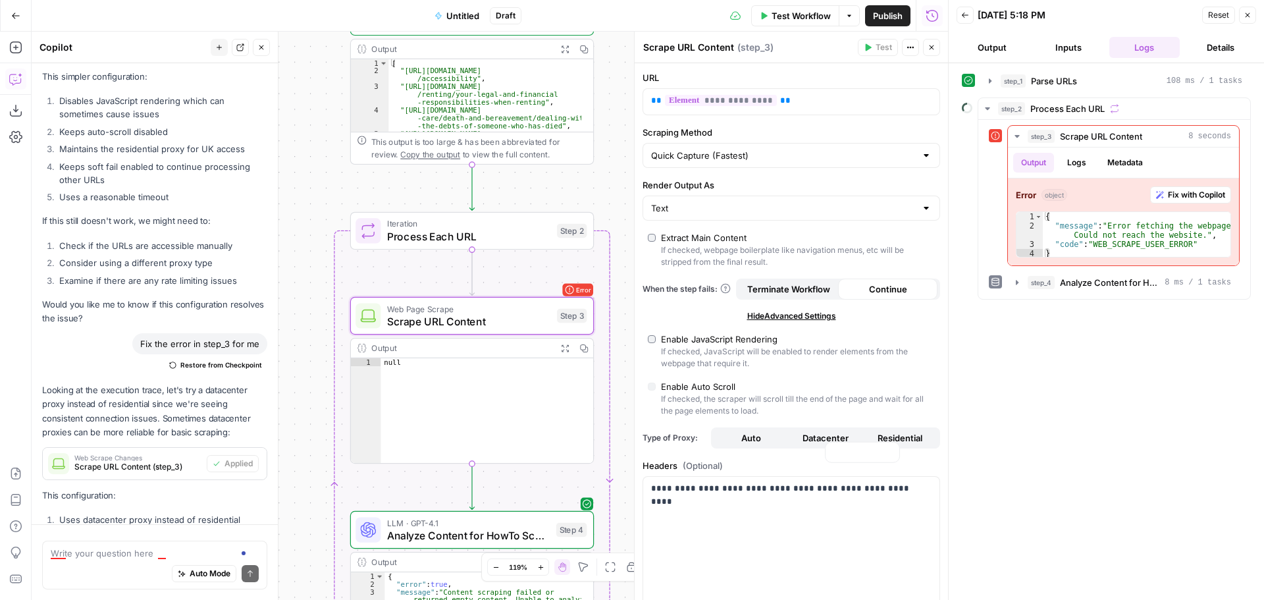
scroll to position [2753, 0]
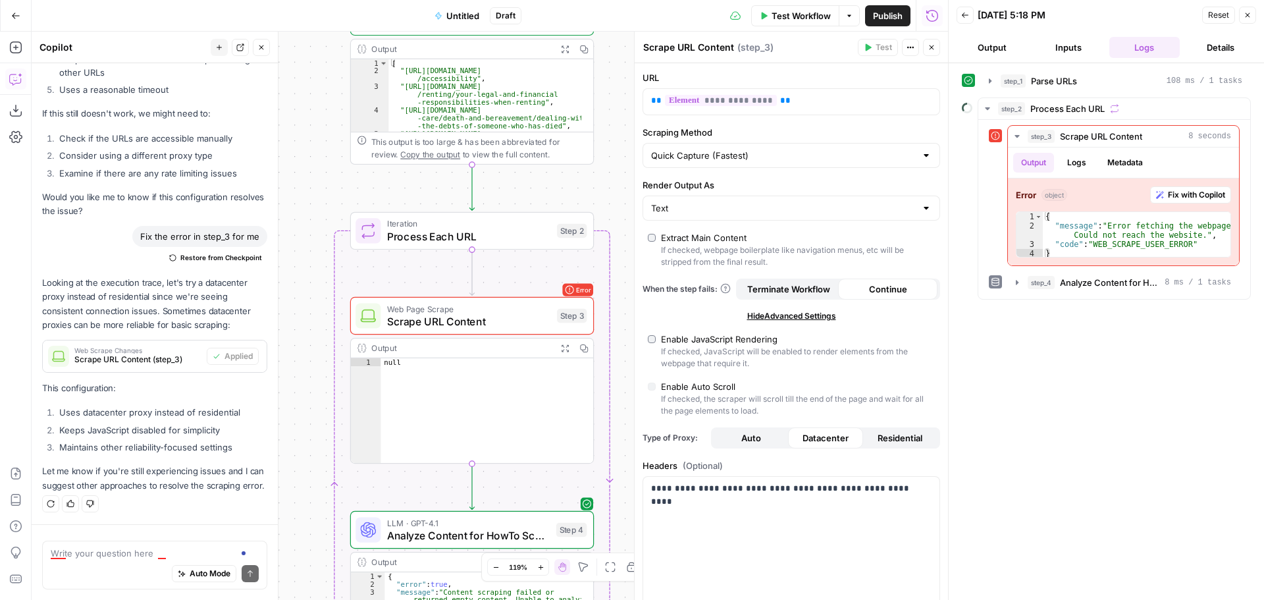
click at [1252, 16] on button "Close" at bounding box center [1247, 15] width 17 height 17
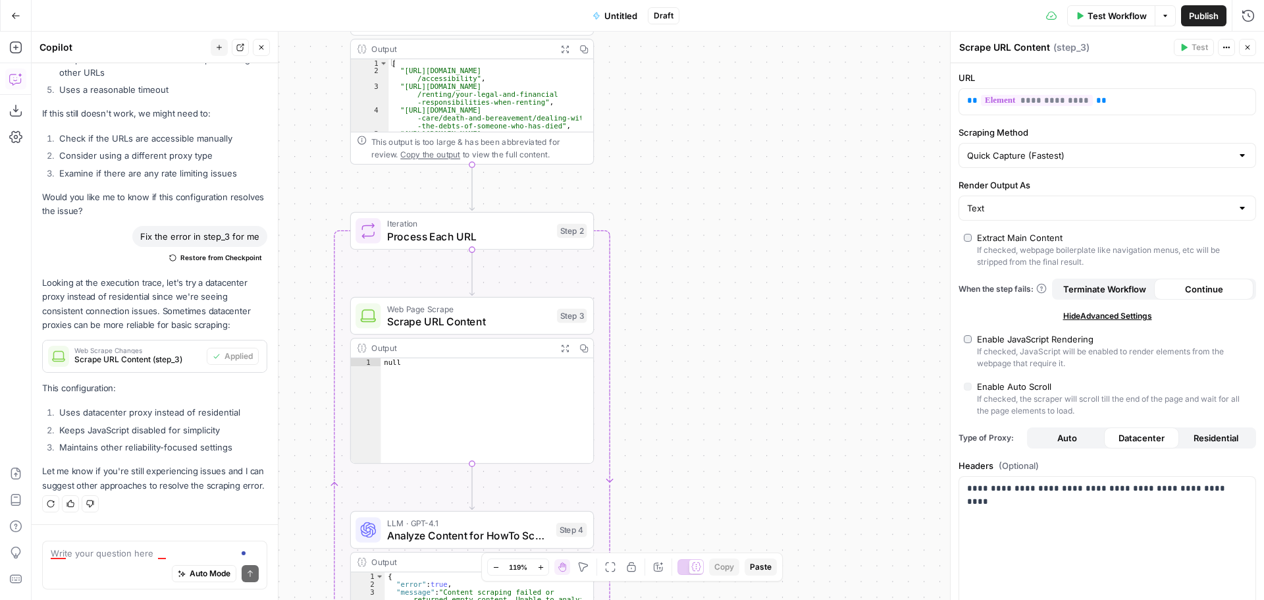
click at [1128, 20] on span "Test Workflow" at bounding box center [1117, 15] width 59 height 13
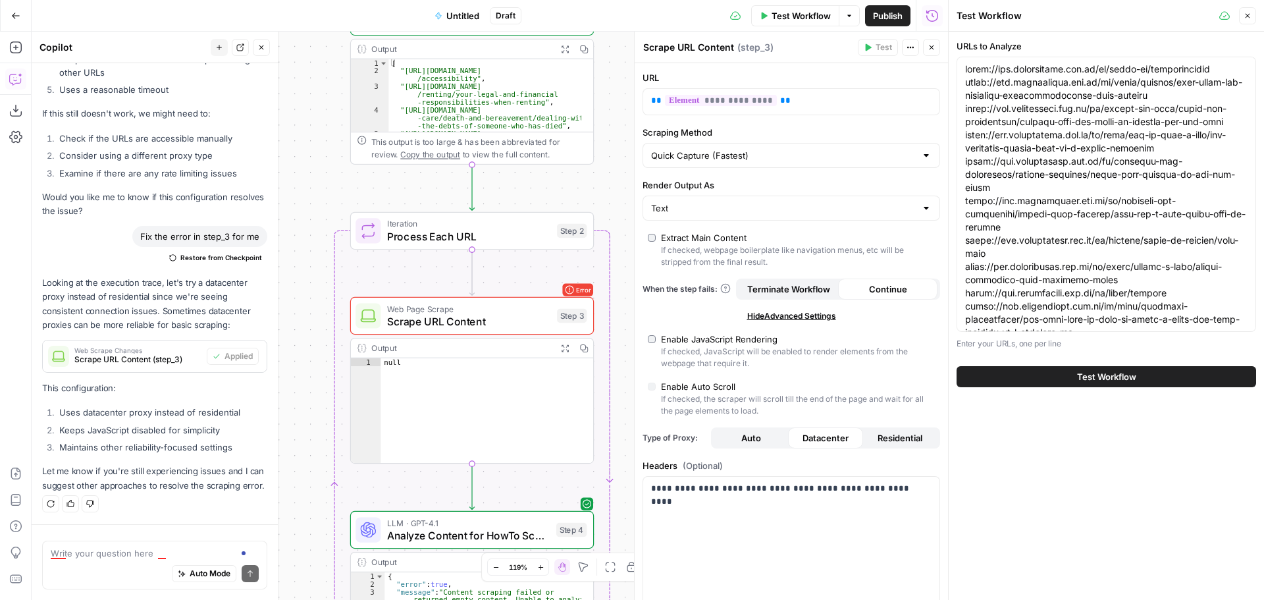
click at [1124, 380] on span "Test Workflow" at bounding box center [1106, 376] width 59 height 13
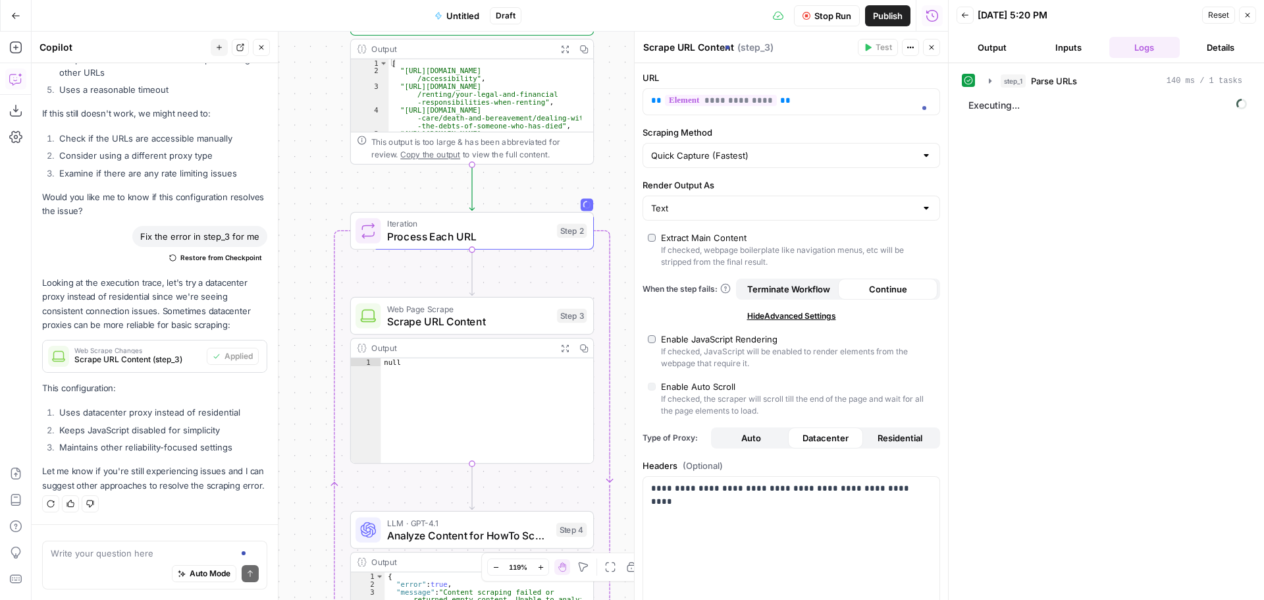
click at [929, 49] on icon "button" at bounding box center [932, 47] width 8 height 8
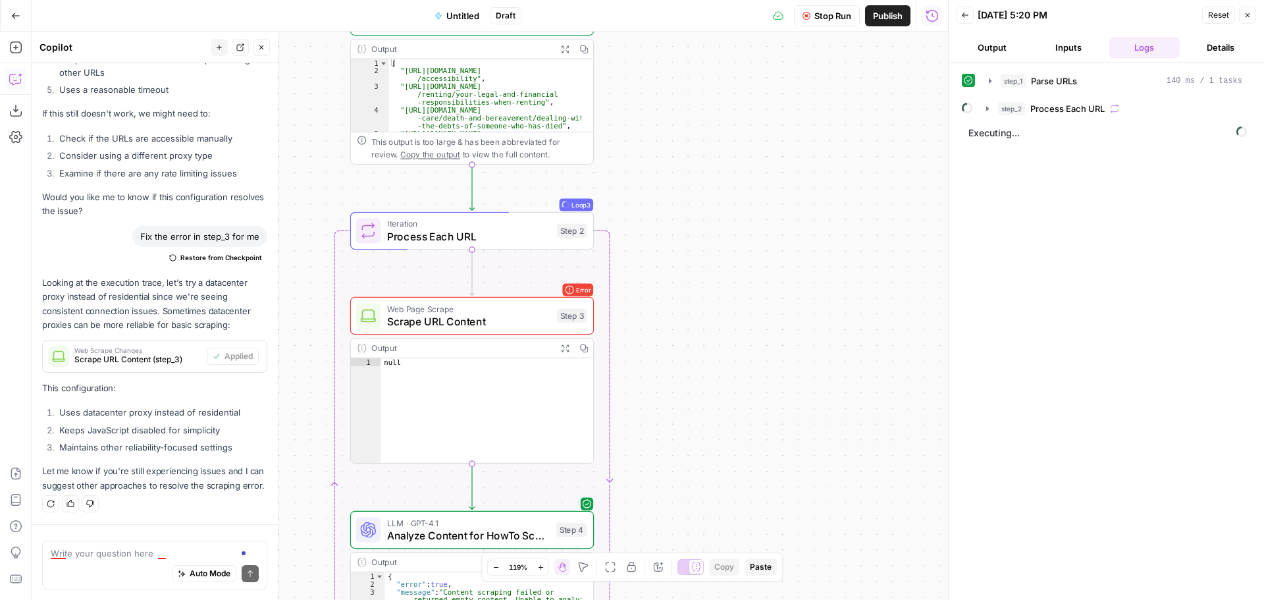
click at [815, 14] on span "Stop Run" at bounding box center [833, 15] width 37 height 13
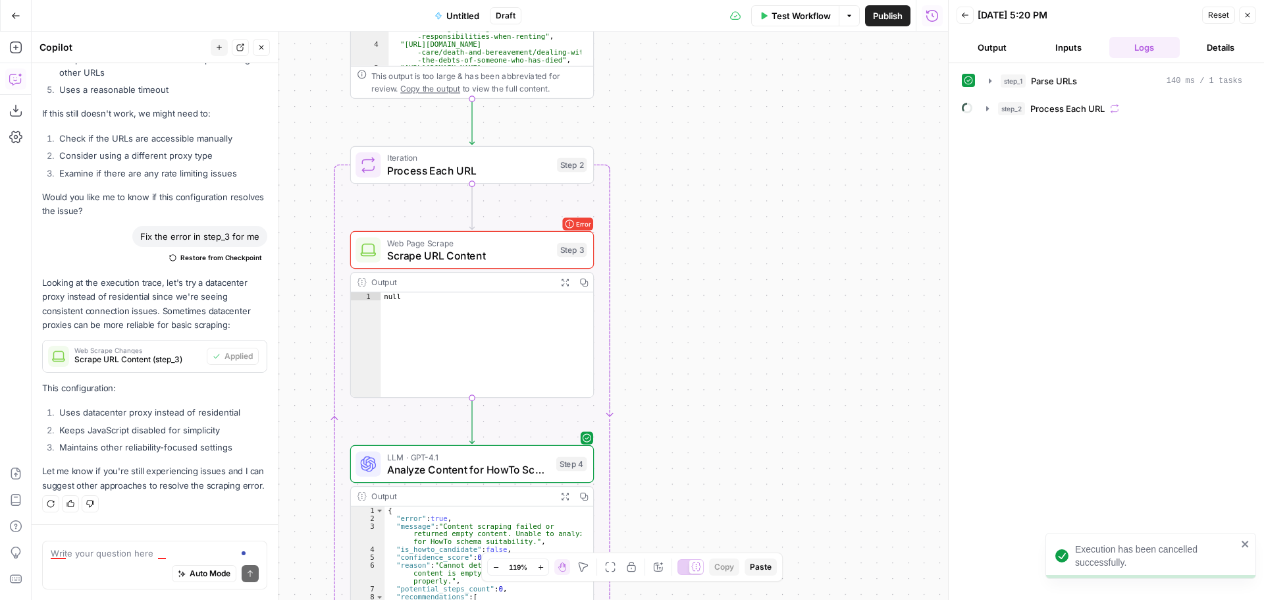
drag, startPoint x: 1244, startPoint y: 12, endPoint x: 890, endPoint y: 17, distance: 354.3
click at [1244, 13] on icon "button" at bounding box center [1248, 15] width 8 height 8
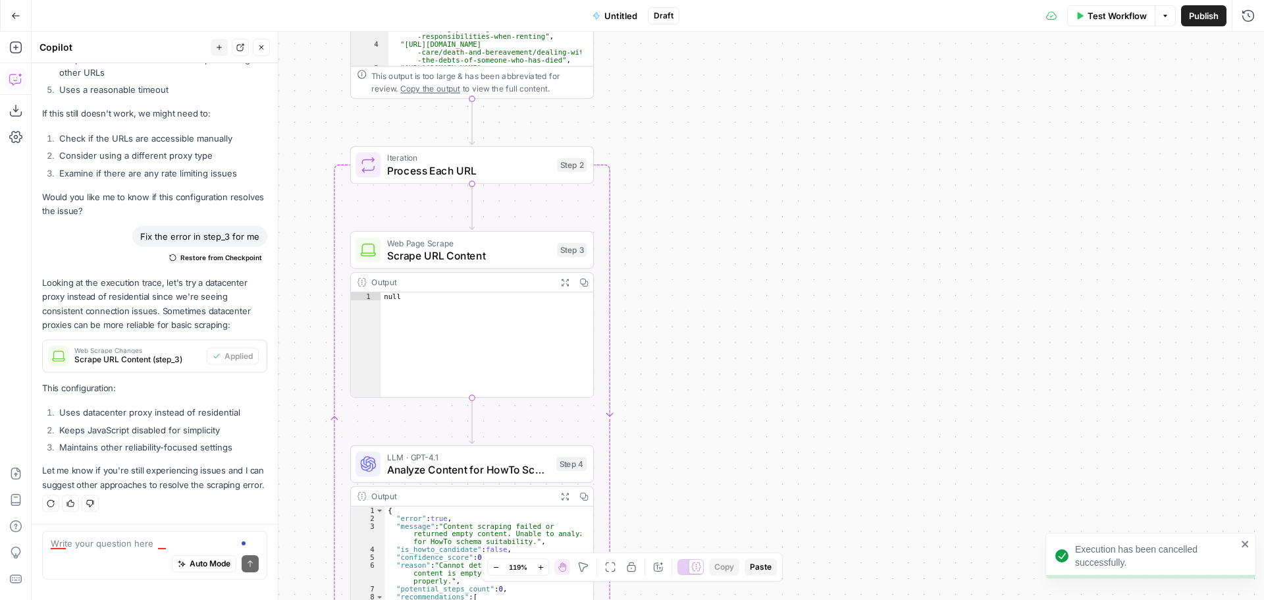
scroll to position [2753, 0]
click at [1119, 19] on span "Test Workflow" at bounding box center [1117, 15] width 59 height 13
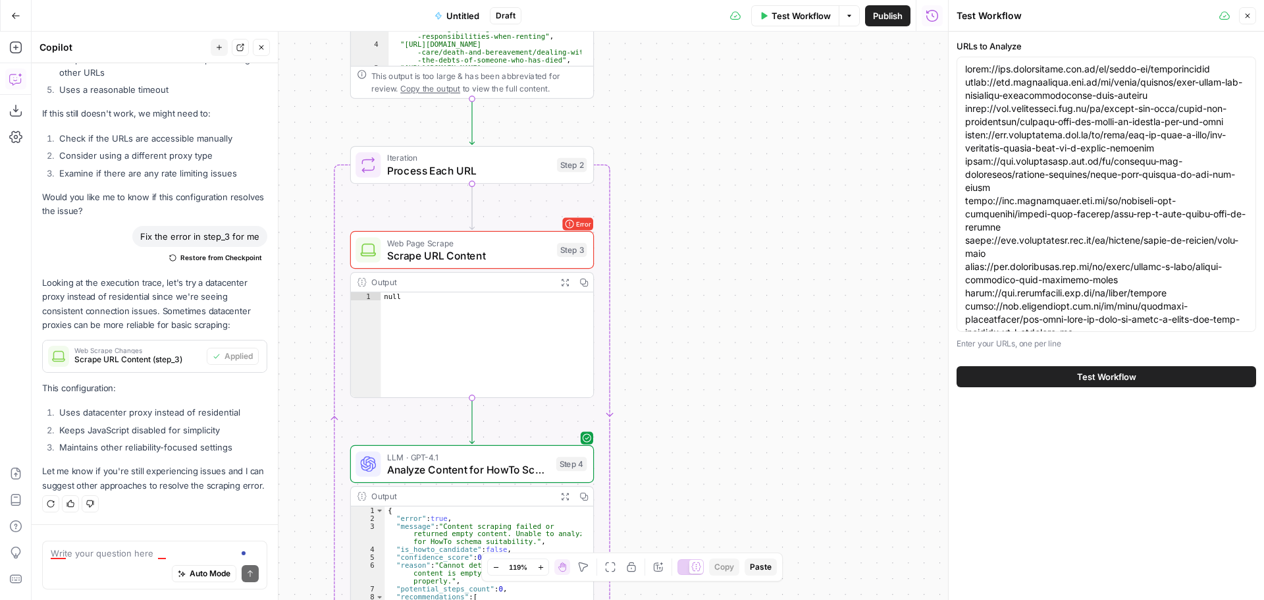
click at [1077, 381] on span "Test Workflow" at bounding box center [1106, 376] width 59 height 13
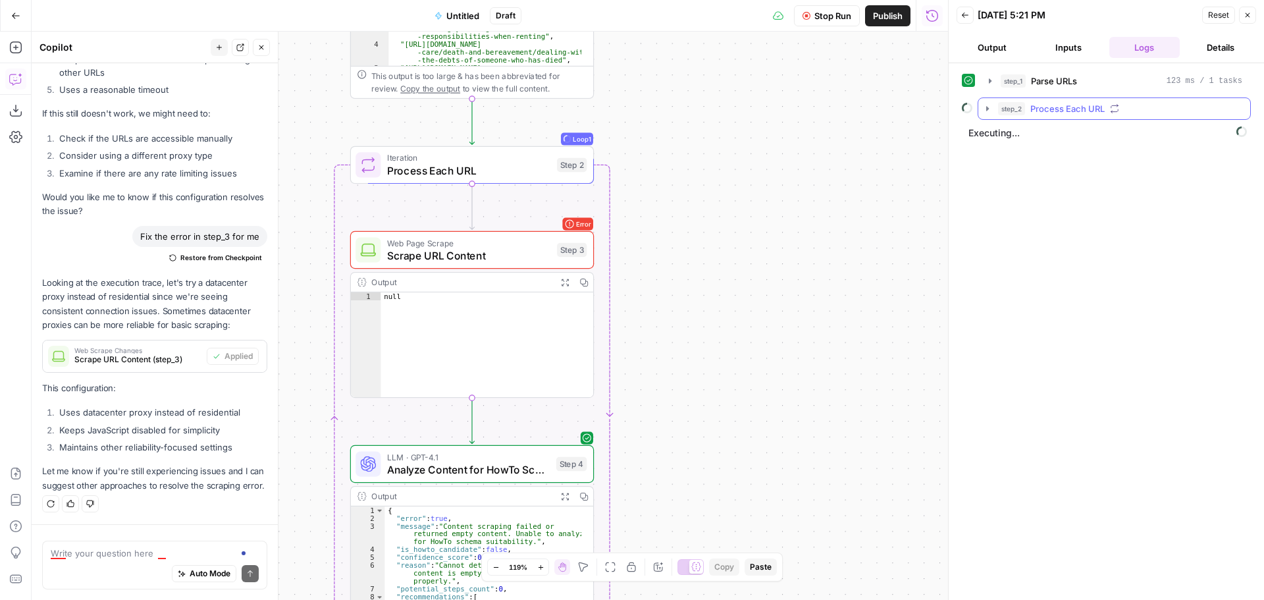
click at [987, 105] on icon "button" at bounding box center [988, 108] width 11 height 11
click at [1015, 137] on icon "button" at bounding box center [1017, 136] width 11 height 11
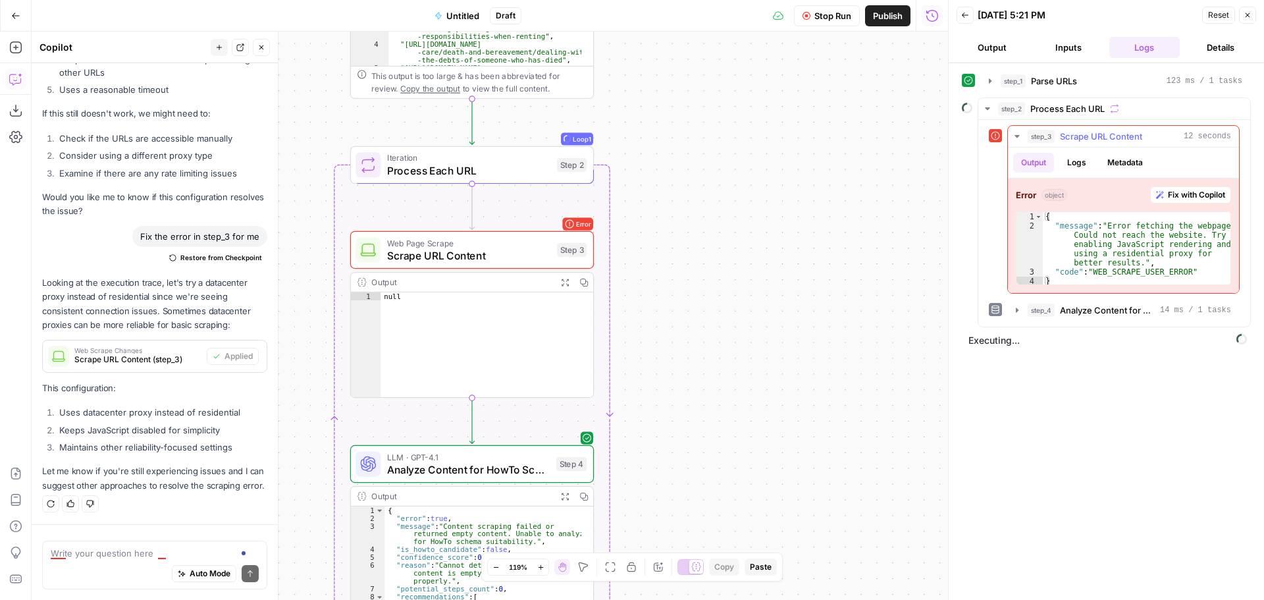
click at [1206, 192] on span "Fix with Copilot" at bounding box center [1196, 195] width 57 height 12
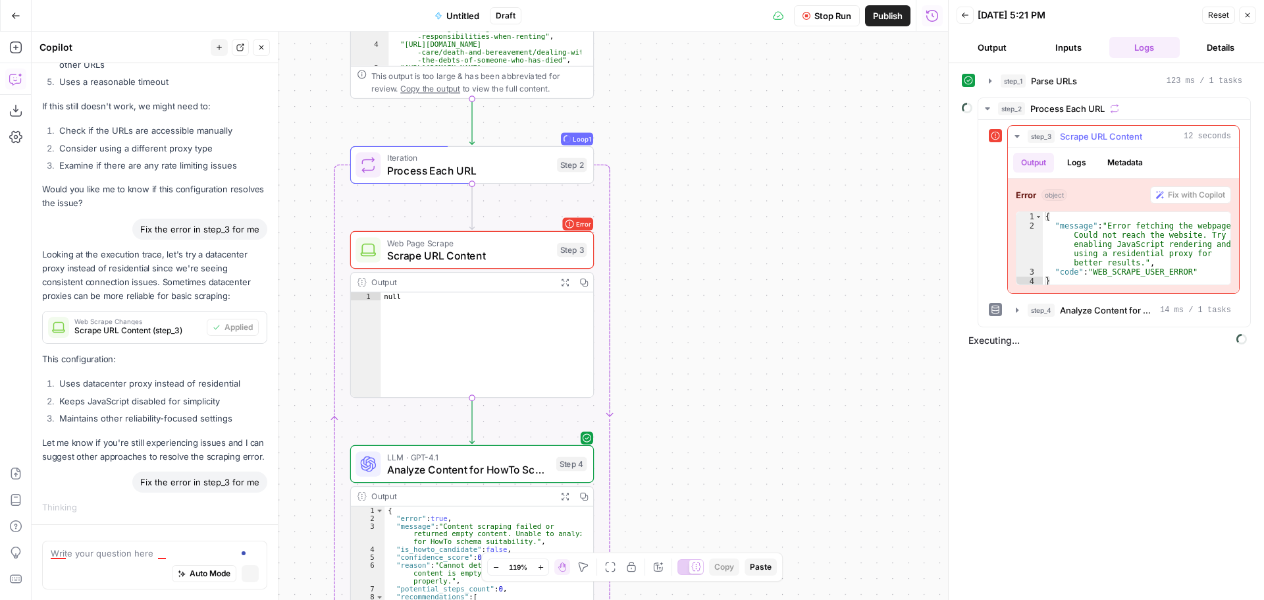
scroll to position [2625, 0]
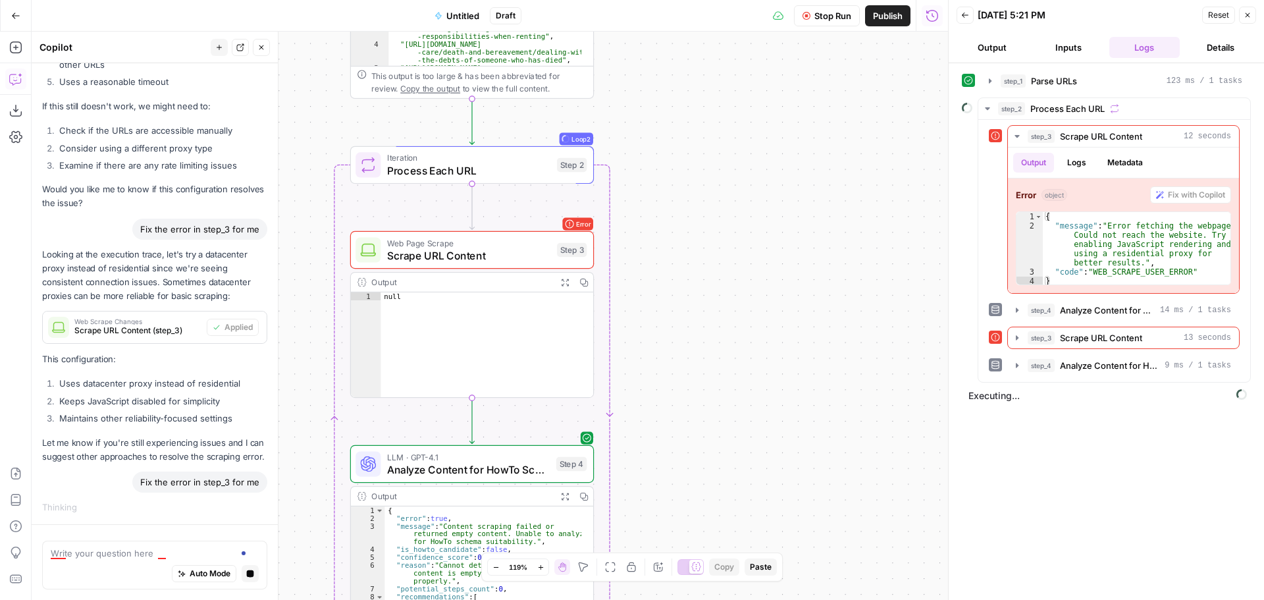
click at [836, 13] on span "Stop Run" at bounding box center [833, 15] width 37 height 13
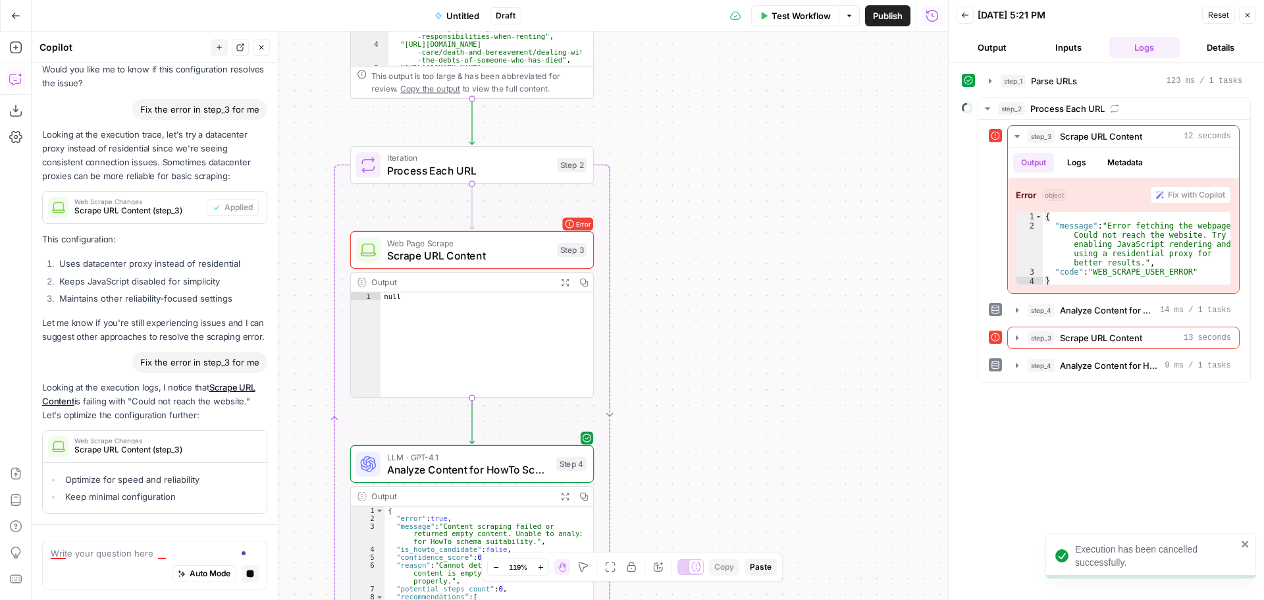
scroll to position [2745, 0]
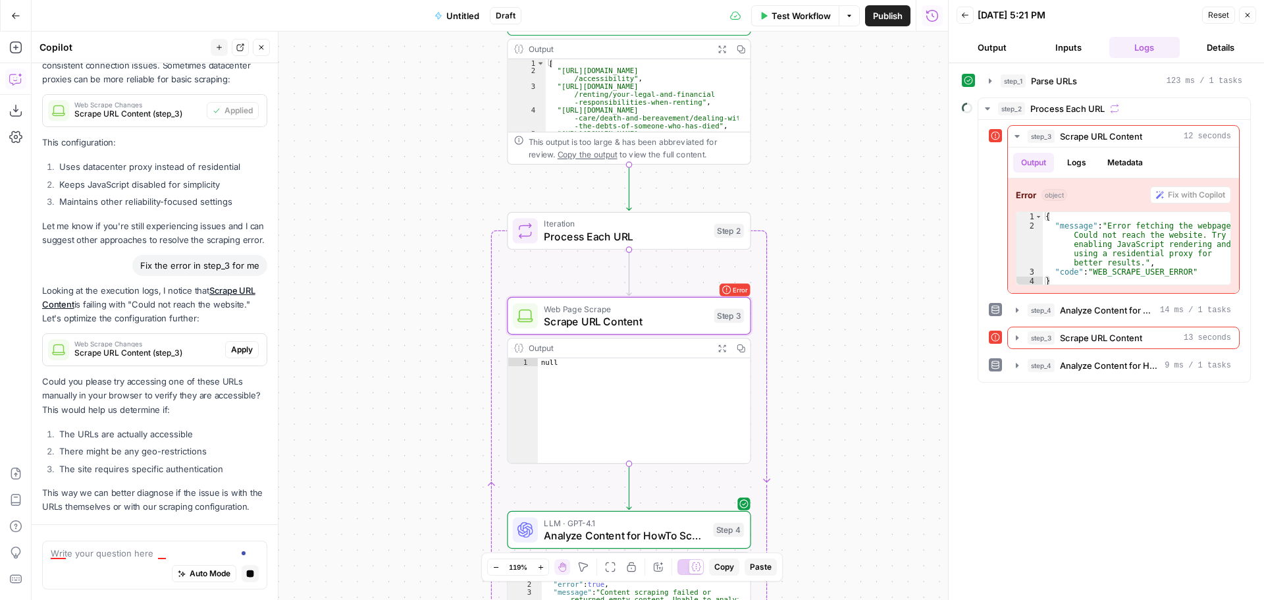
click at [240, 334] on div "Web Scrape Changes Scrape URL Content (step_3) Apply" at bounding box center [155, 350] width 224 height 32
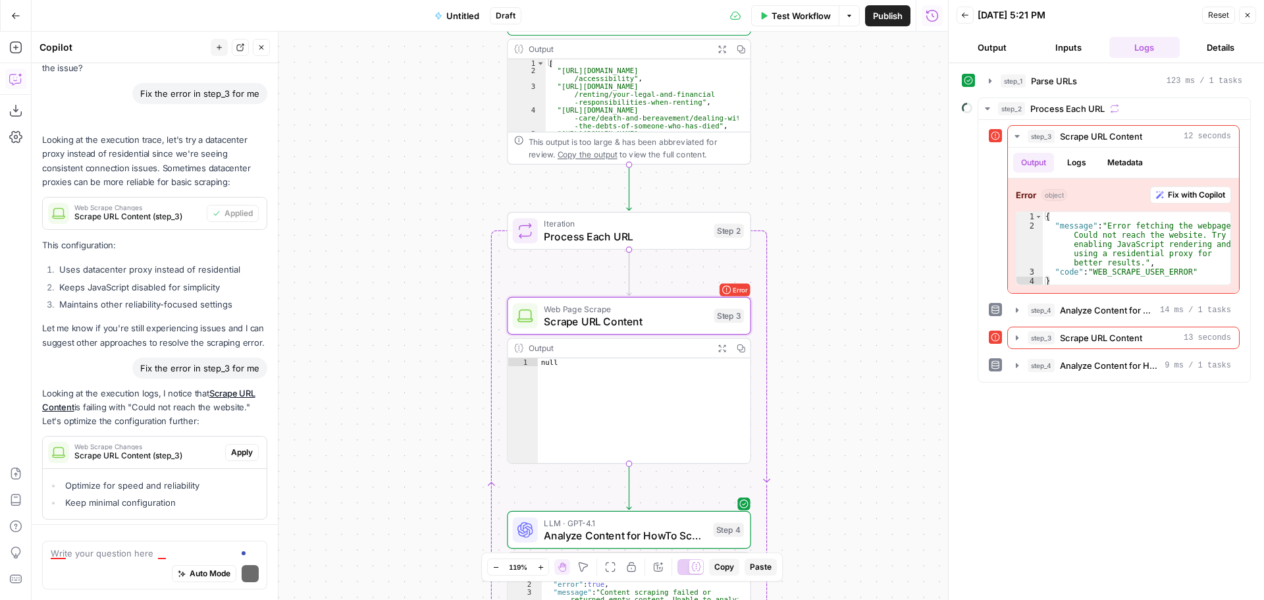
scroll to position [3034, 0]
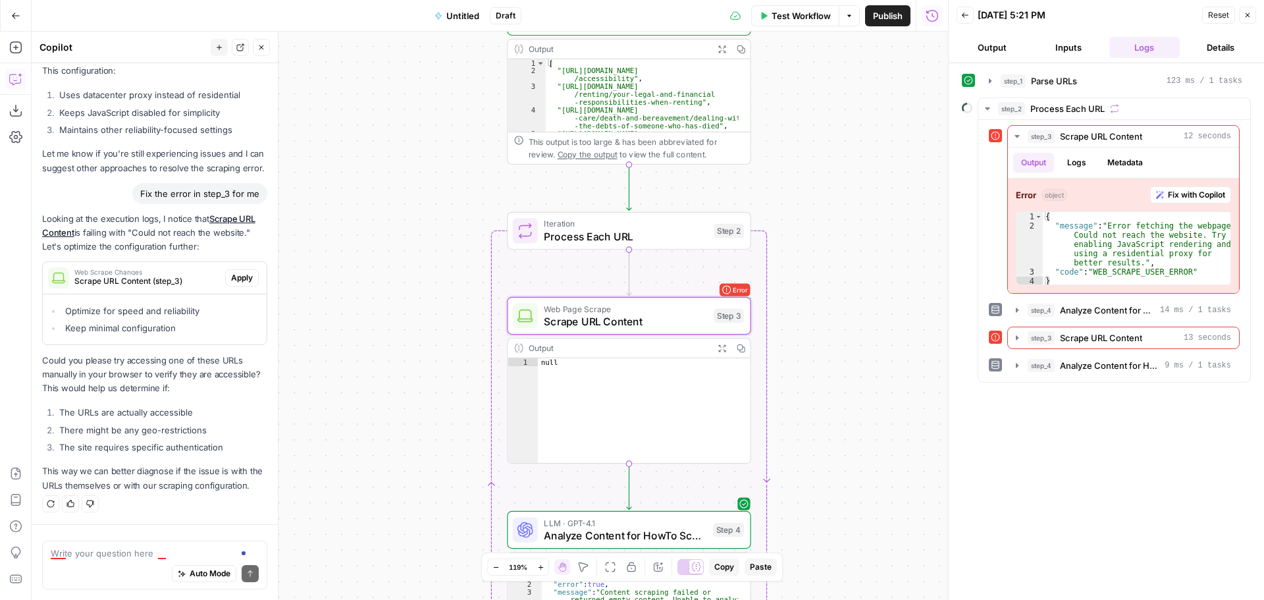
click at [234, 294] on div "Web Scrape Changes Scrape URL Content (step_3) Apply" at bounding box center [155, 278] width 224 height 32
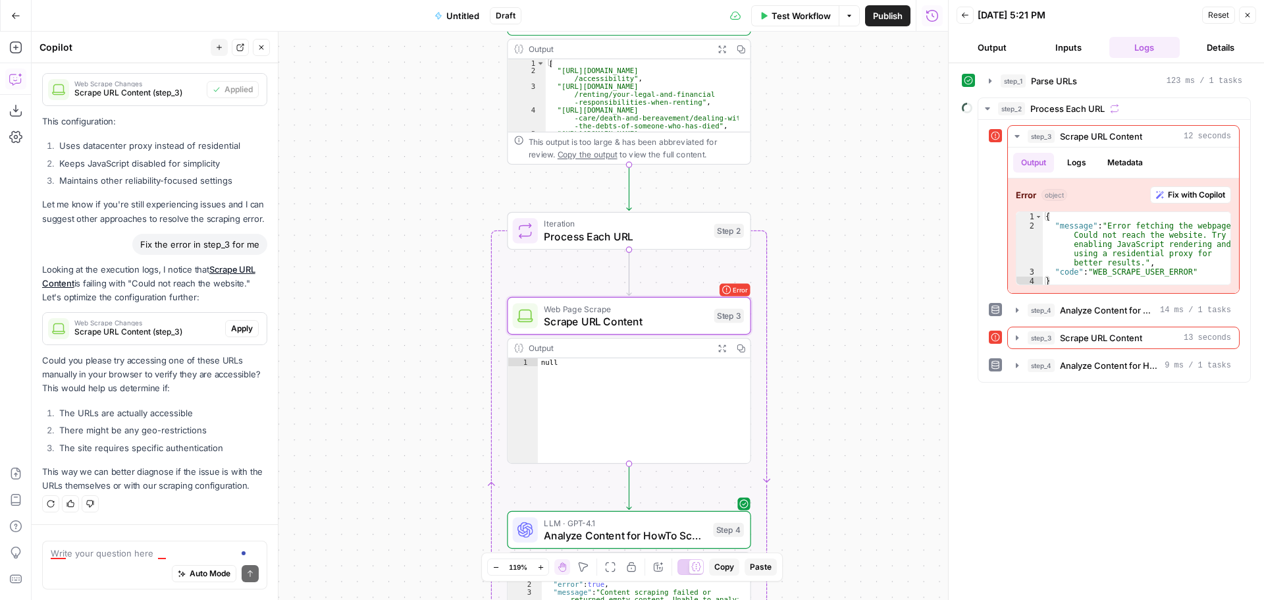
click at [235, 323] on span "Apply" at bounding box center [242, 329] width 22 height 12
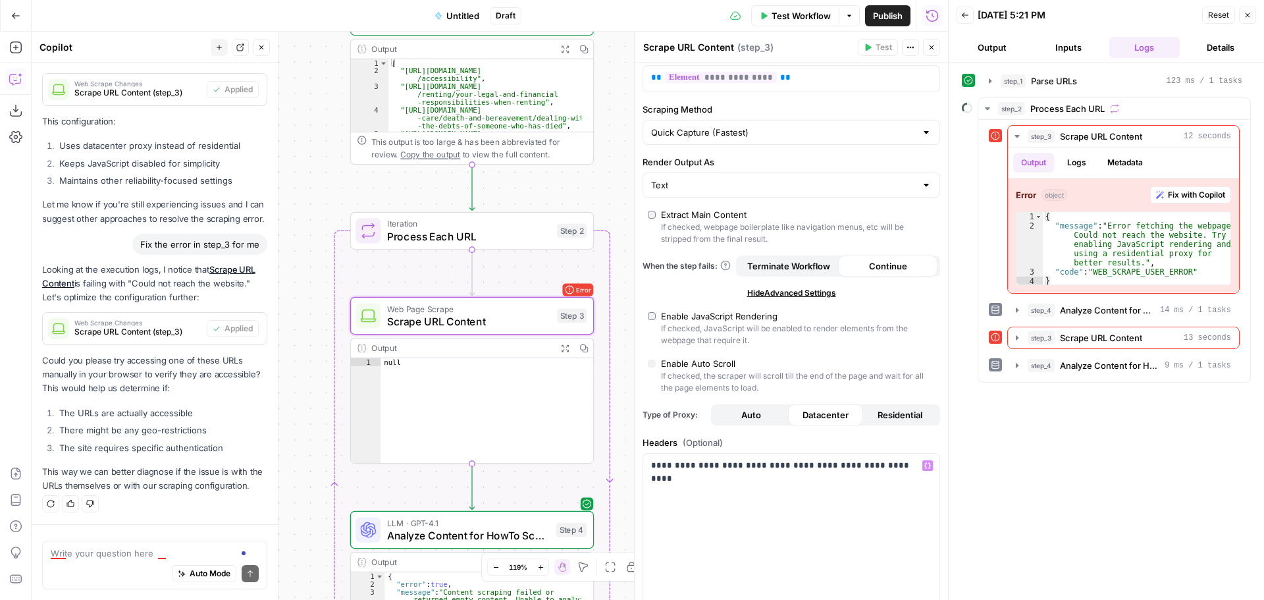
scroll to position [0, 0]
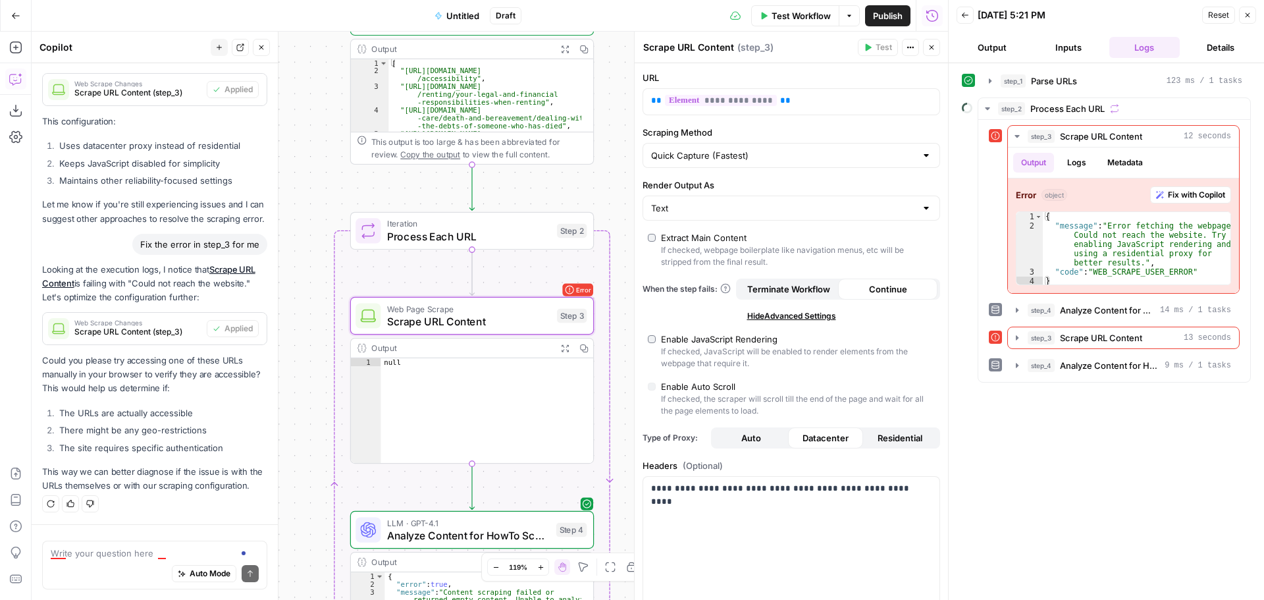
click at [1249, 13] on icon "button" at bounding box center [1248, 15] width 8 height 8
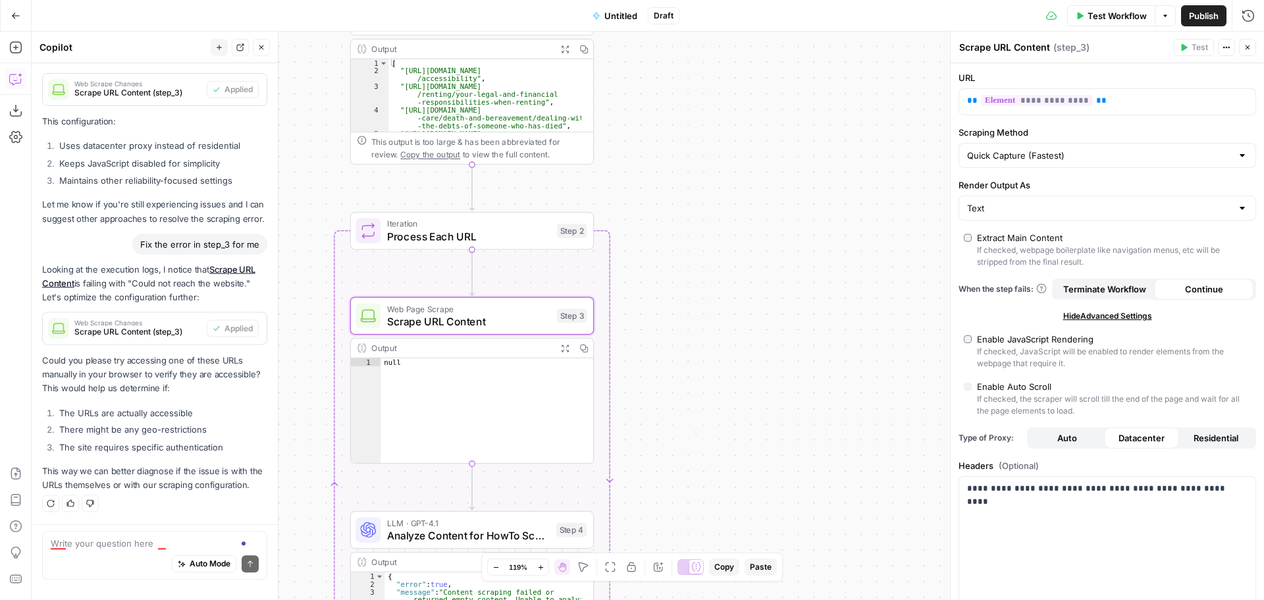
scroll to position [3034, 0]
click at [1133, 151] on input "Scraping Method" at bounding box center [1099, 155] width 265 height 13
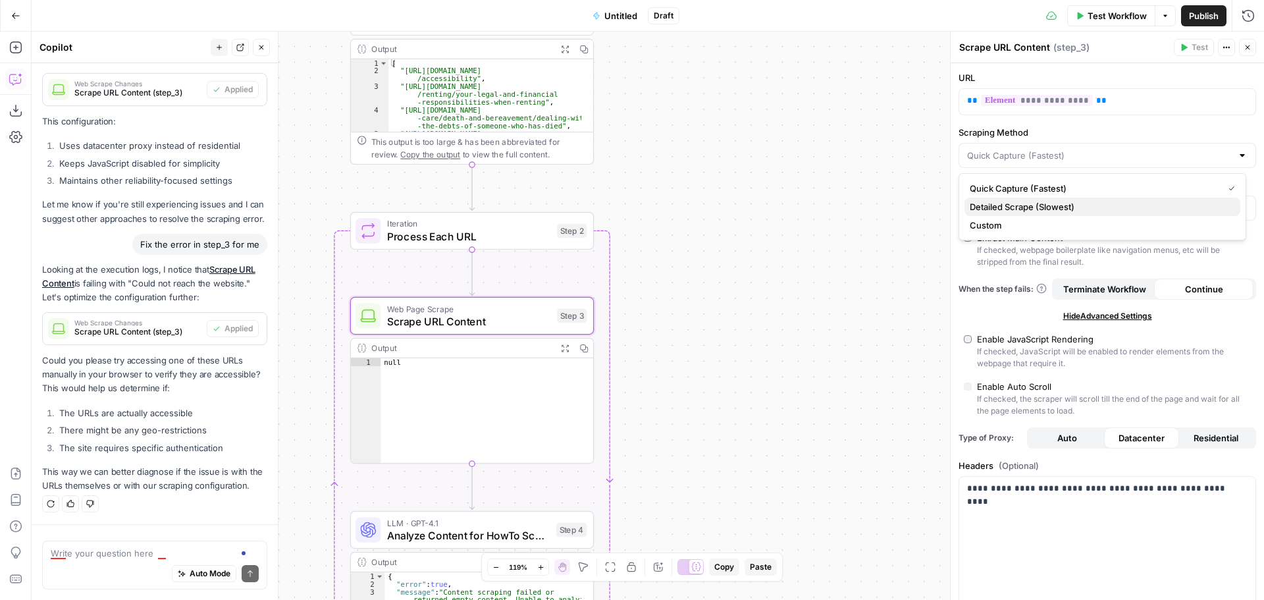
click at [1104, 210] on span "Detailed Scrape (Slowest)" at bounding box center [1100, 206] width 260 height 13
type input "Detailed Scrape (Slowest)"
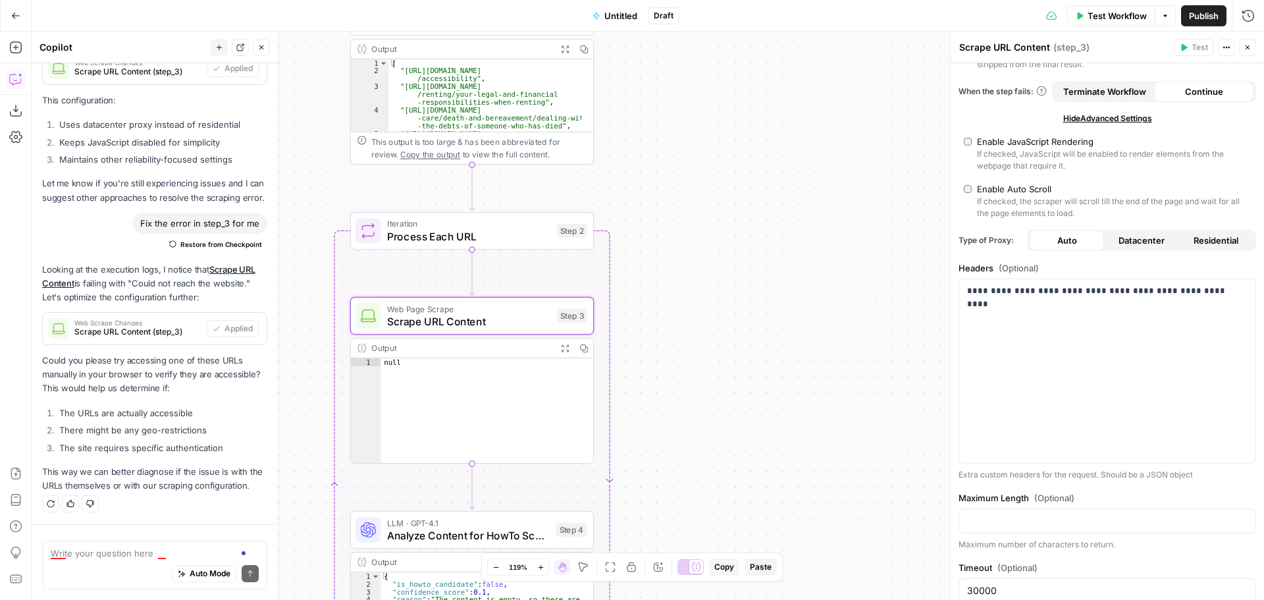
scroll to position [0, 0]
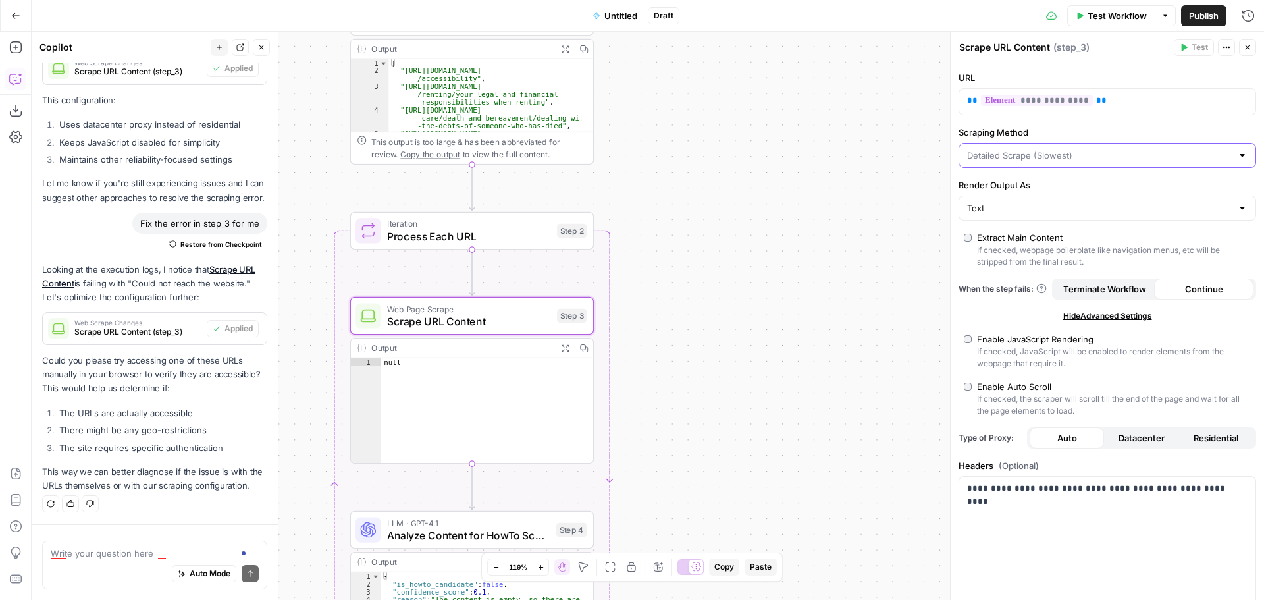
click at [1081, 150] on input "Scraping Method" at bounding box center [1099, 155] width 265 height 13
click at [851, 193] on div "Workflow Set Inputs Inputs Run Code · Python Parse URLs Step 1 Output Expand Ou…" at bounding box center [648, 316] width 1233 height 568
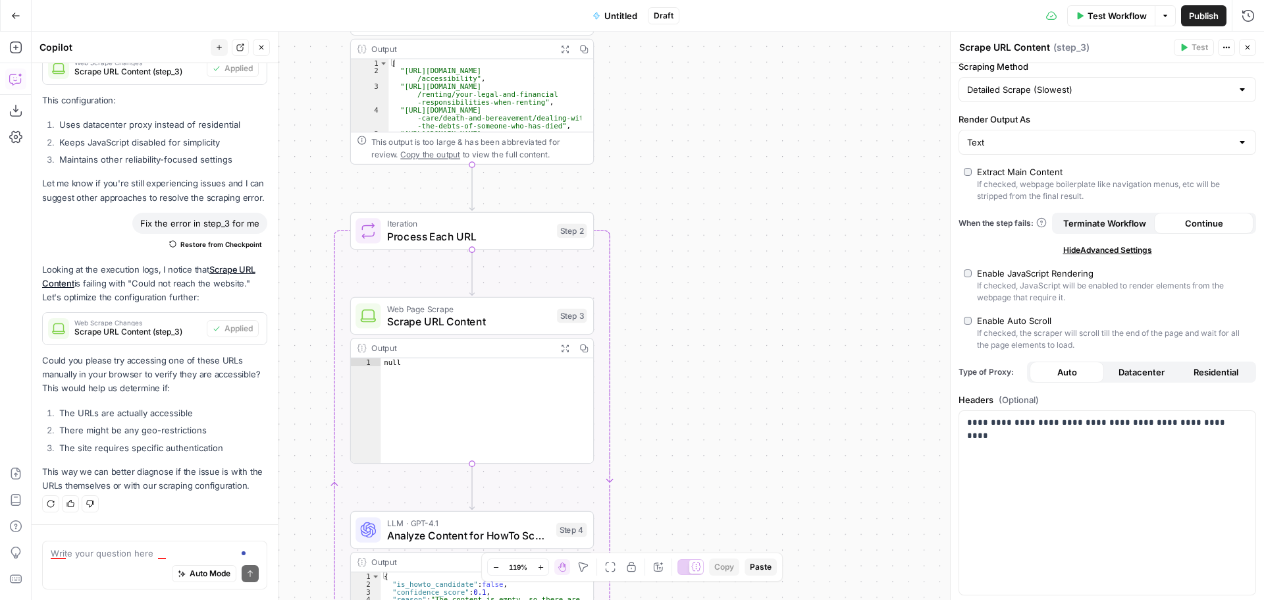
click at [1133, 363] on button "Datacenter" at bounding box center [1141, 372] width 74 height 21
type input "Custom"
click at [1200, 372] on span "Residential" at bounding box center [1216, 371] width 45 height 13
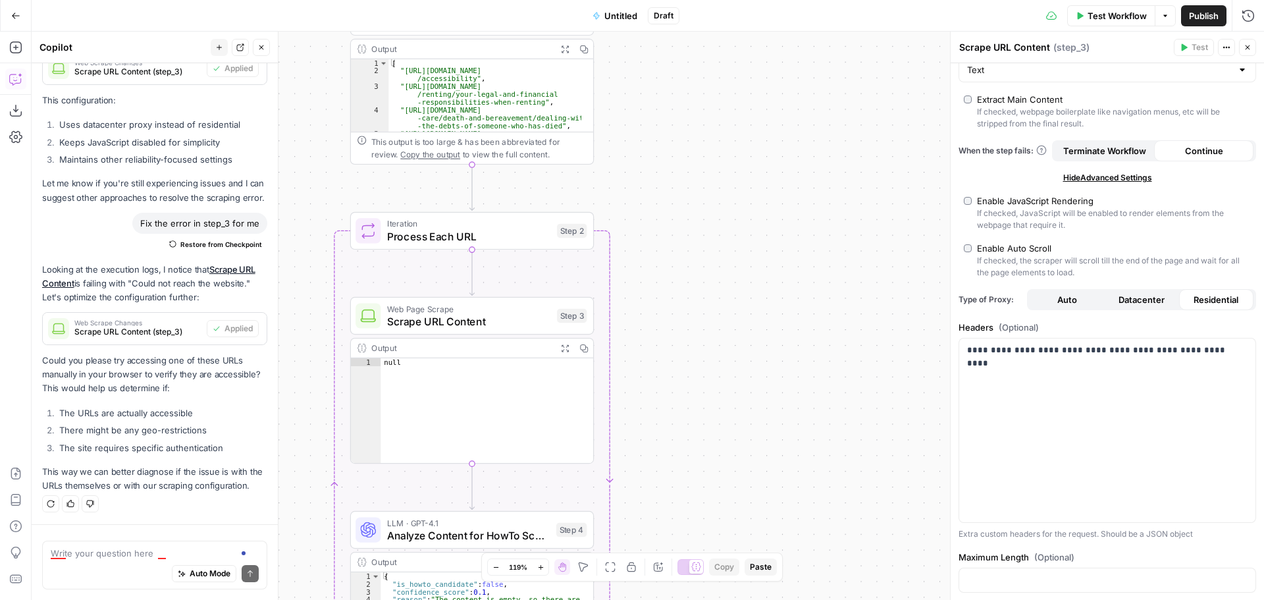
scroll to position [198, 0]
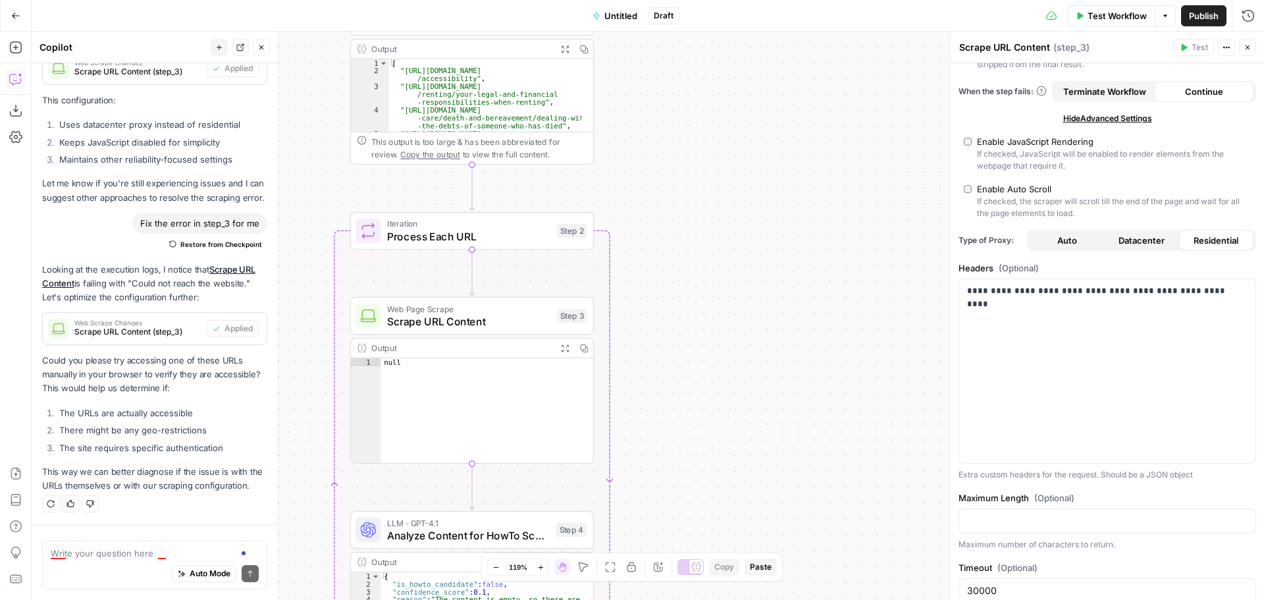
click at [1104, 89] on span "Terminate Workflow" at bounding box center [1105, 91] width 83 height 13
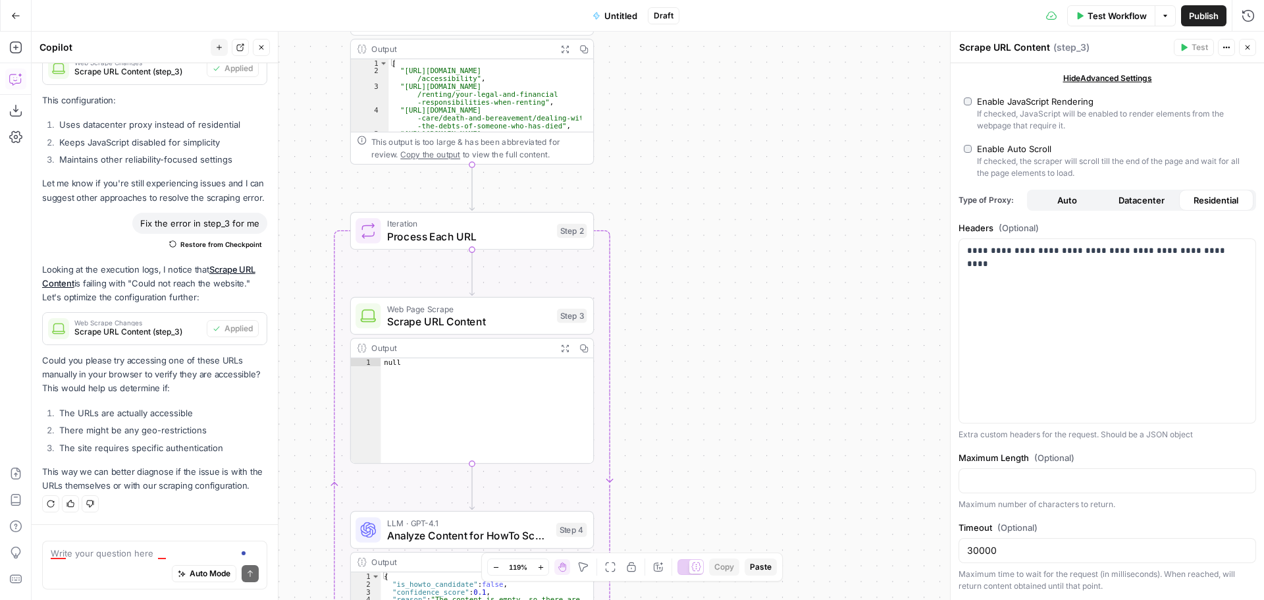
click at [1123, 12] on span "Test Workflow" at bounding box center [1117, 15] width 59 height 13
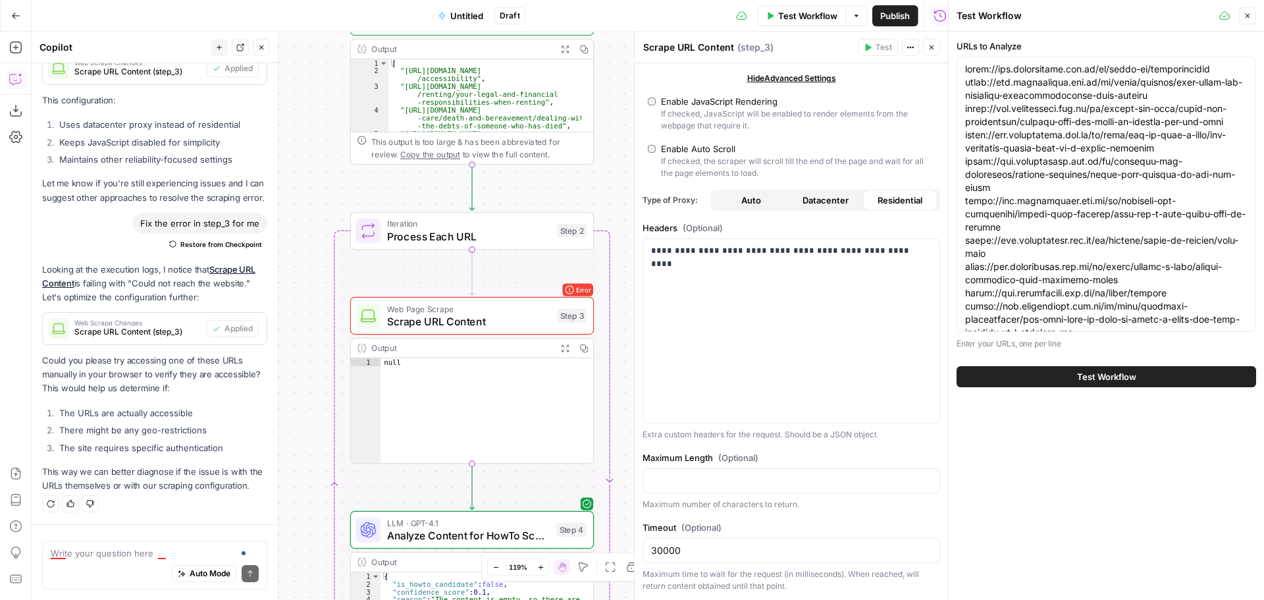
scroll to position [3055, 0]
click at [1071, 371] on button "Test Workflow" at bounding box center [1107, 376] width 300 height 21
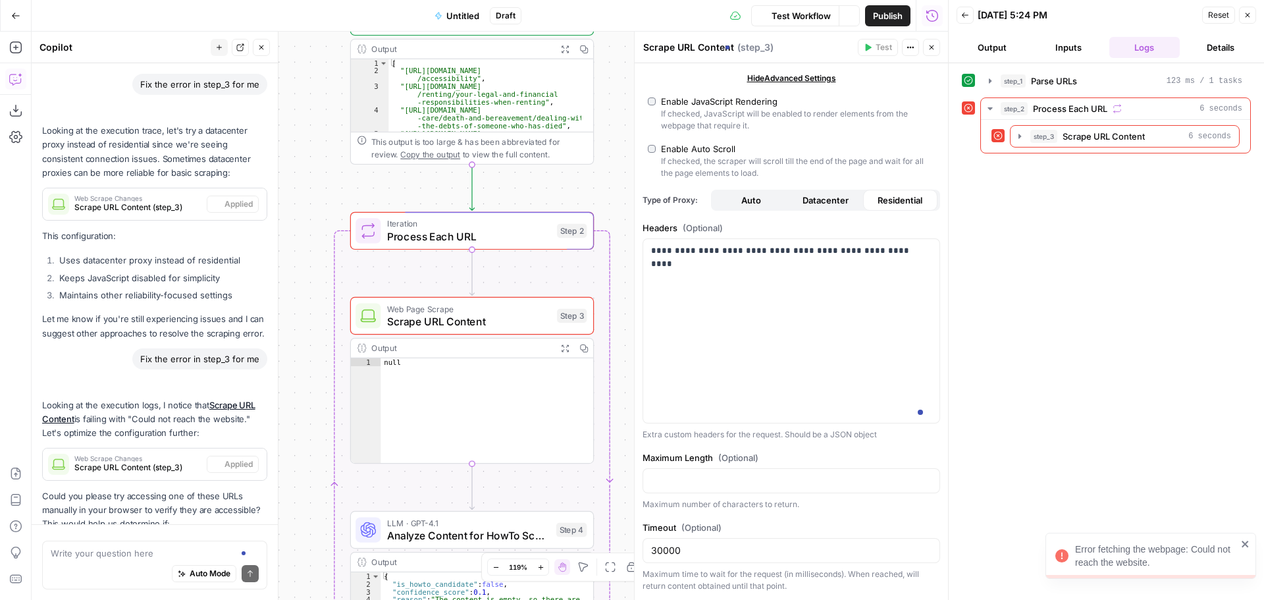
scroll to position [3055, 0]
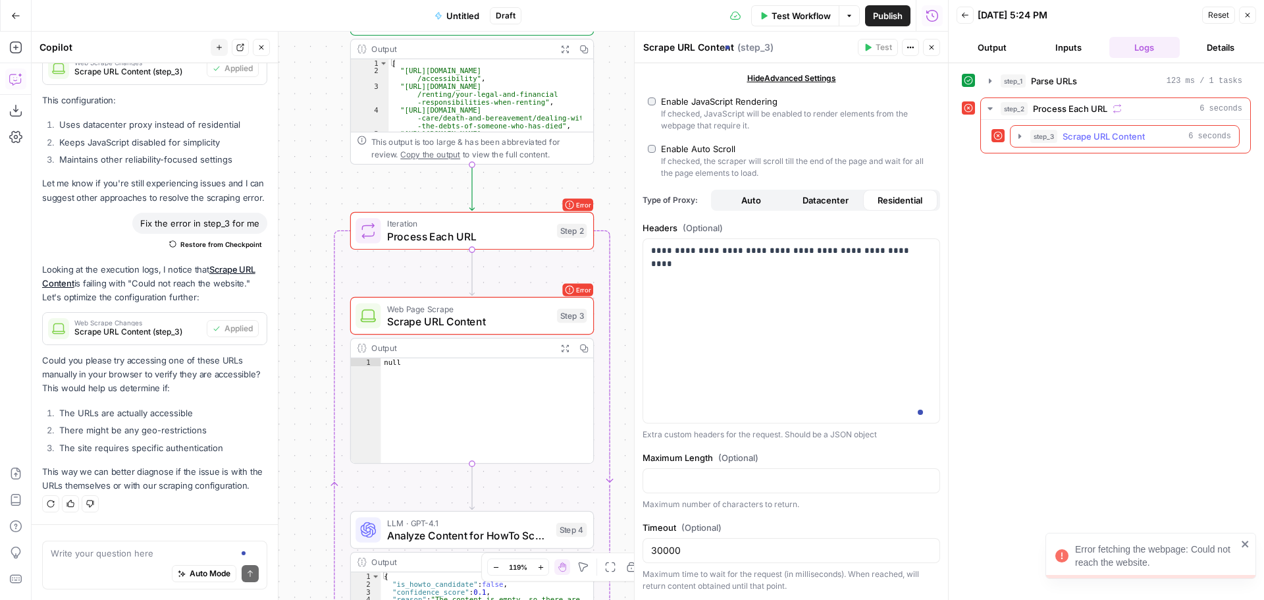
click at [1021, 138] on icon "button" at bounding box center [1020, 136] width 11 height 11
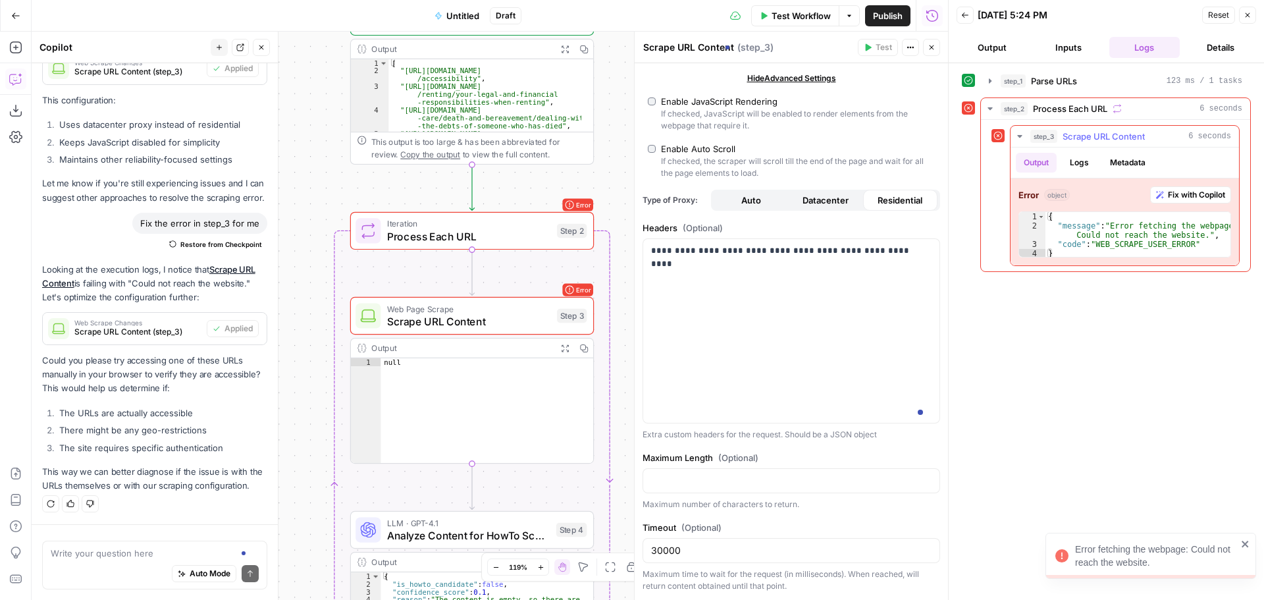
click at [1189, 191] on span "Fix with Copilot" at bounding box center [1196, 195] width 57 height 12
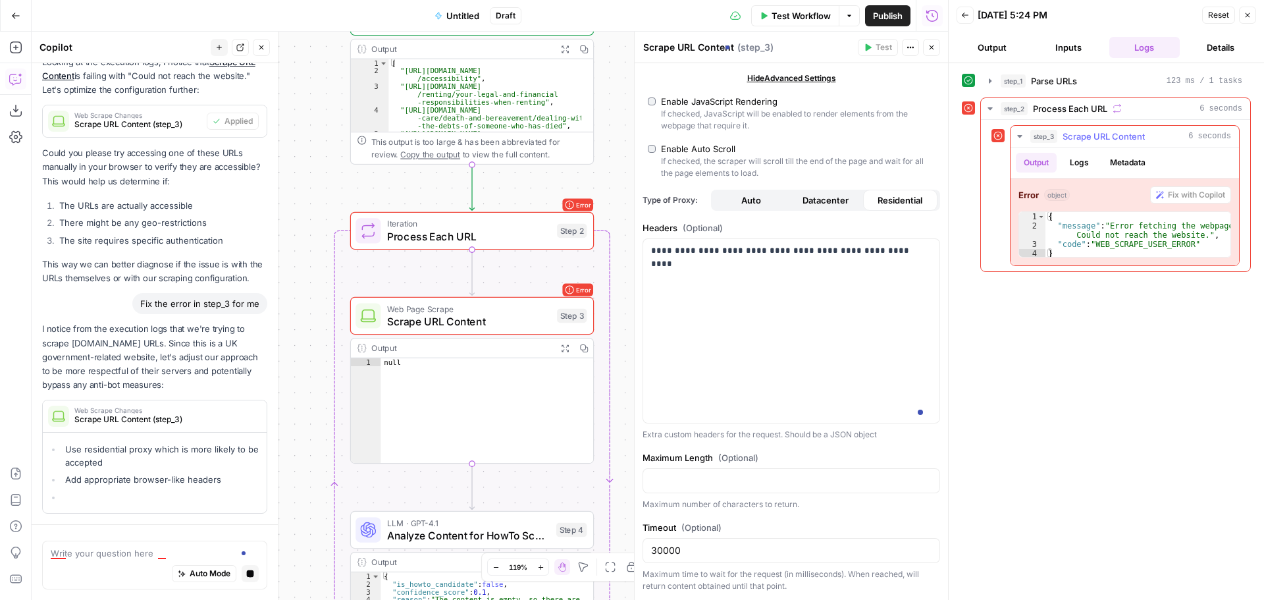
scroll to position [3084, 0]
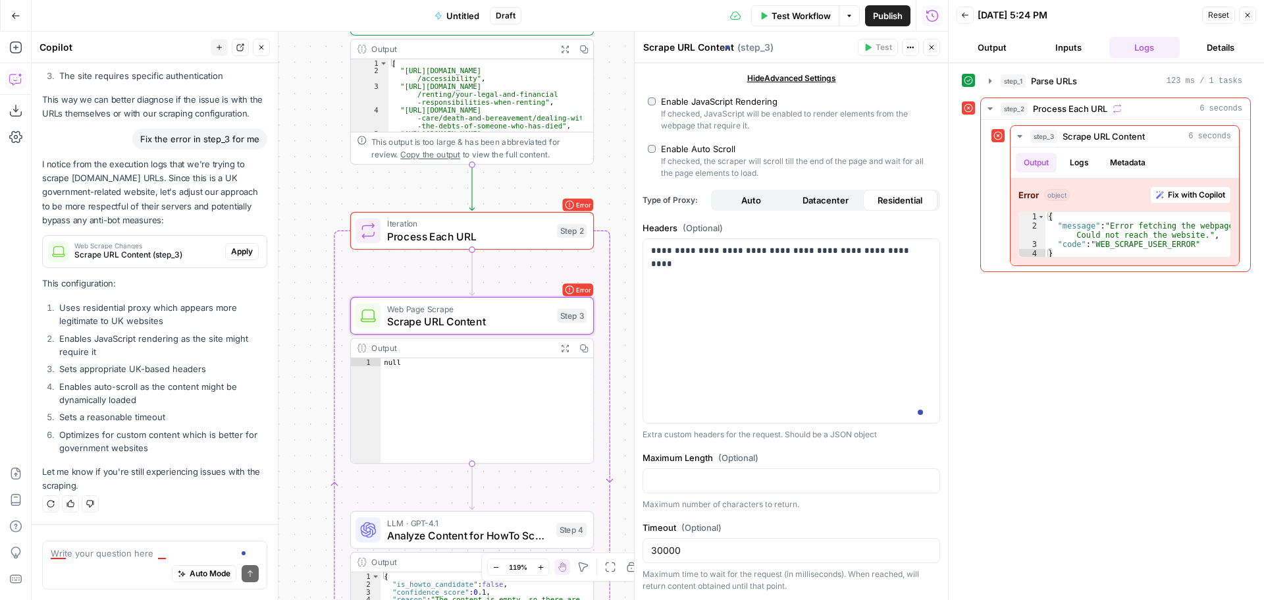
click at [231, 249] on span "Apply" at bounding box center [242, 252] width 22 height 12
drag, startPoint x: 889, startPoint y: 251, endPoint x: 900, endPoint y: 252, distance: 11.2
click at [900, 252] on p "**********" at bounding box center [786, 250] width 271 height 13
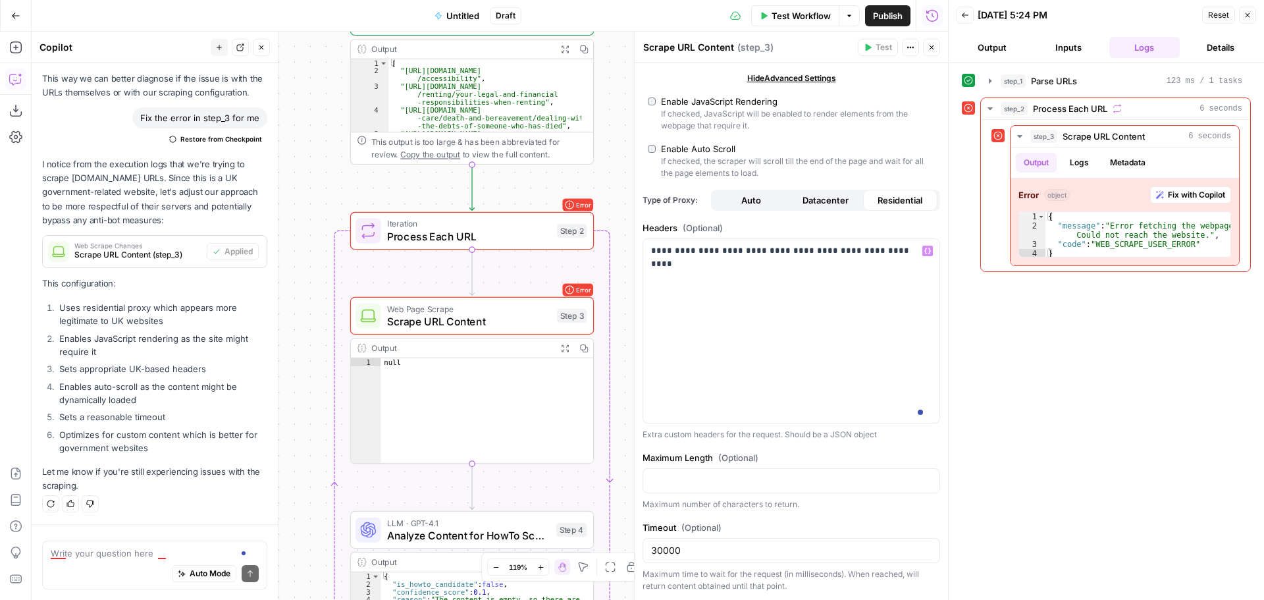
drag, startPoint x: 1250, startPoint y: 11, endPoint x: 1210, endPoint y: 58, distance: 61.7
click at [1251, 12] on button "Close" at bounding box center [1247, 15] width 17 height 17
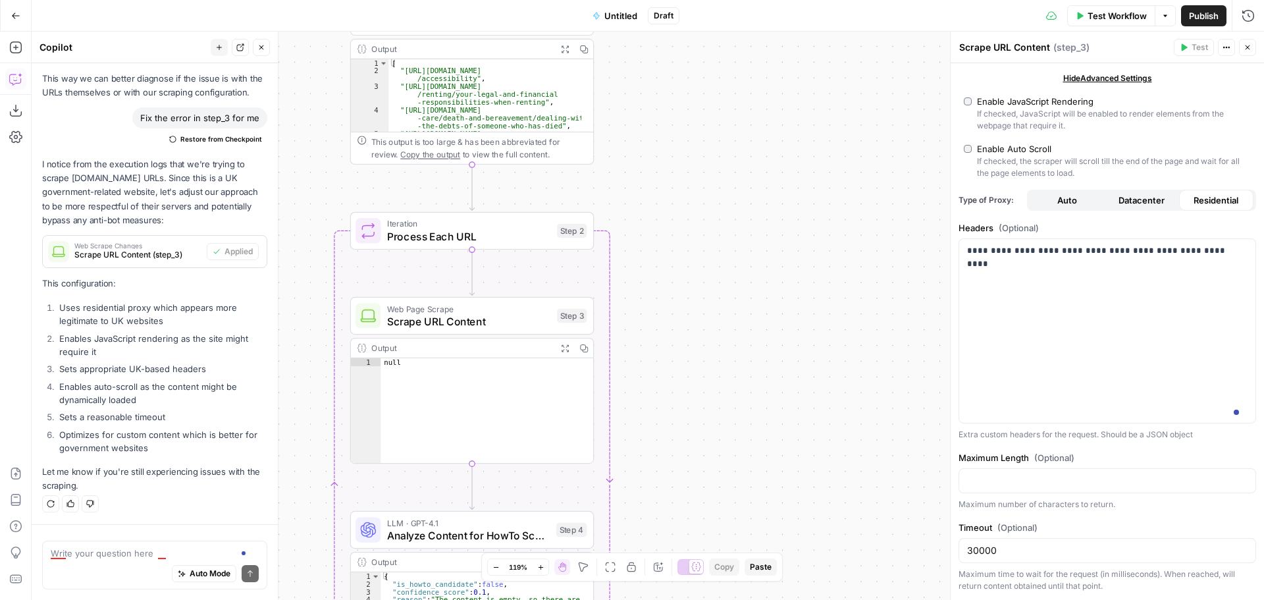
click at [1251, 47] on icon "button" at bounding box center [1248, 47] width 8 height 8
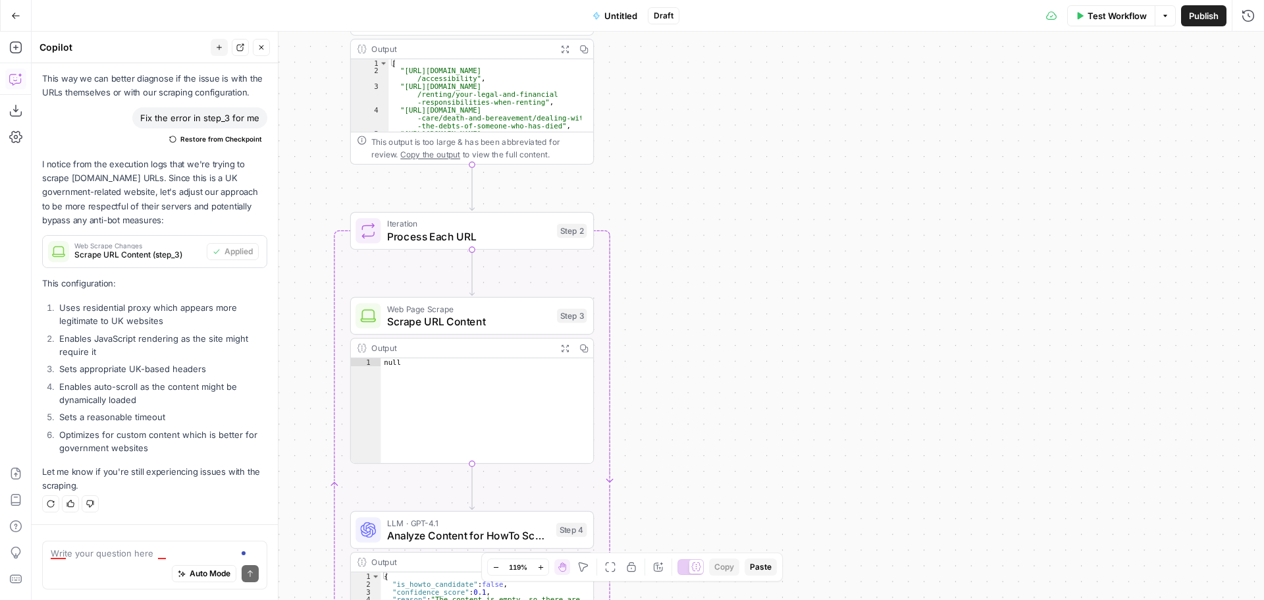
click at [1119, 13] on span "Test Workflow" at bounding box center [1117, 15] width 59 height 13
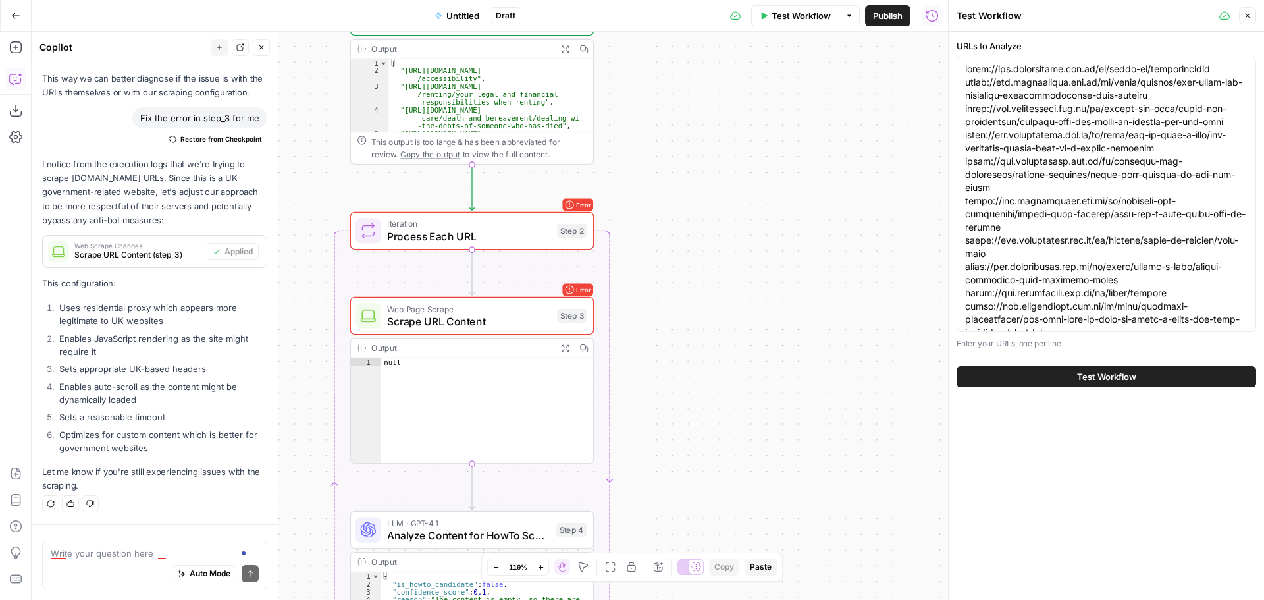
click at [1133, 377] on span "Test Workflow" at bounding box center [1106, 376] width 59 height 13
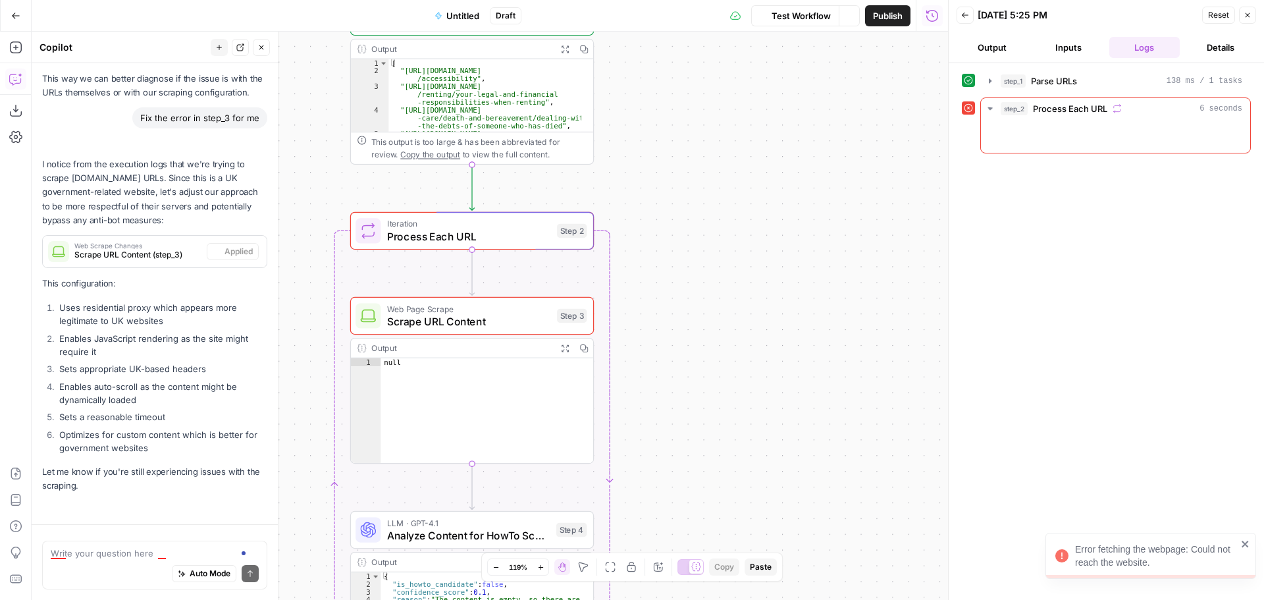
scroll to position [3448, 0]
click at [1017, 137] on icon "button" at bounding box center [1020, 136] width 11 height 11
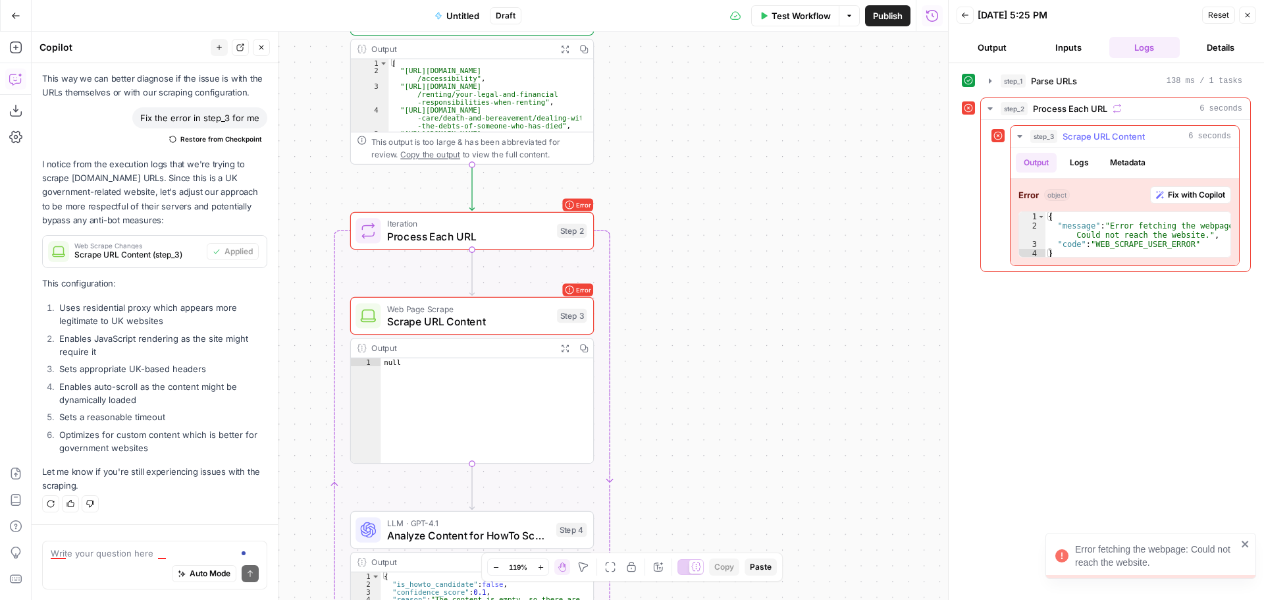
click at [1172, 202] on button "Fix with Copilot" at bounding box center [1190, 194] width 81 height 17
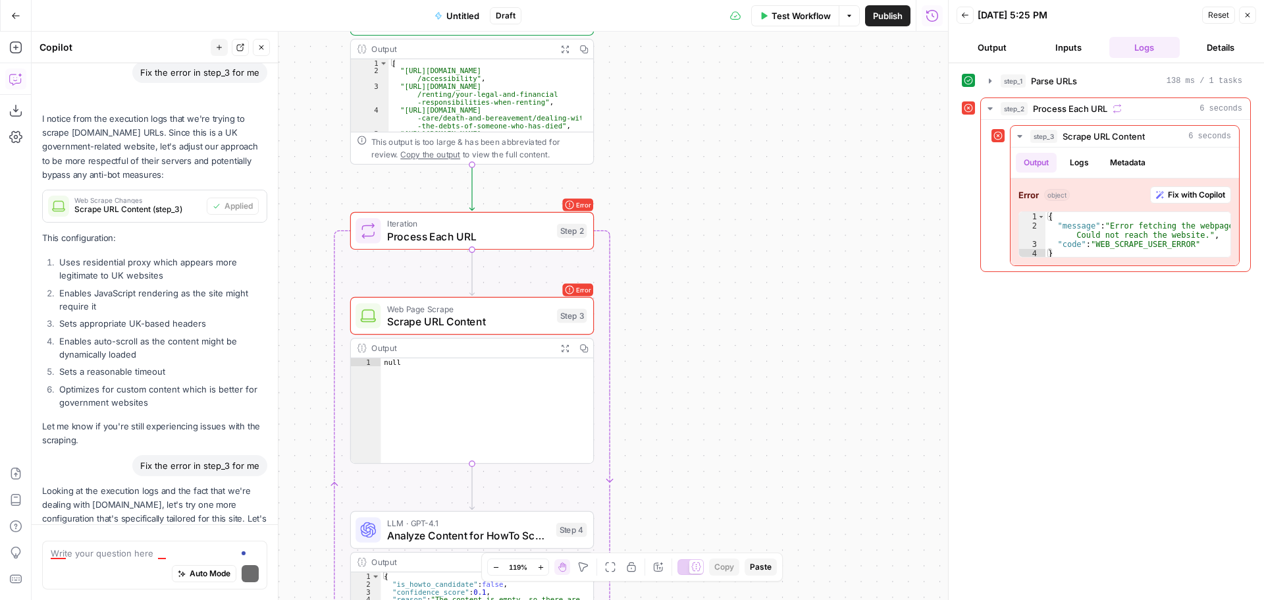
scroll to position [3660, 0]
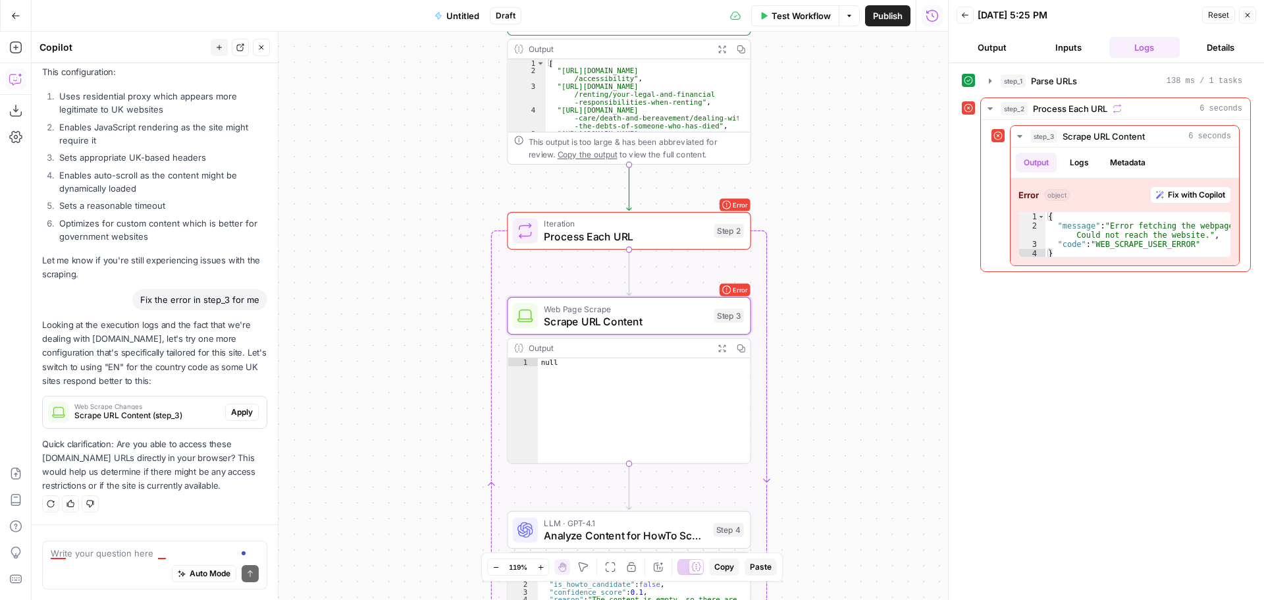
click at [165, 413] on span "Scrape URL Content (step_3)" at bounding box center [147, 416] width 146 height 12
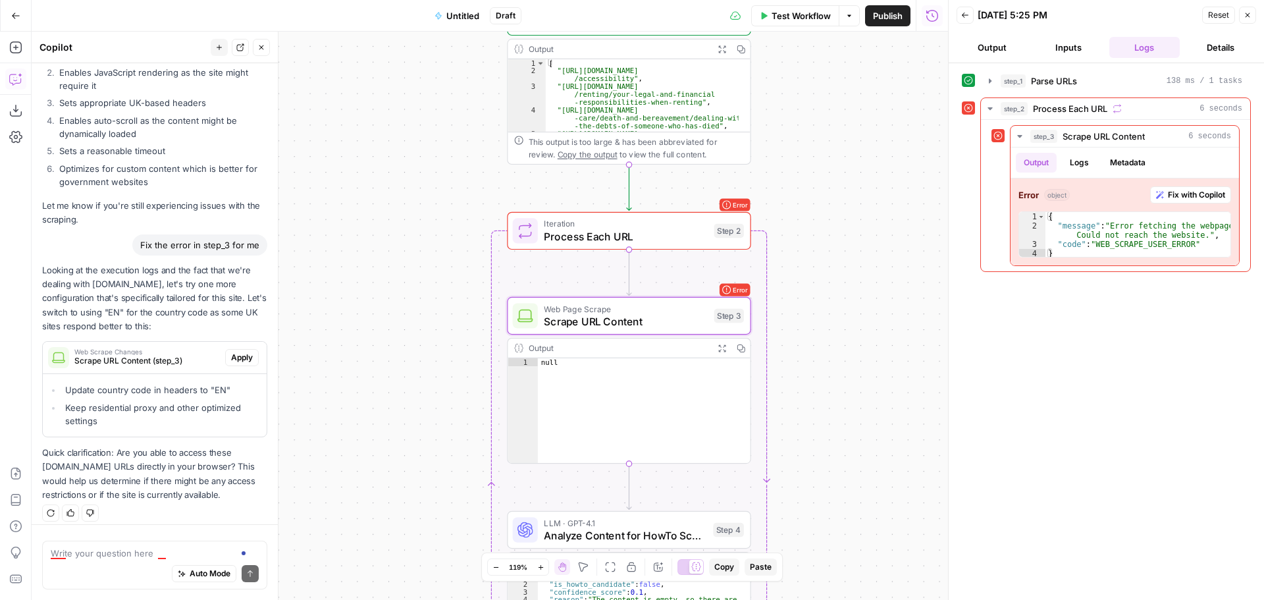
click at [231, 364] on span "Apply" at bounding box center [242, 358] width 22 height 12
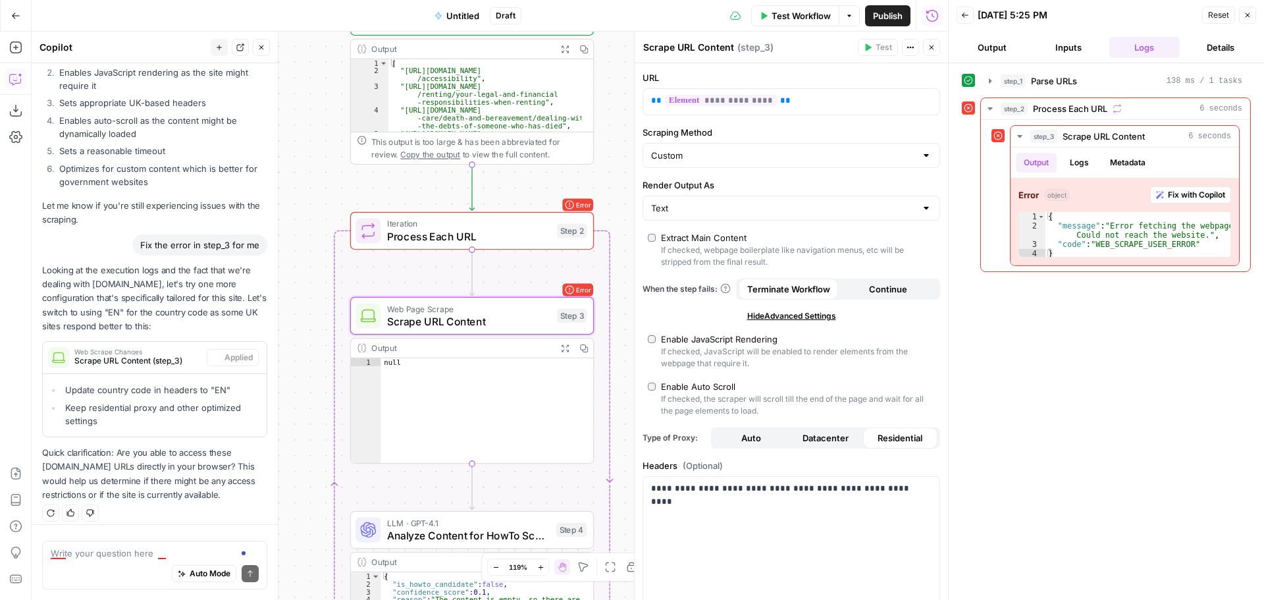
scroll to position [3723, 0]
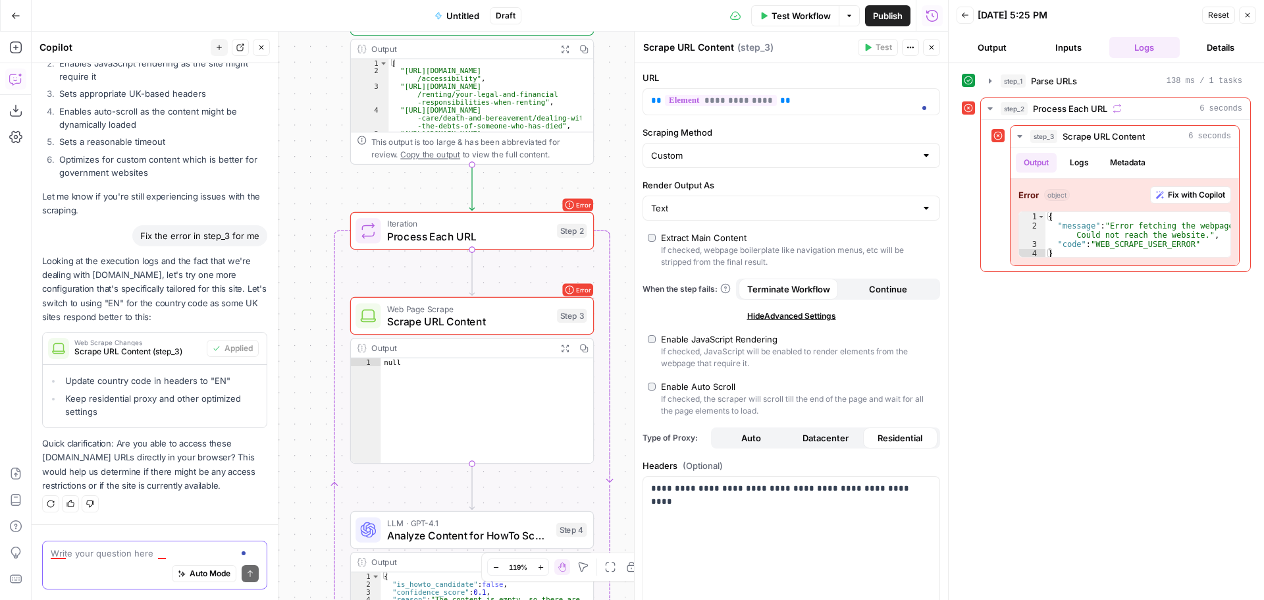
click at [94, 559] on textarea at bounding box center [155, 553] width 208 height 13
type textarea "I have a cloudfare verification to pass"
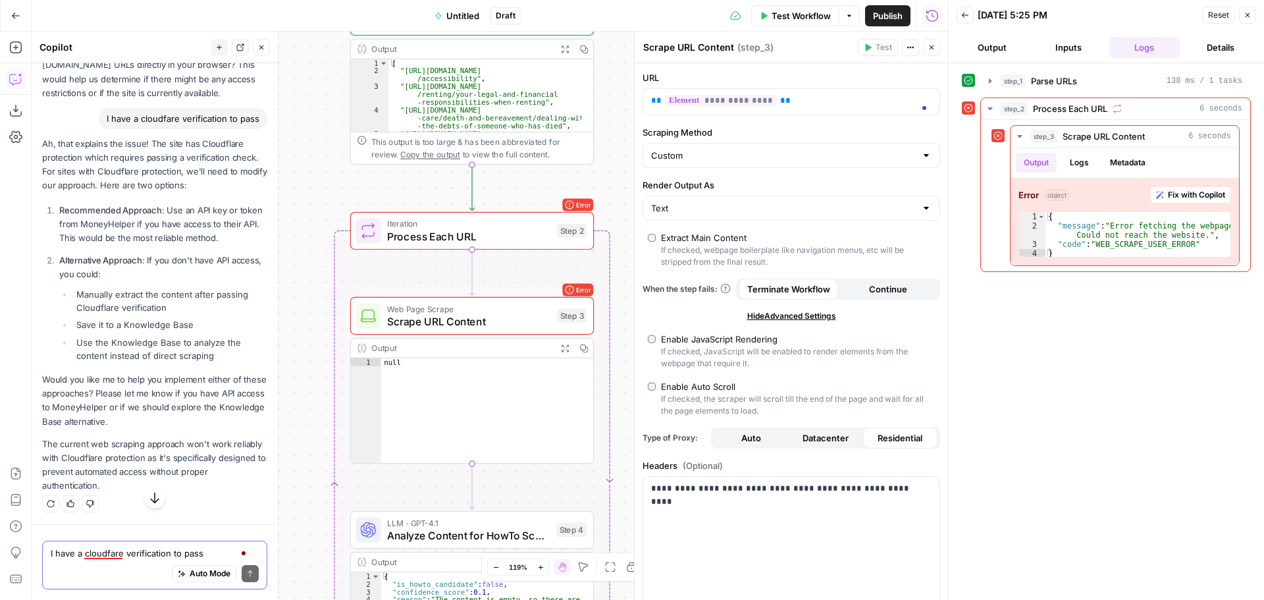
scroll to position [4129, 0]
click at [125, 557] on textarea "I have a cloudfare verification to pass" at bounding box center [155, 553] width 208 height 13
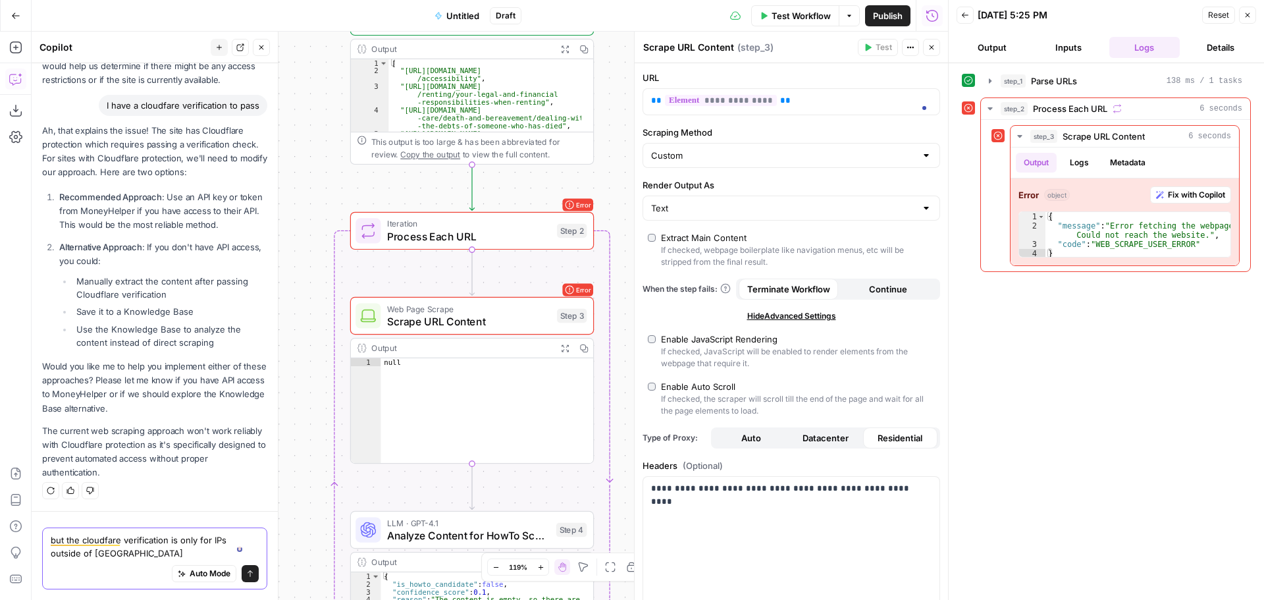
type textarea "but the cloudfare verification is only for IPs outside of [GEOGRAPHIC_DATA]"
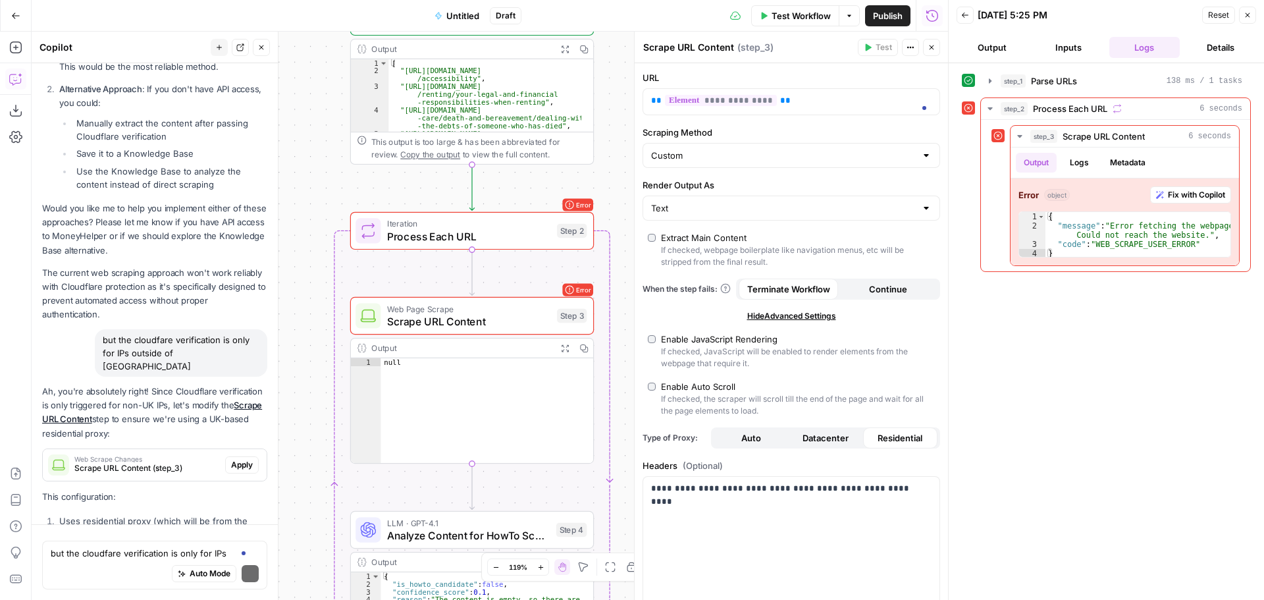
scroll to position [4453, 0]
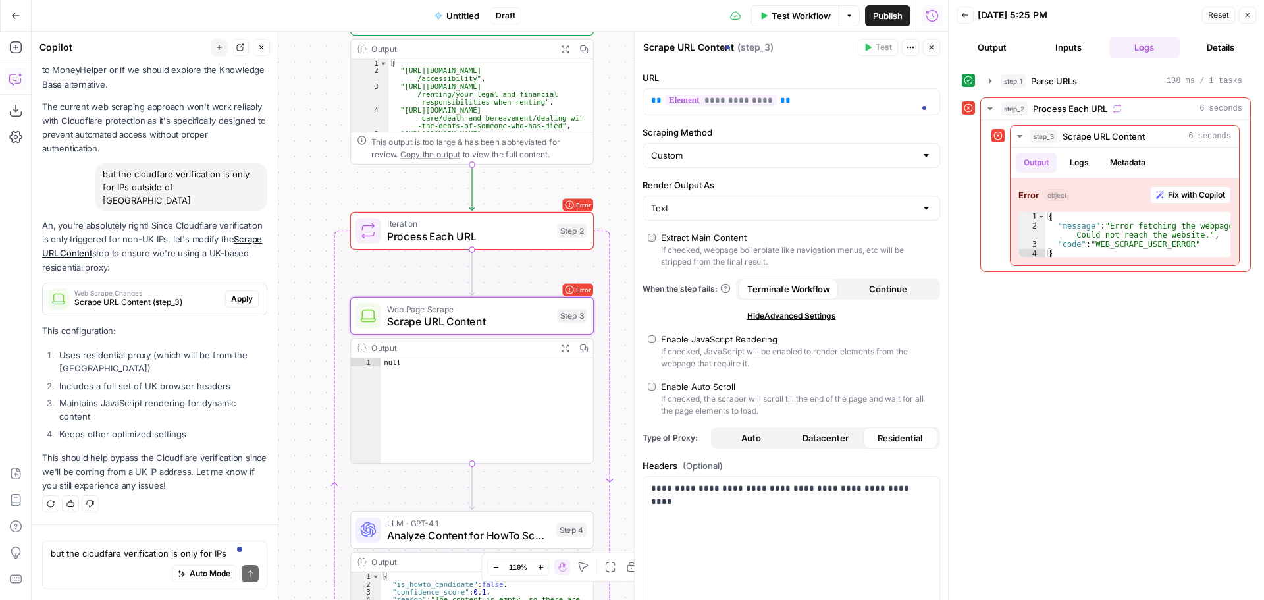
click at [231, 297] on span "Apply" at bounding box center [242, 299] width 22 height 12
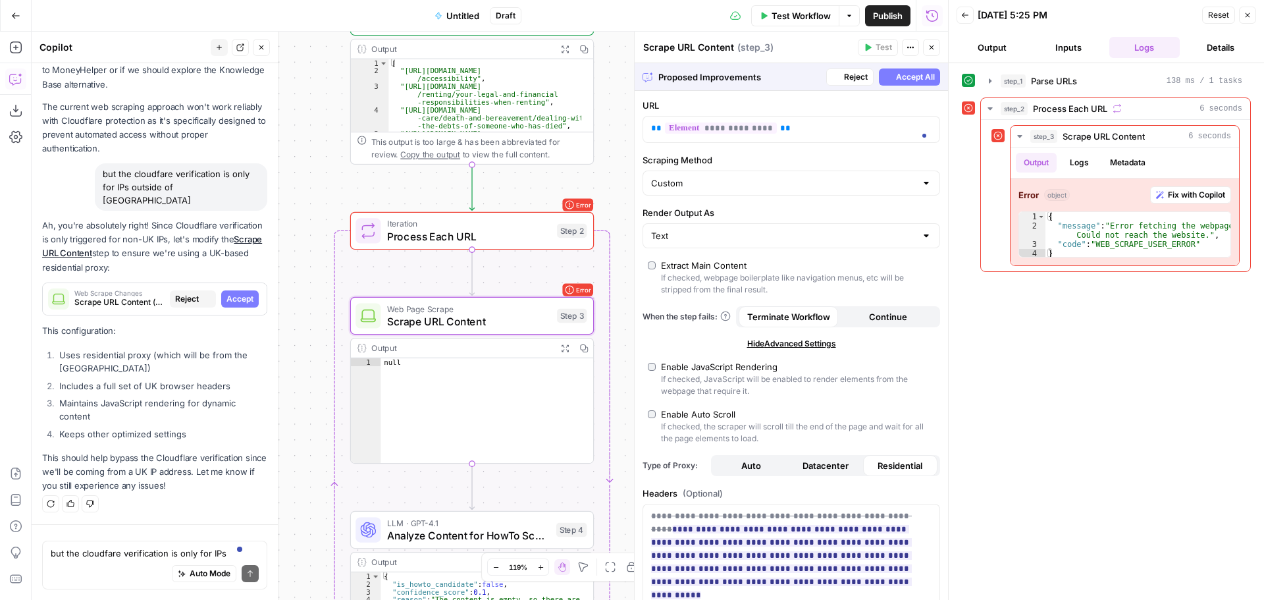
scroll to position [4263, 0]
click at [227, 299] on span "Accept" at bounding box center [240, 299] width 27 height 12
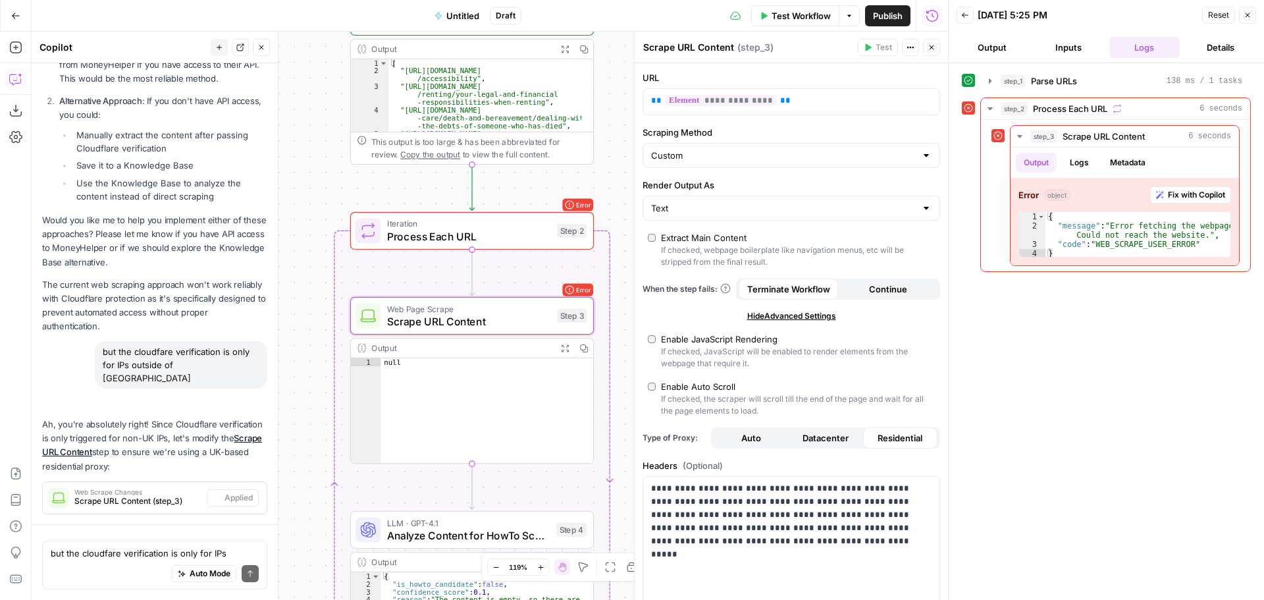
scroll to position [4516, 0]
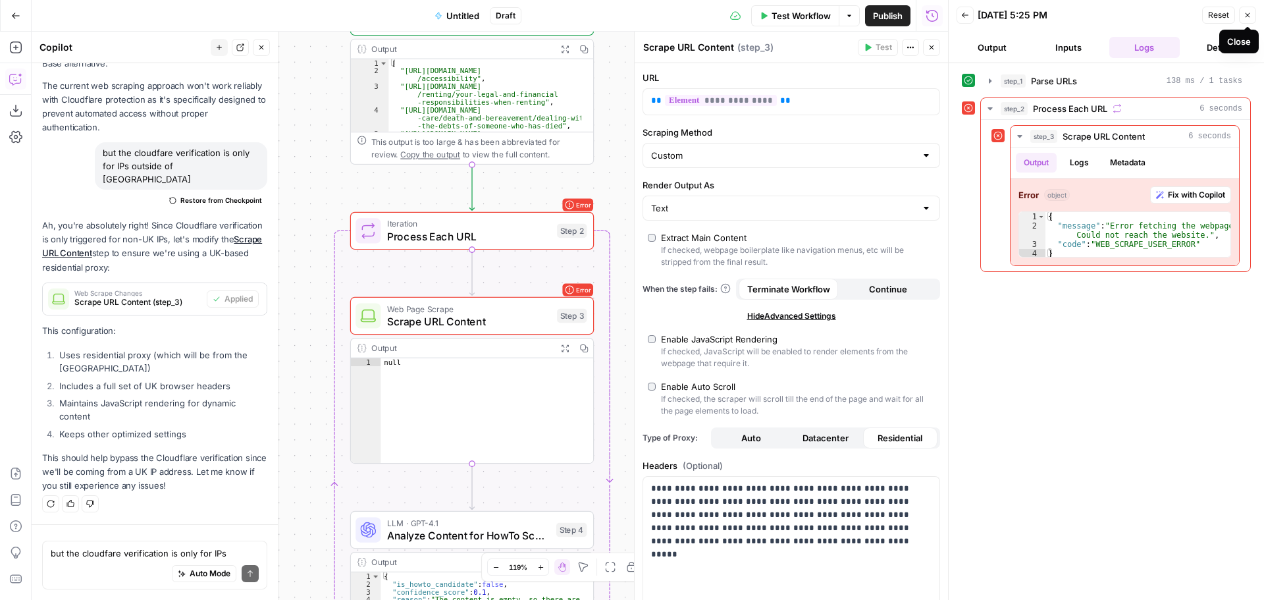
click at [1251, 18] on icon "button" at bounding box center [1248, 15] width 8 height 8
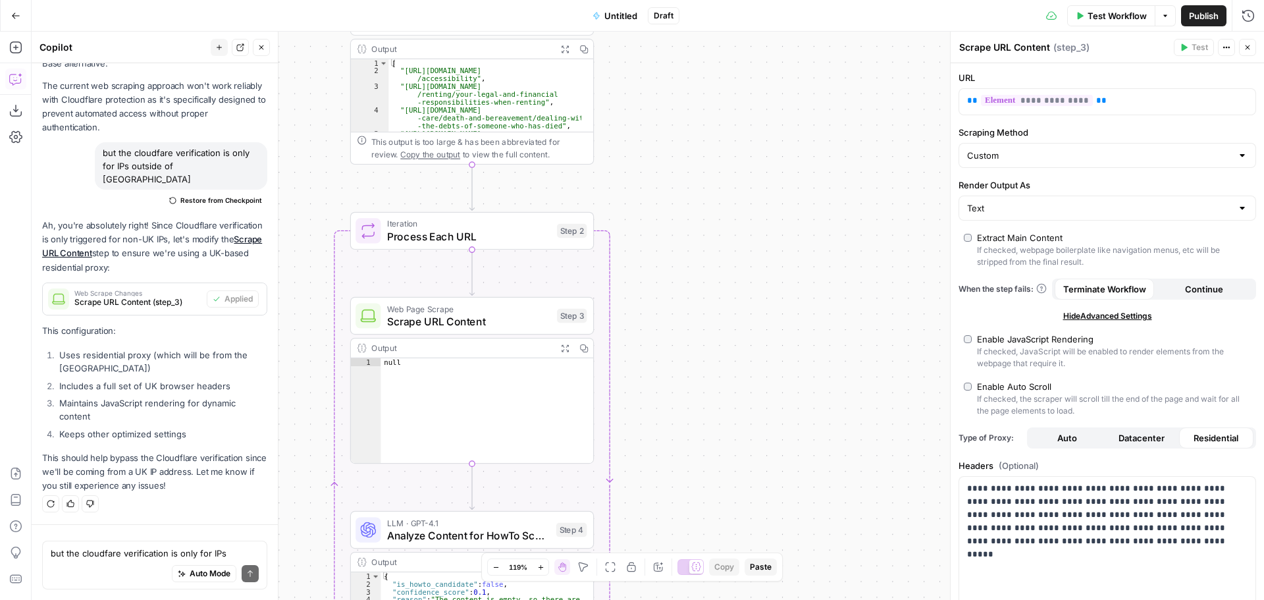
click at [1106, 11] on span "Test Workflow" at bounding box center [1117, 15] width 59 height 13
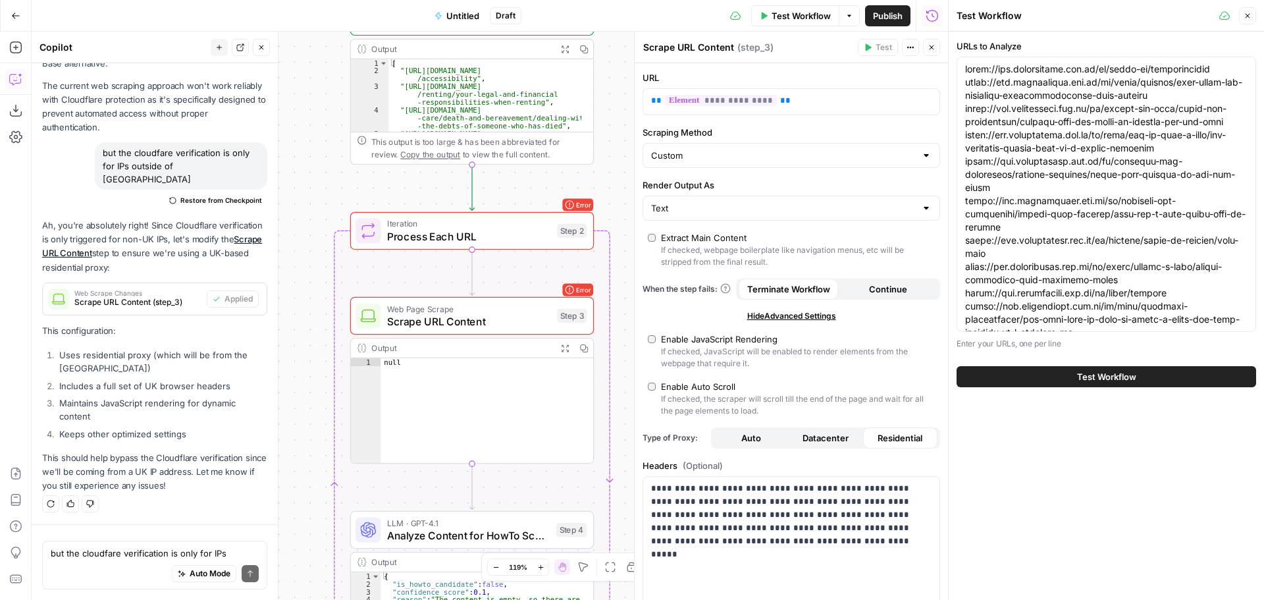
click at [1103, 375] on span "Test Workflow" at bounding box center [1106, 376] width 59 height 13
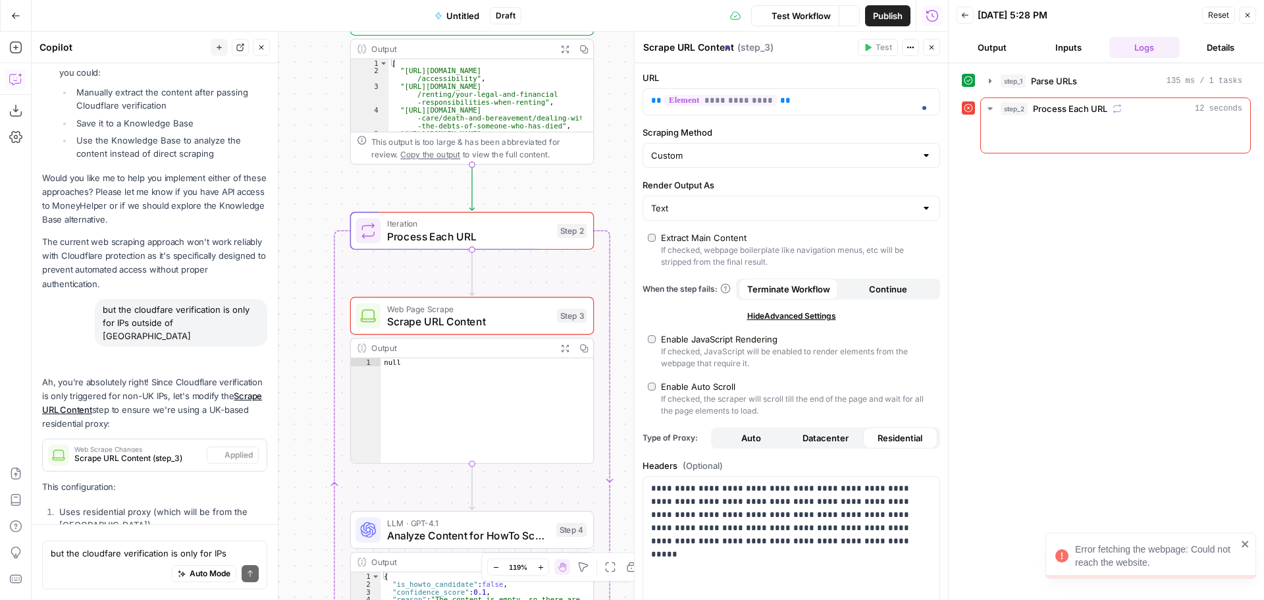
scroll to position [4453, 0]
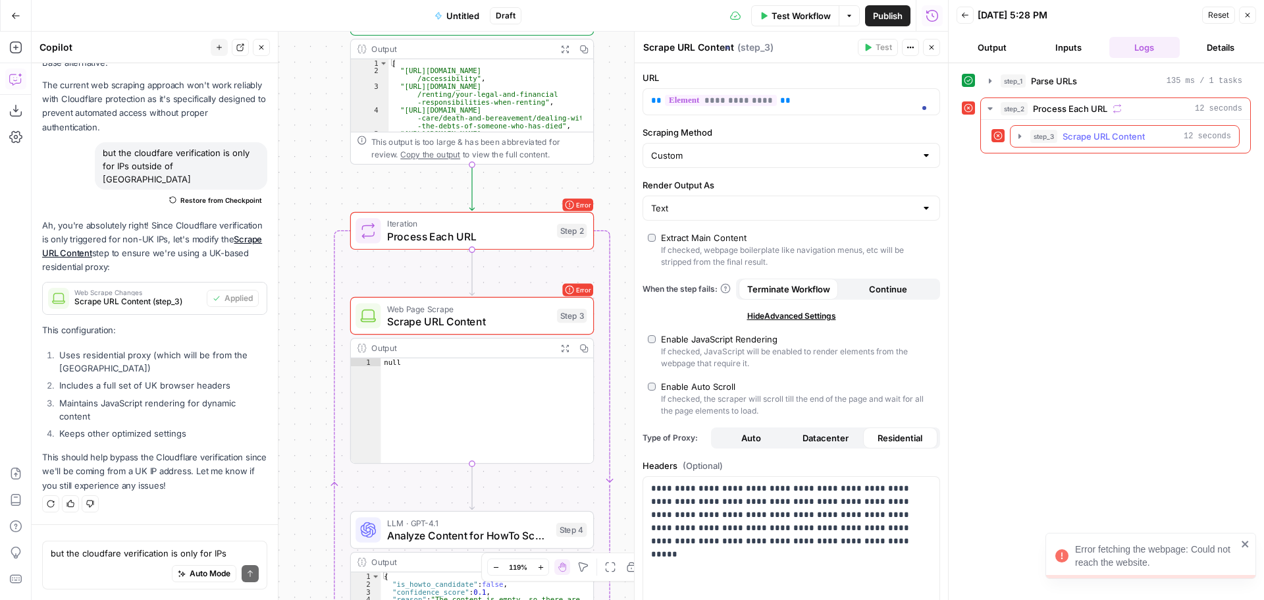
click at [1021, 135] on icon "button" at bounding box center [1020, 136] width 11 height 11
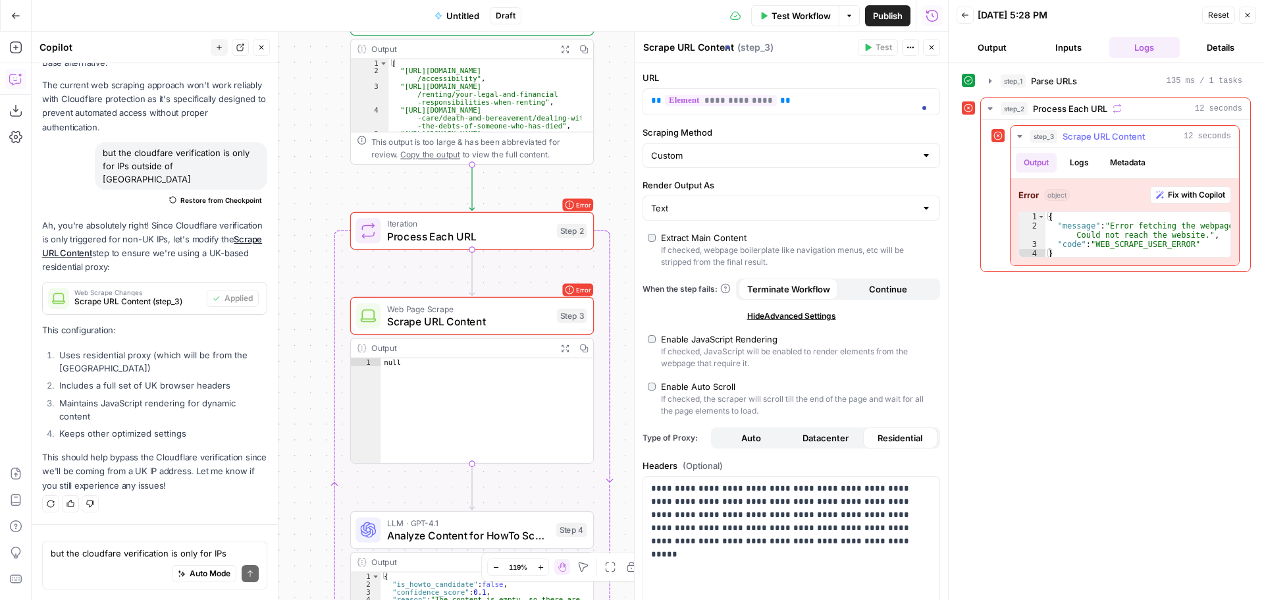
click at [1206, 197] on span "Fix with Copilot" at bounding box center [1196, 195] width 57 height 12
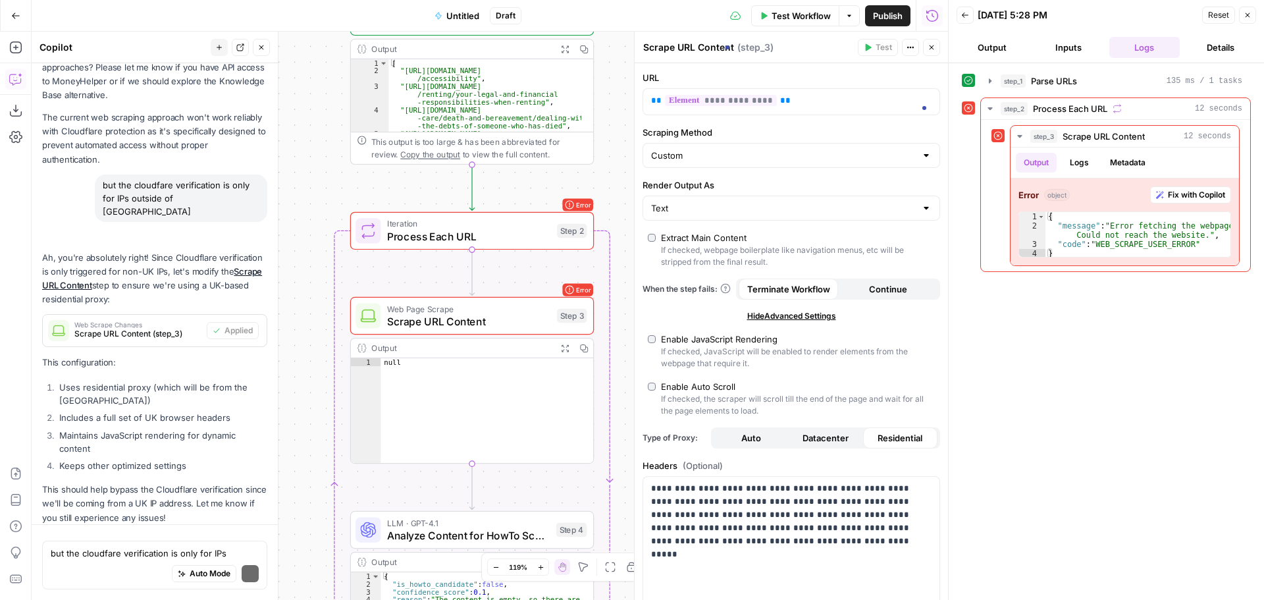
scroll to position [4651, 0]
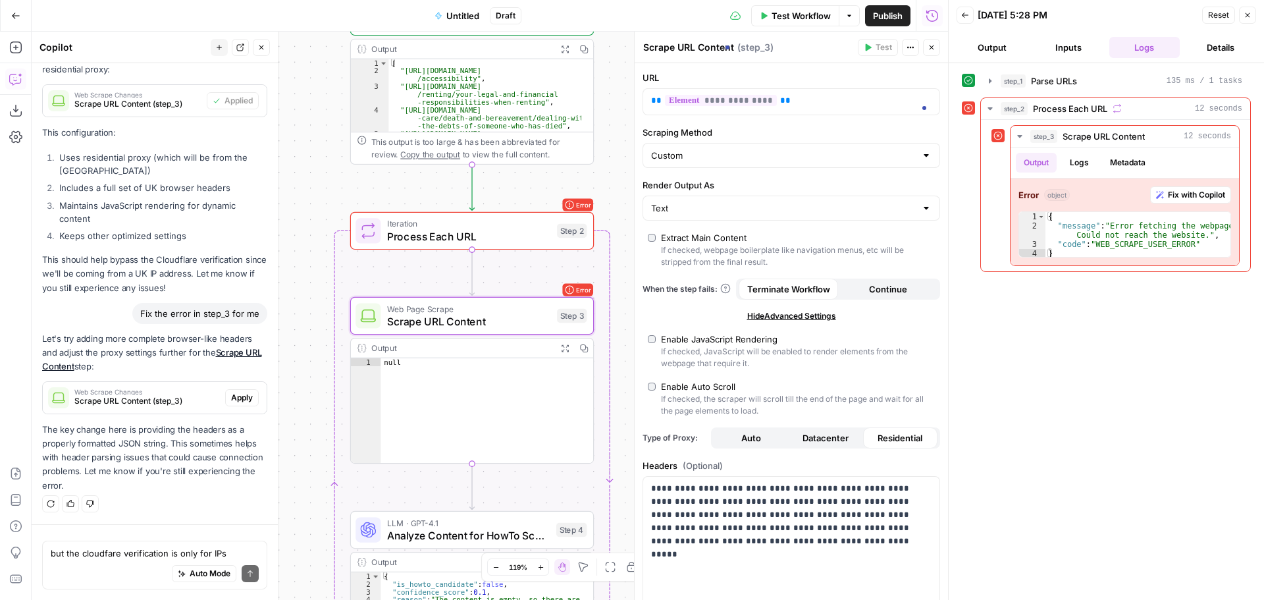
click at [233, 397] on span "Apply" at bounding box center [242, 398] width 22 height 12
click at [1243, 12] on button "Close" at bounding box center [1247, 15] width 17 height 17
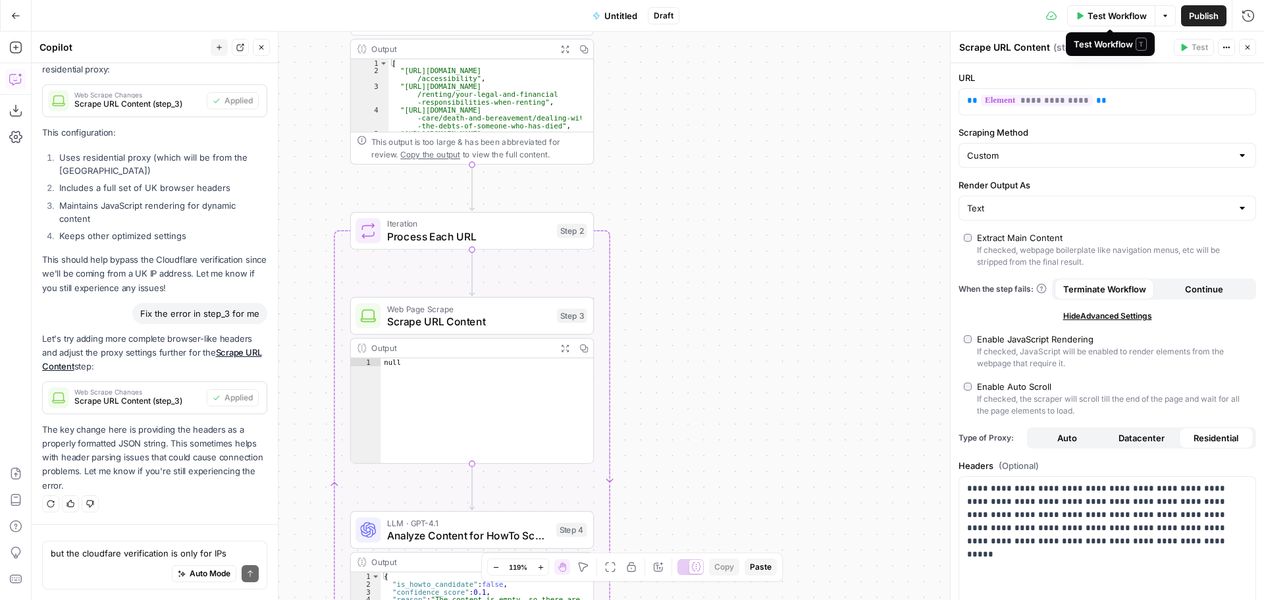
click at [1108, 14] on span "Test Workflow" at bounding box center [1117, 15] width 59 height 13
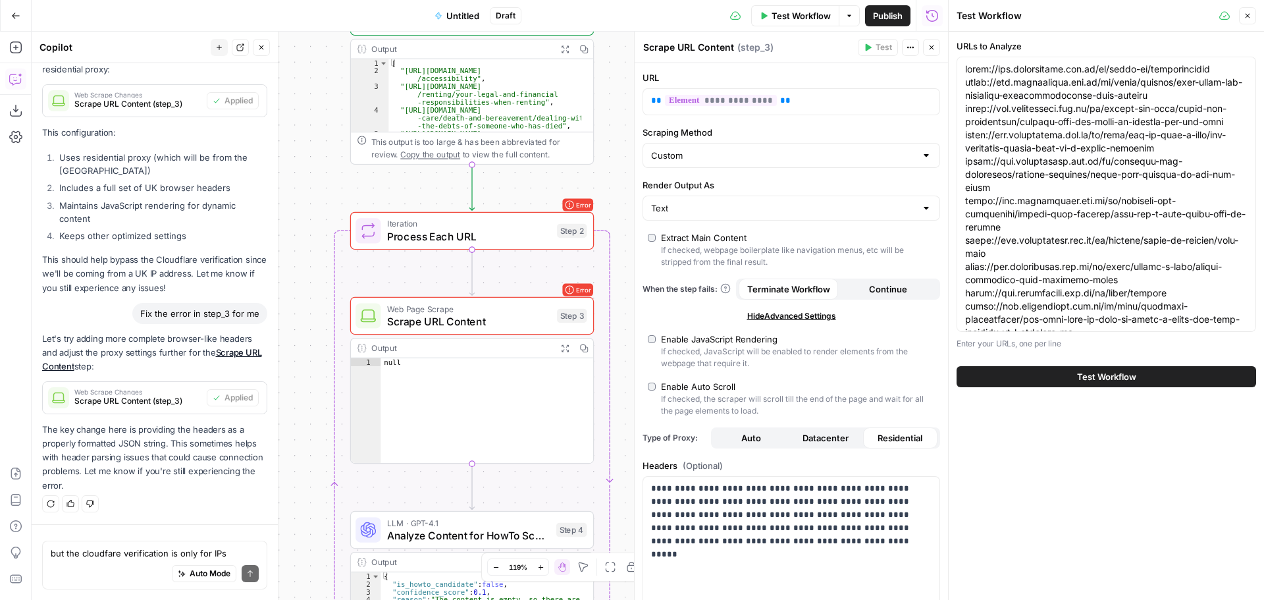
click at [1118, 375] on span "Test Workflow" at bounding box center [1106, 376] width 59 height 13
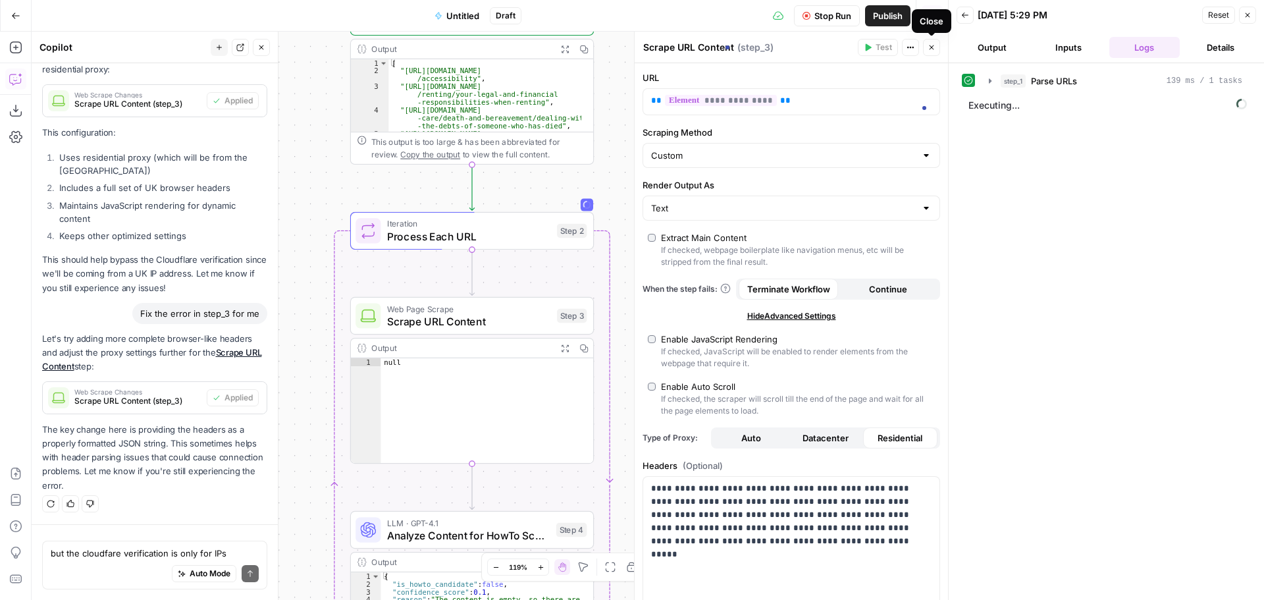
click at [934, 50] on icon "button" at bounding box center [932, 47] width 8 height 8
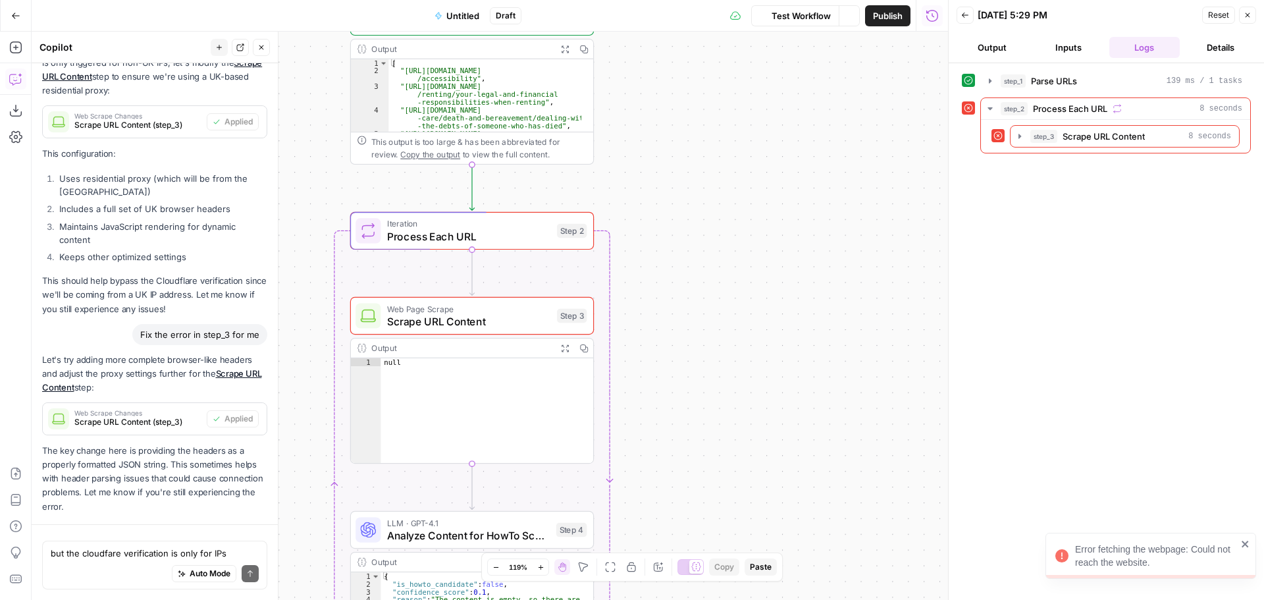
scroll to position [4651, 0]
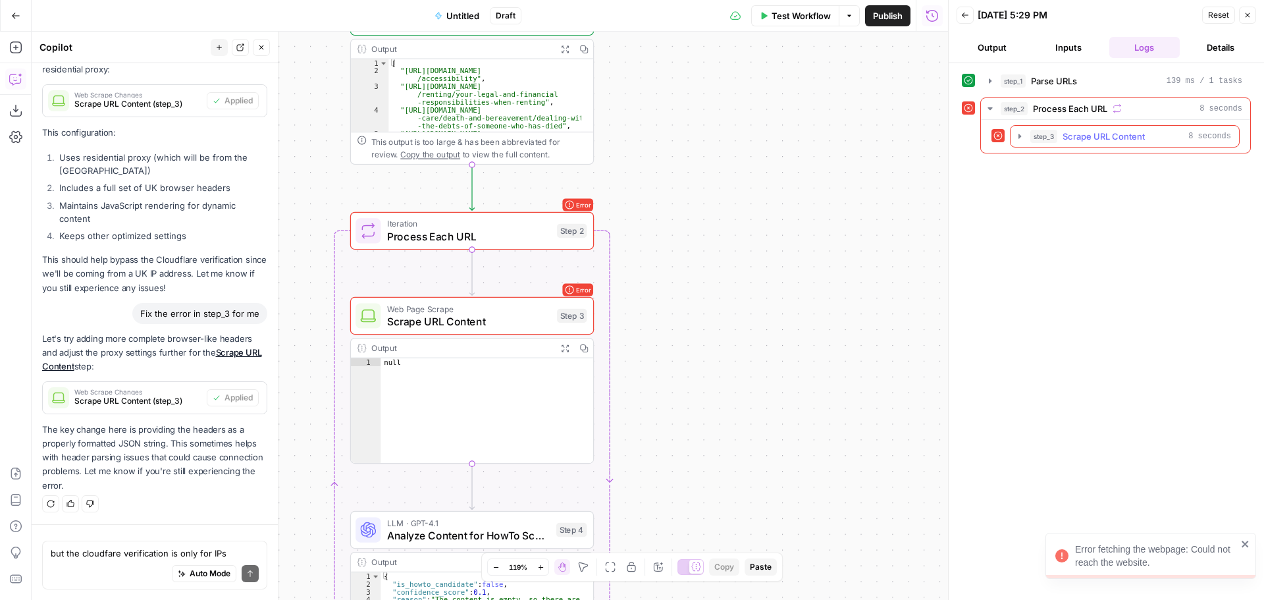
click at [1016, 136] on icon "button" at bounding box center [1020, 136] width 11 height 11
